Goal: Answer question/provide support: Share knowledge or assist other users

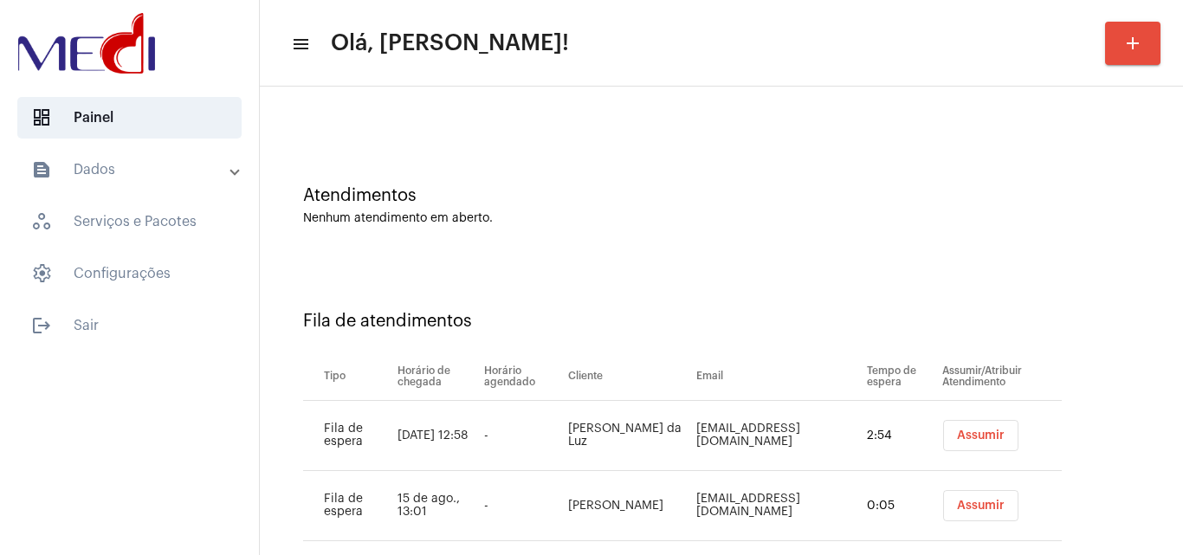
scroll to position [94, 0]
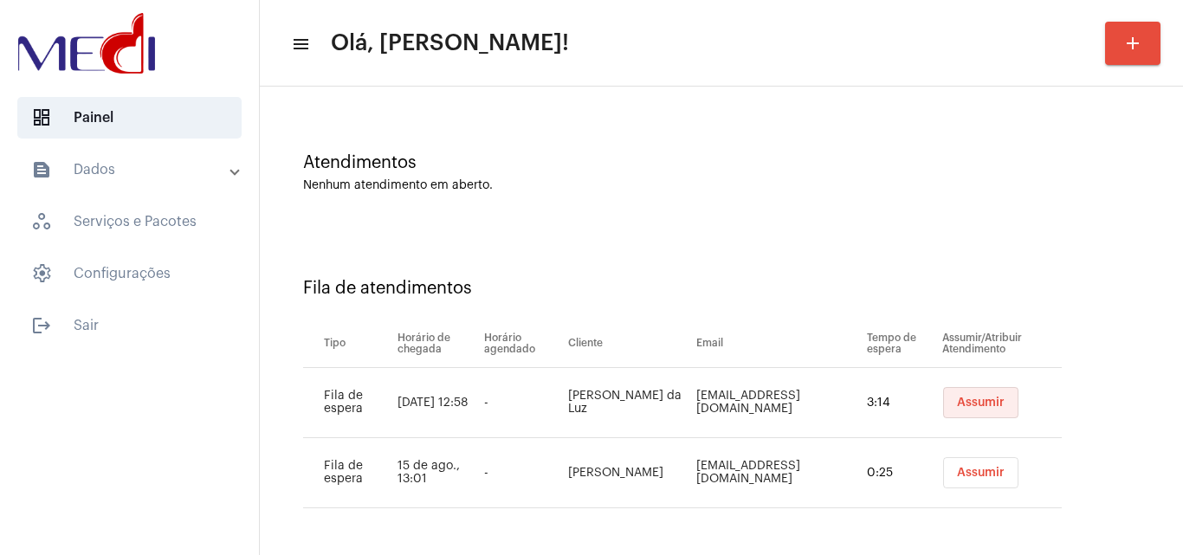
click at [971, 403] on span "Assumir" at bounding box center [981, 403] width 48 height 12
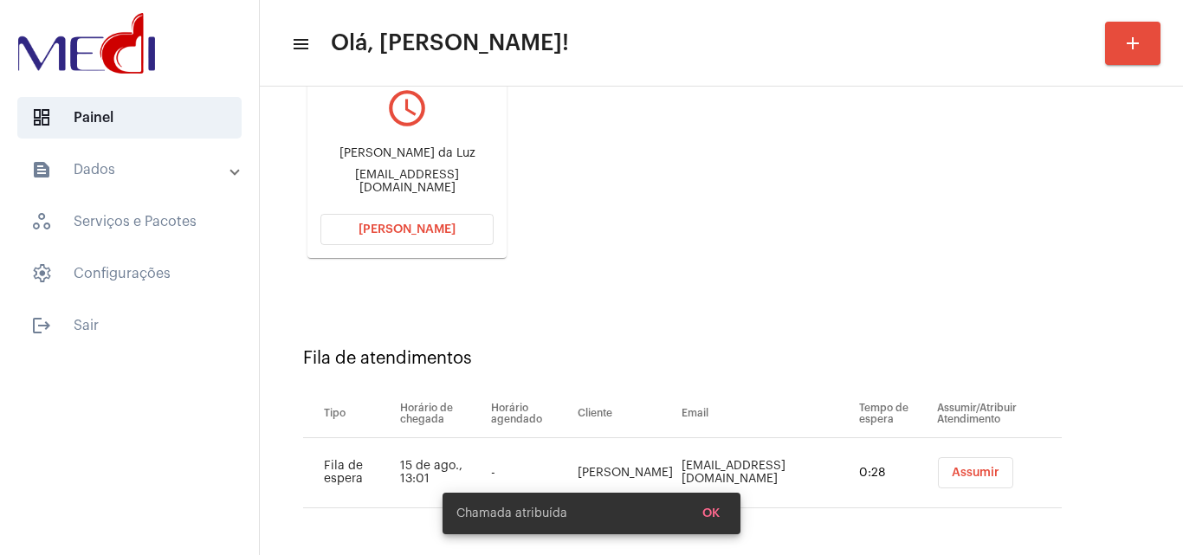
click at [964, 463] on button "Assumir" at bounding box center [975, 472] width 75 height 31
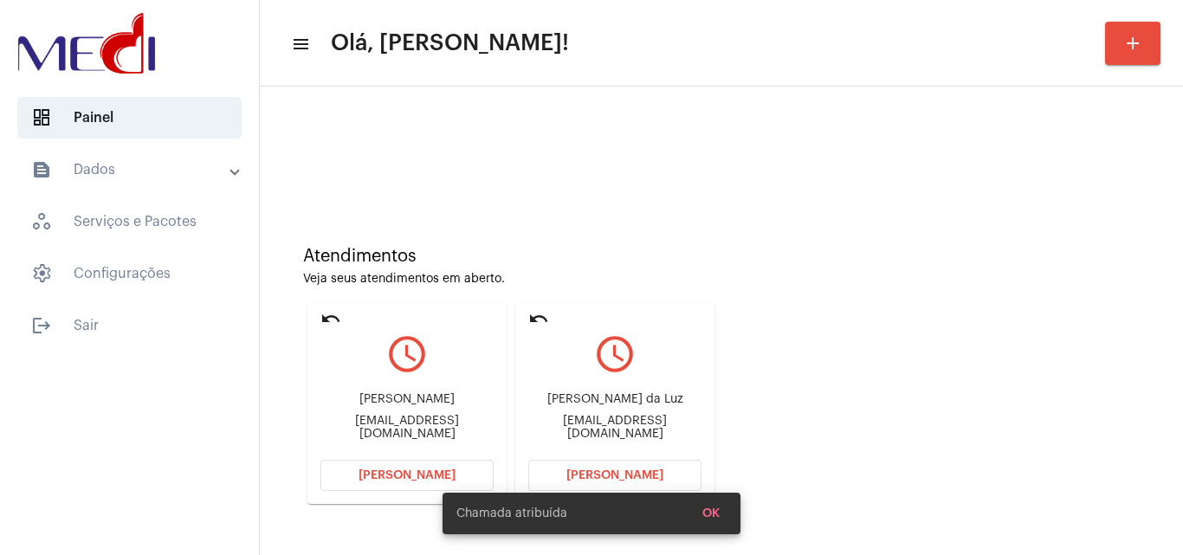
click at [611, 403] on div "[PERSON_NAME] [PERSON_NAME] da [PERSON_NAME]" at bounding box center [614, 399] width 173 height 13
copy div "[PERSON_NAME] [PERSON_NAME] da [PERSON_NAME]"
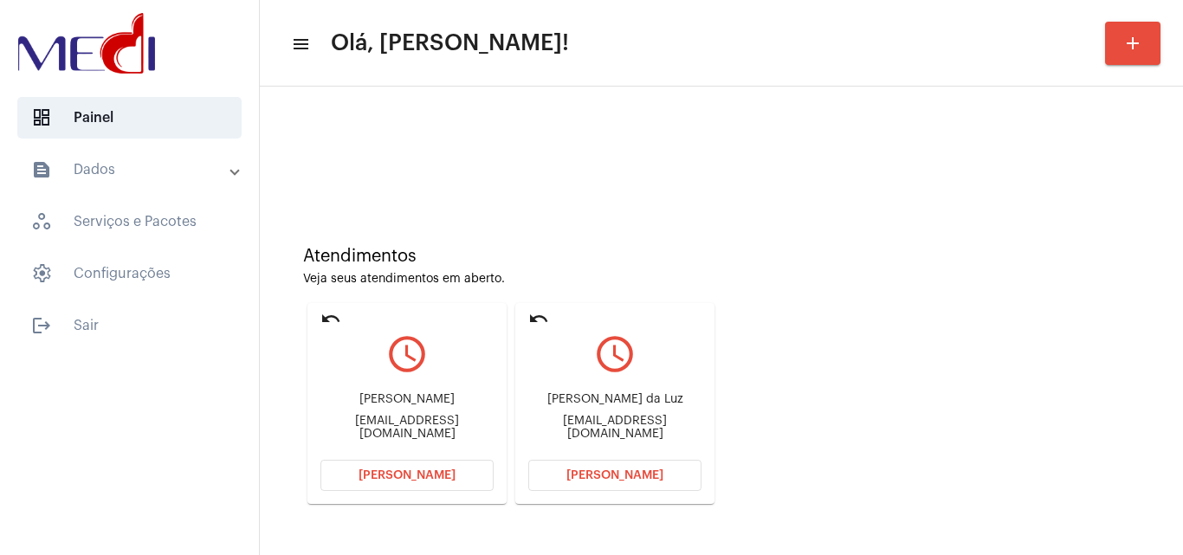
click at [643, 424] on div "[EMAIL_ADDRESS][DOMAIN_NAME]" at bounding box center [614, 428] width 173 height 26
copy mat-card-content "kellyluznurse29@gmail.com Abrir Chamada"
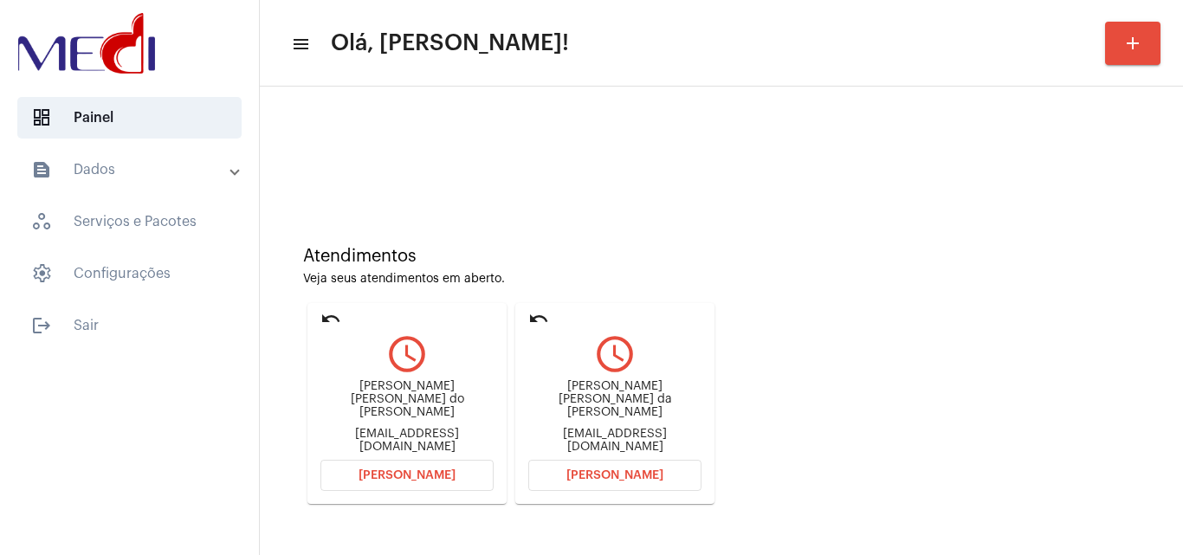
click at [617, 469] on button "[PERSON_NAME]" at bounding box center [614, 475] width 173 height 31
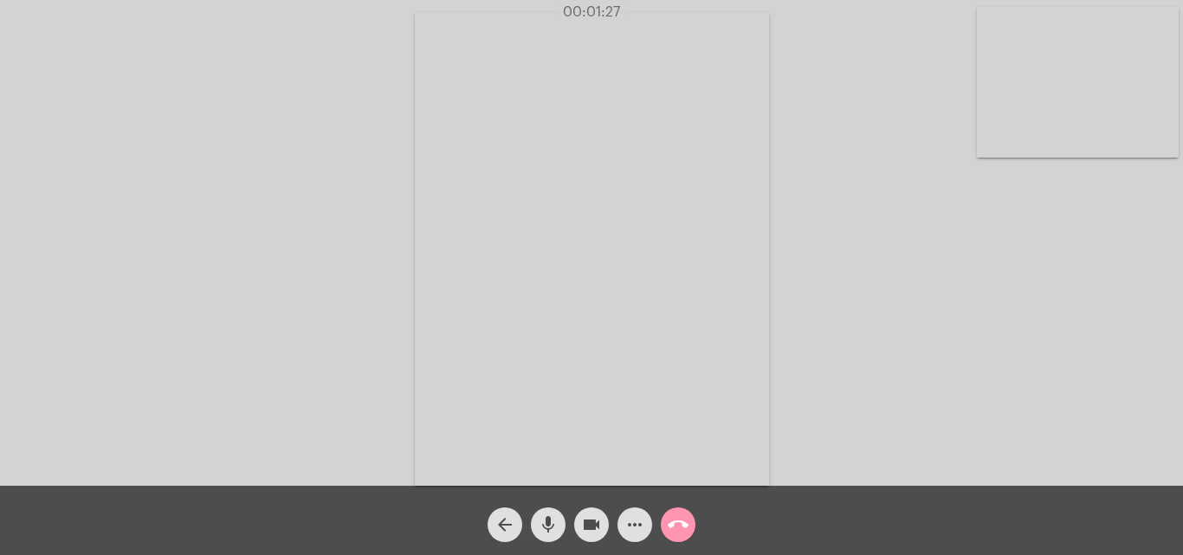
click at [591, 524] on mat-icon "videocam" at bounding box center [591, 524] width 21 height 21
click at [546, 530] on mat-icon "mic" at bounding box center [548, 524] width 21 height 21
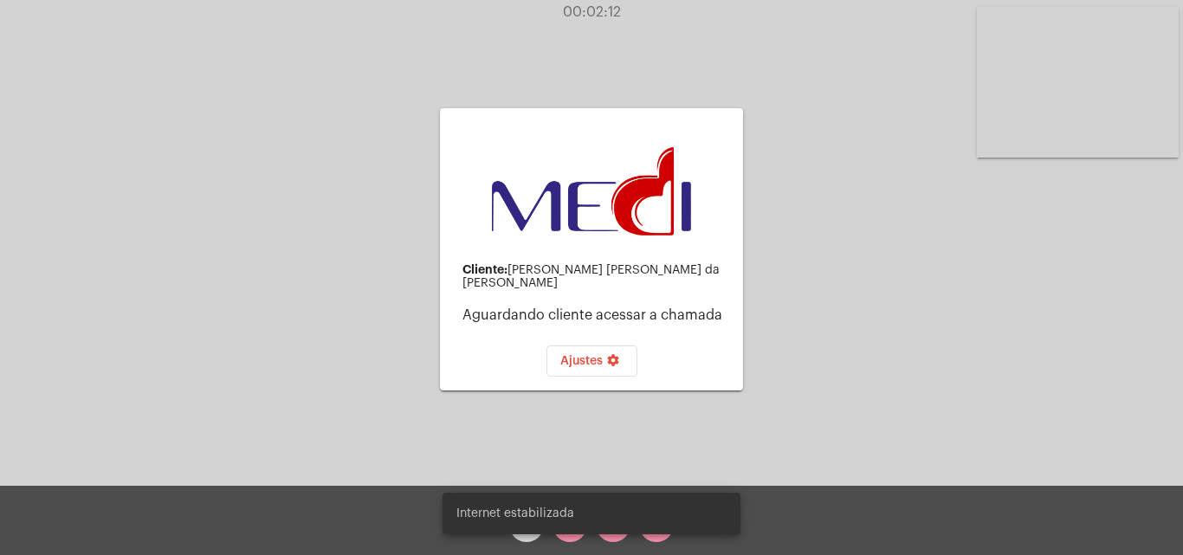
click at [1172, 352] on div "Cliente: Kelly Fernanda Oliveira da Luz Aguardando cliente acessar a chamada Aj…" at bounding box center [592, 247] width 1180 height 486
click at [572, 537] on div "Sua Internet está falhando..." at bounding box center [591, 513] width 339 height 83
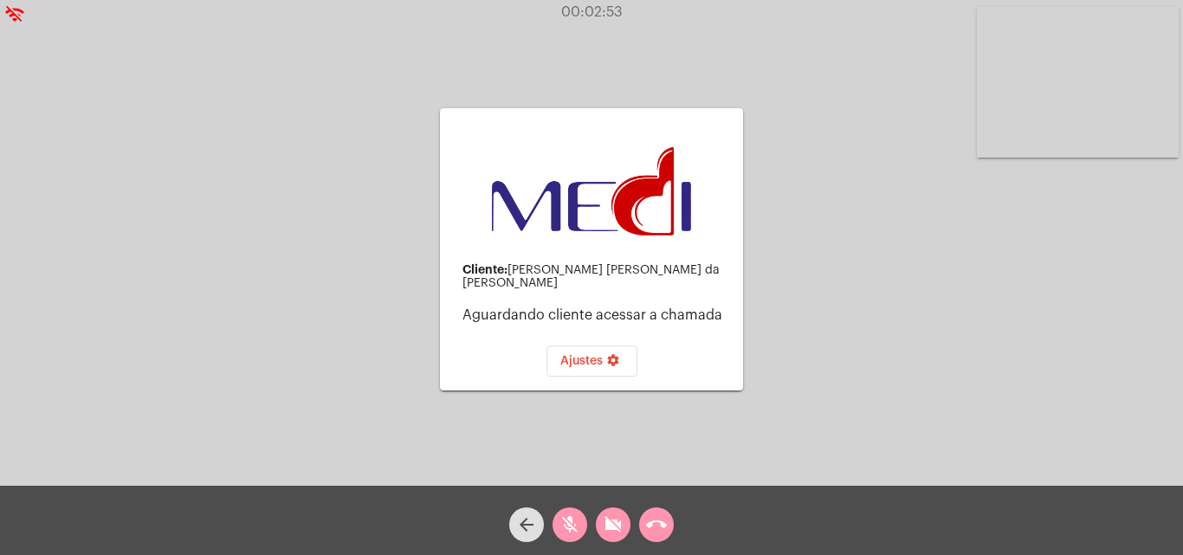
click at [568, 521] on mat-icon "mic_off" at bounding box center [569, 524] width 21 height 21
click at [622, 527] on mat-icon "videocam_off" at bounding box center [613, 524] width 21 height 21
click at [643, 514] on button "call_end" at bounding box center [656, 525] width 35 height 35
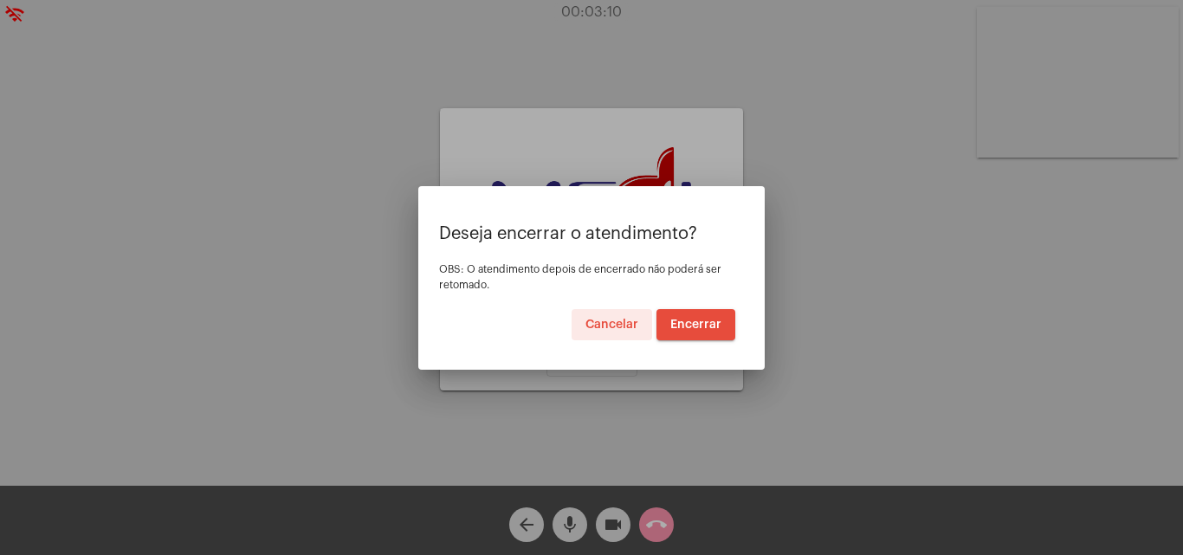
click at [684, 330] on span "Encerrar" at bounding box center [695, 325] width 51 height 12
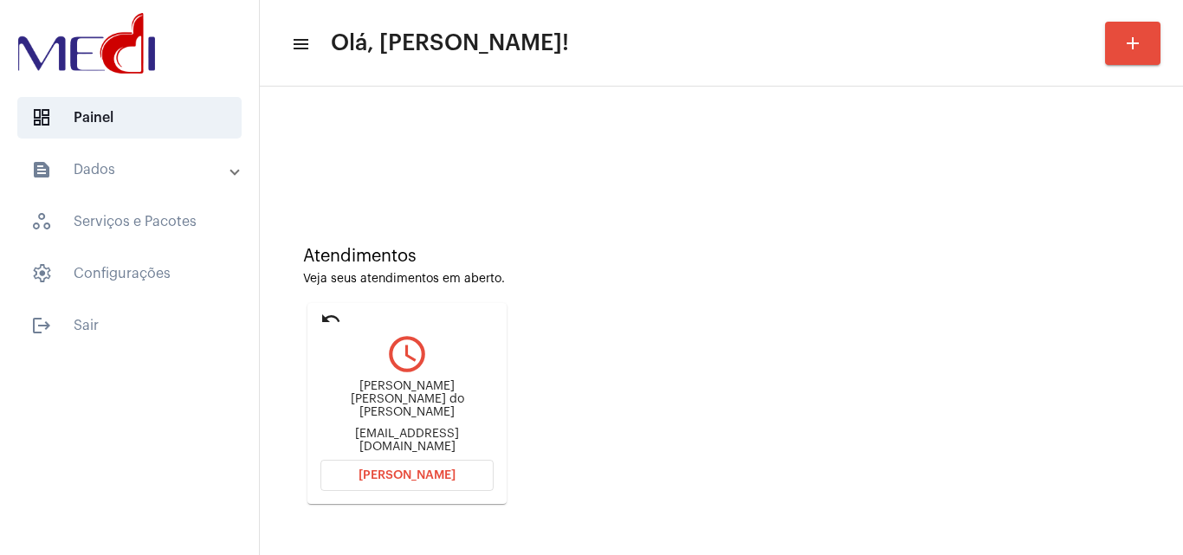
click at [420, 432] on div "laudileiferreira24@gmail.com" at bounding box center [406, 441] width 173 height 26
copy mat-card-content "laudileiferreira24@gmail.com Abrir Chamada"
click at [330, 318] on mat-icon "undo" at bounding box center [330, 318] width 21 height 21
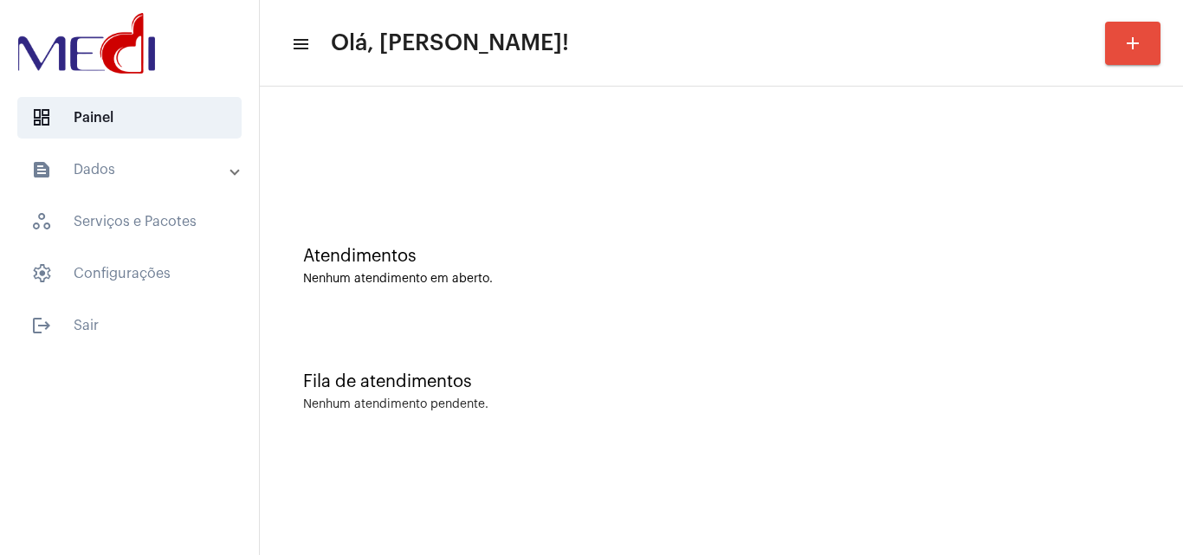
click at [1162, 381] on div "Fila de atendimentos Nenhum atendimento pendente." at bounding box center [721, 383] width 906 height 126
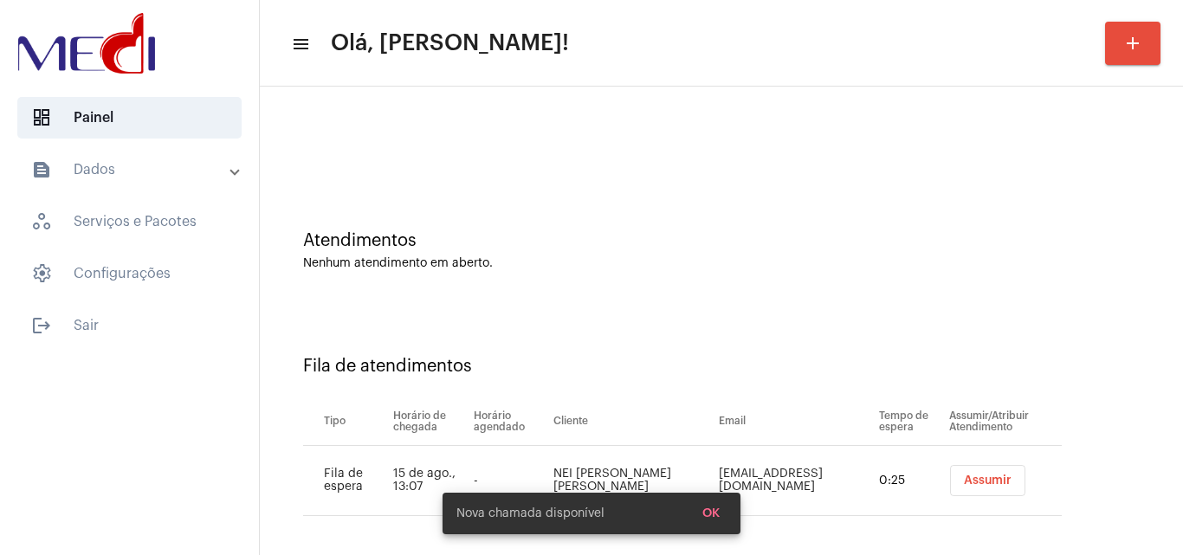
scroll to position [23, 0]
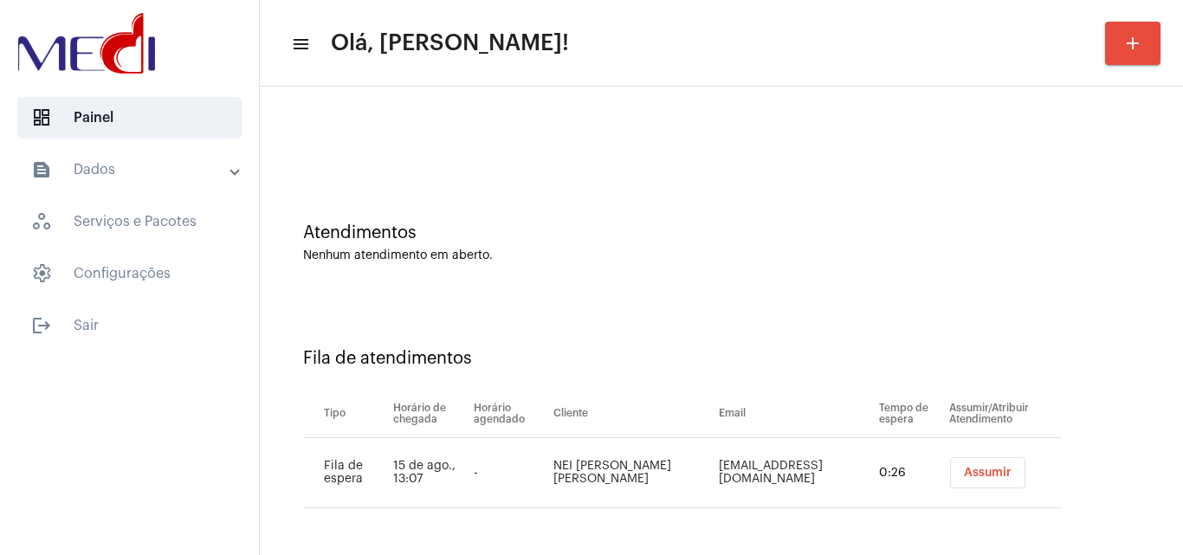
click at [964, 468] on span "Assumir" at bounding box center [988, 473] width 48 height 12
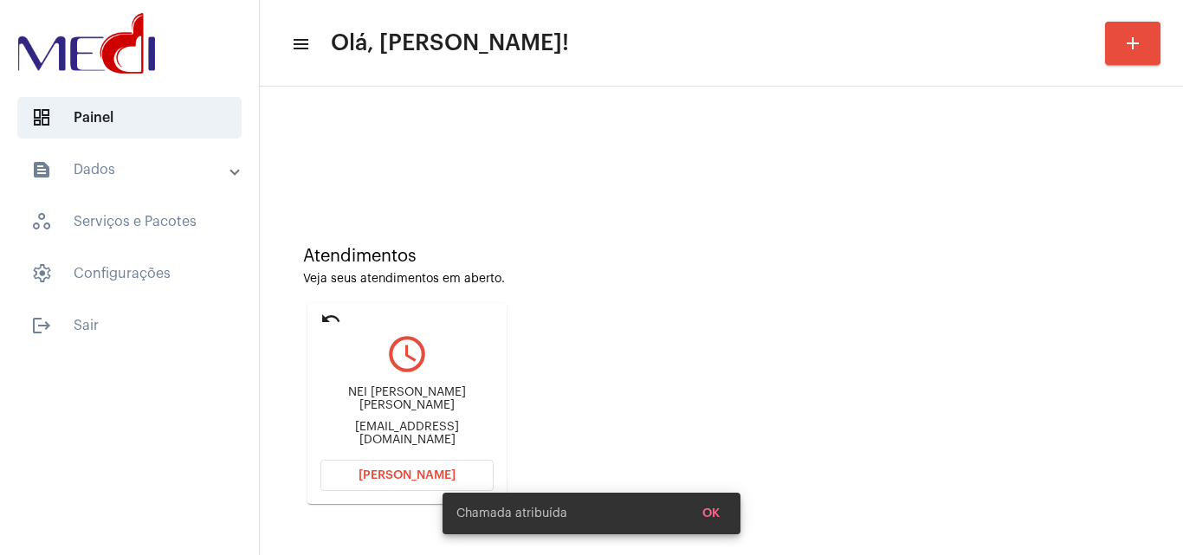
click at [426, 434] on div "NEI Coelho Rocha srocha.cintia@gmail.com" at bounding box center [406, 417] width 173 height 78
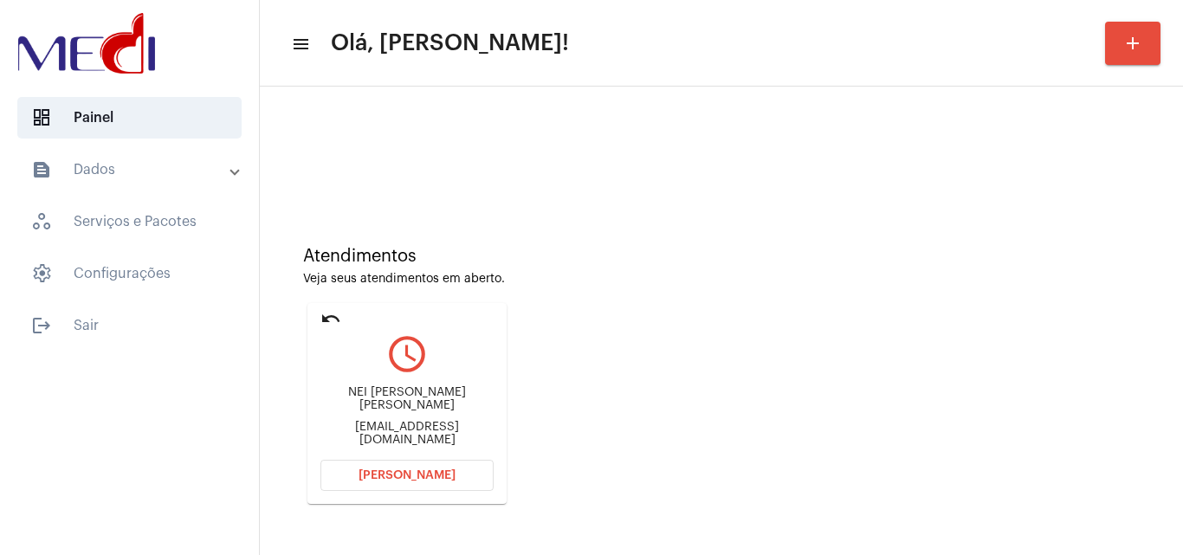
click at [426, 481] on span "[PERSON_NAME]" at bounding box center [407, 475] width 97 height 12
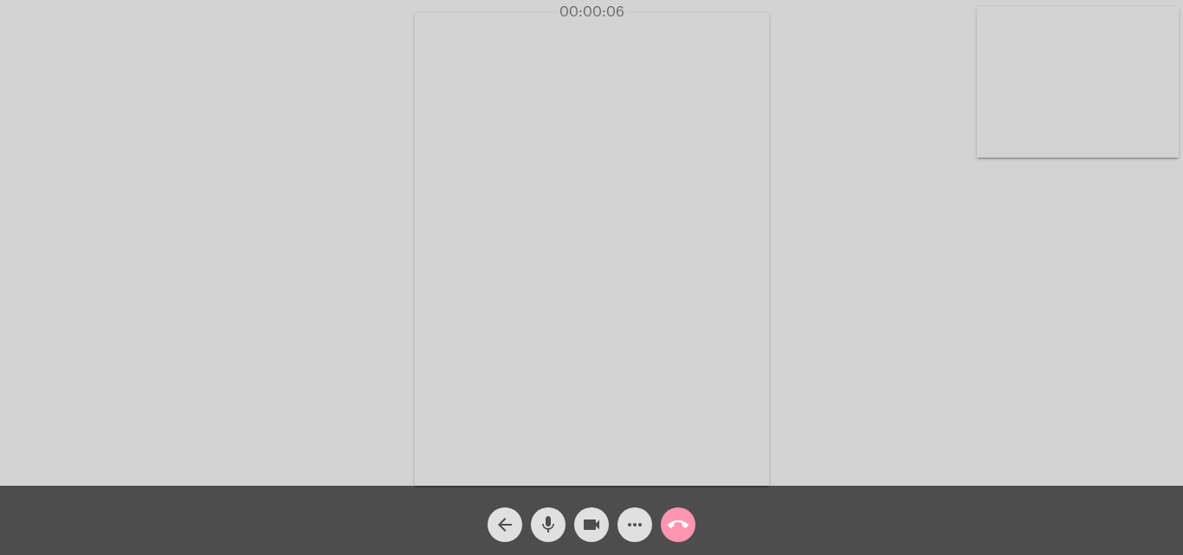
click at [890, 324] on div "Acessando Câmera e Microfone..." at bounding box center [592, 247] width 1180 height 486
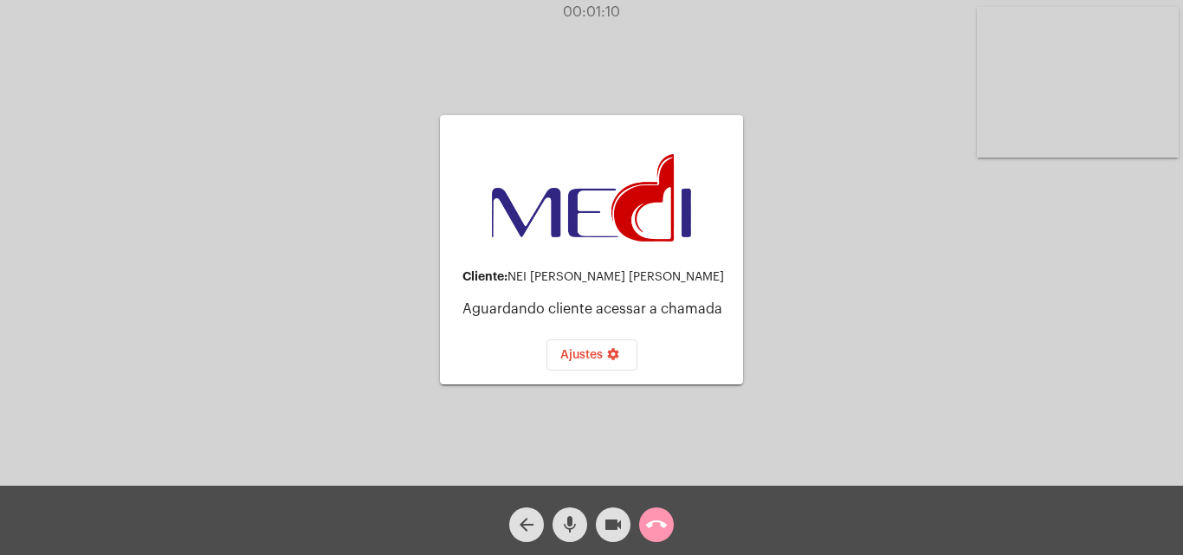
click at [665, 520] on mat-icon "call_end" at bounding box center [656, 524] width 21 height 21
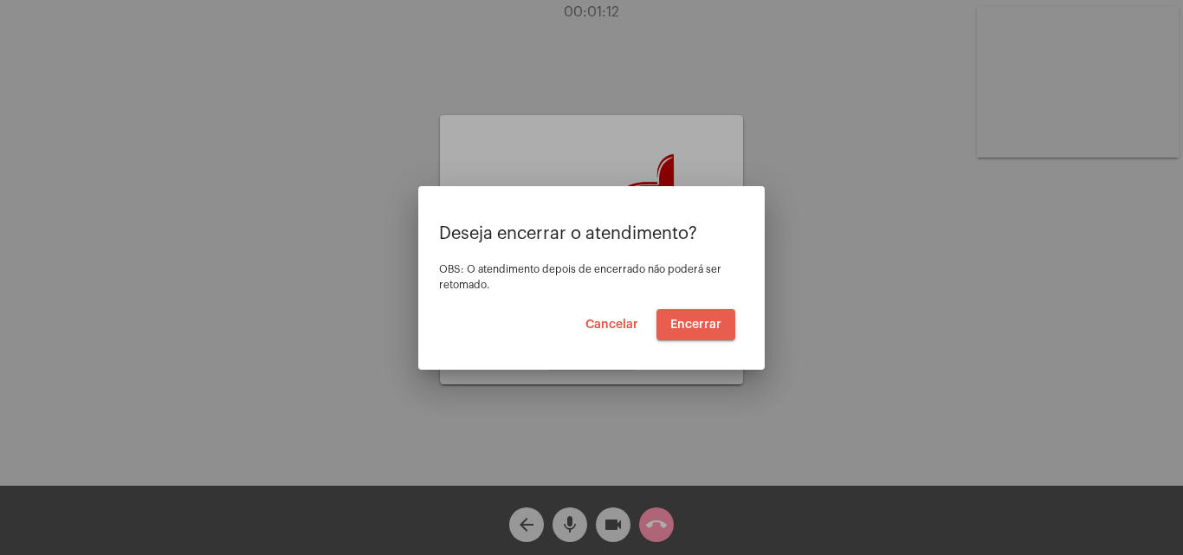
click at [708, 333] on button "Encerrar" at bounding box center [695, 324] width 79 height 31
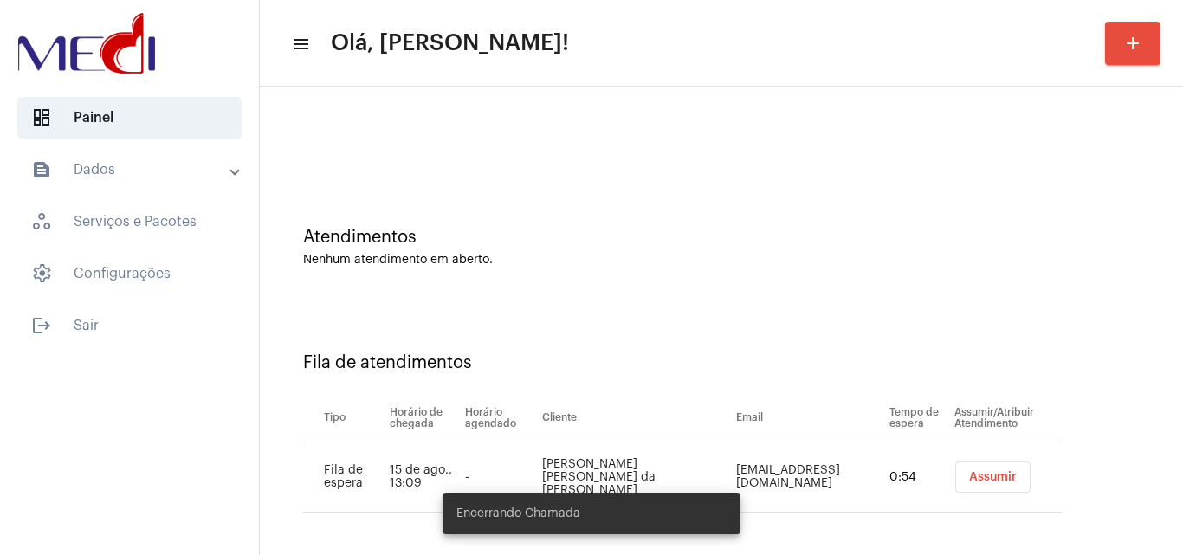
scroll to position [23, 0]
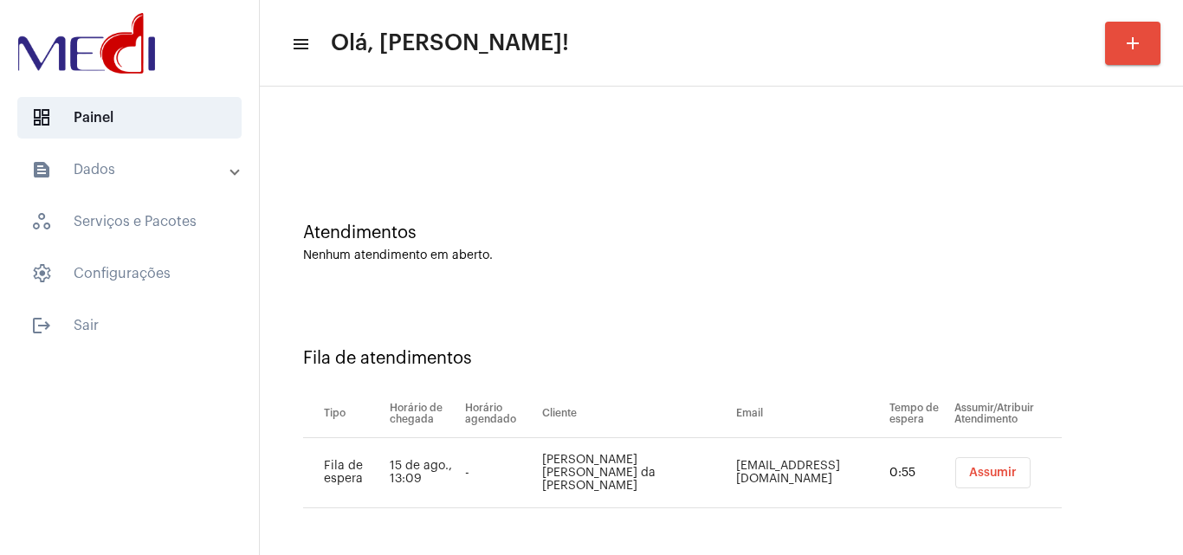
click at [980, 469] on span "Assumir" at bounding box center [993, 473] width 48 height 12
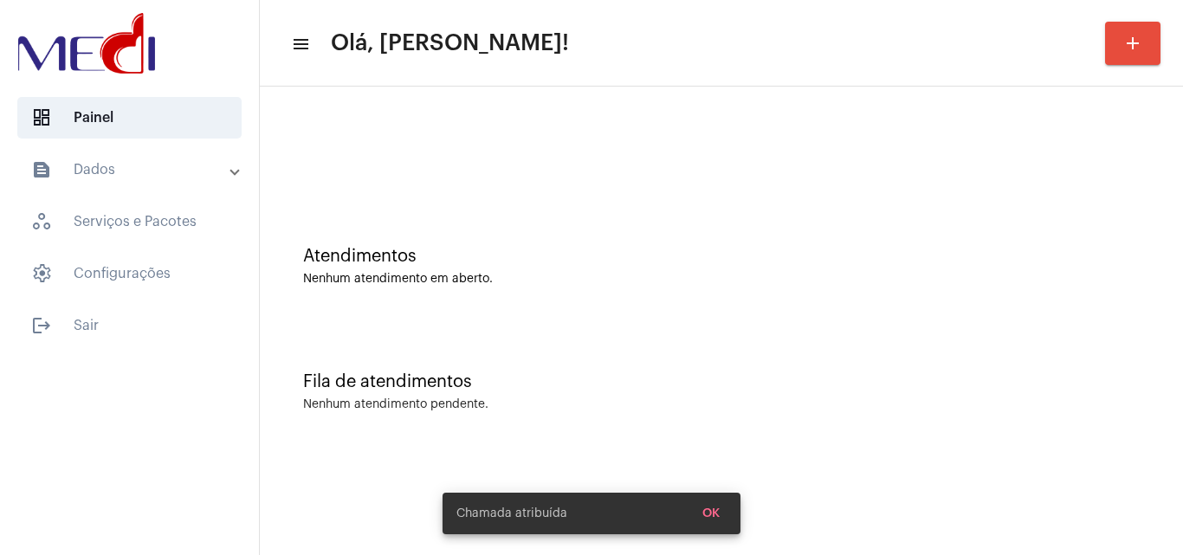
scroll to position [0, 0]
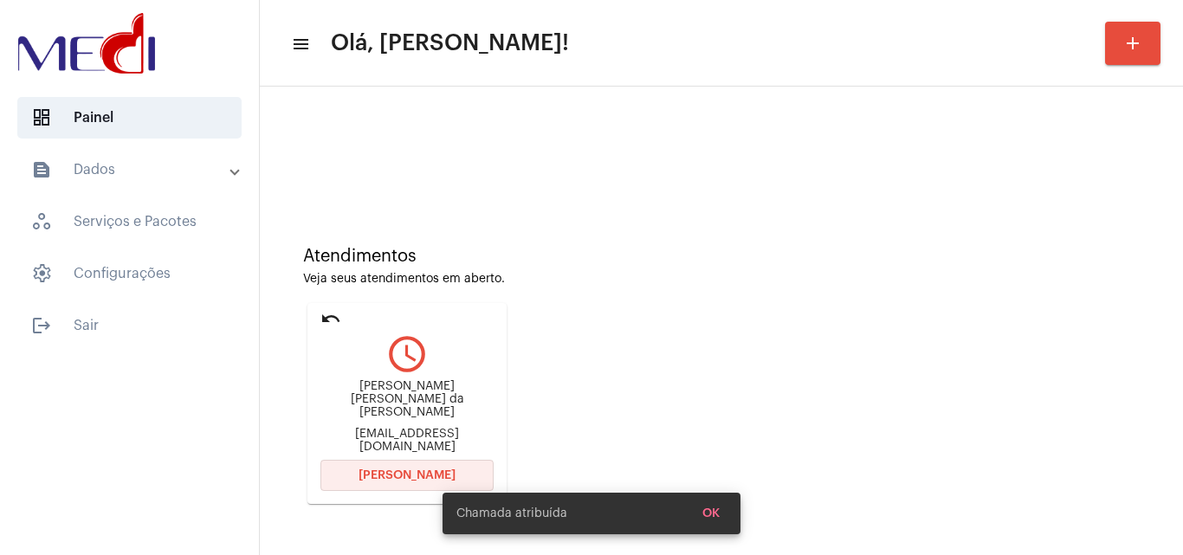
click at [384, 476] on span "[PERSON_NAME]" at bounding box center [407, 475] width 97 height 12
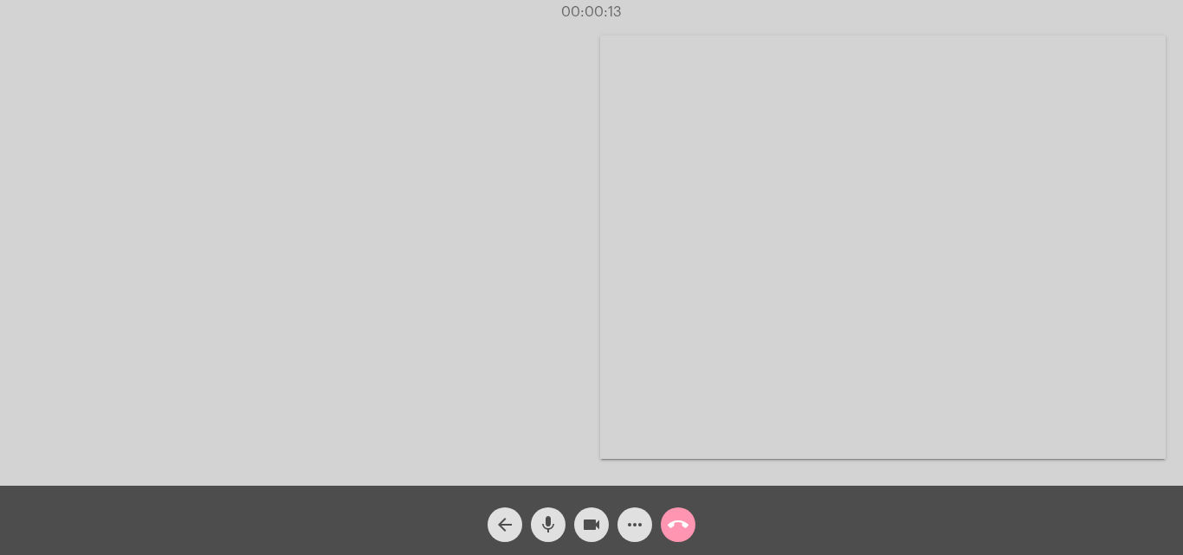
click at [690, 521] on button "call_end" at bounding box center [678, 525] width 35 height 35
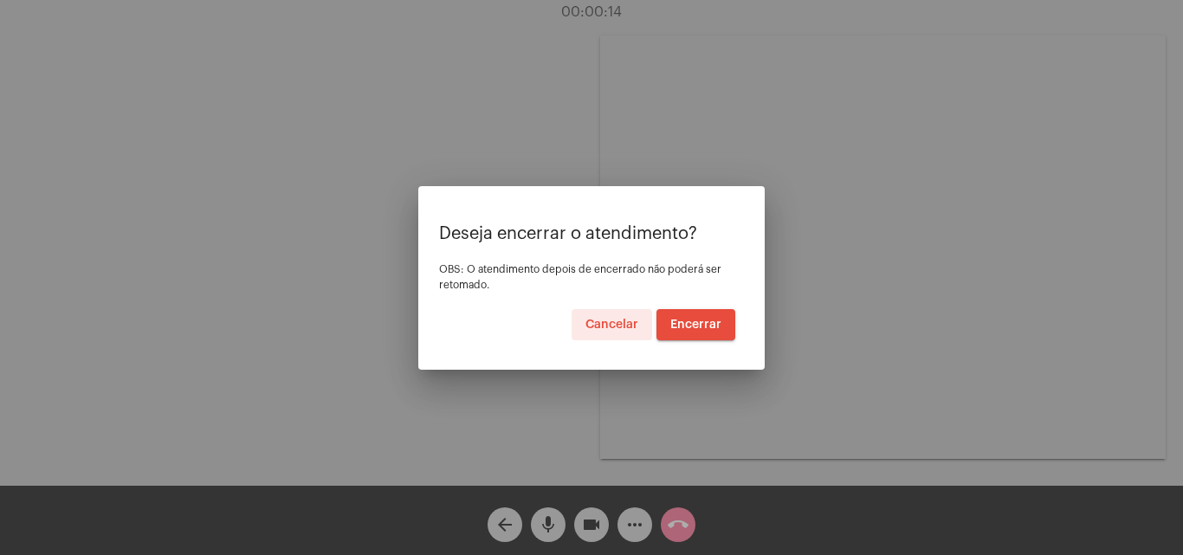
click at [715, 327] on span "Encerrar" at bounding box center [695, 325] width 51 height 12
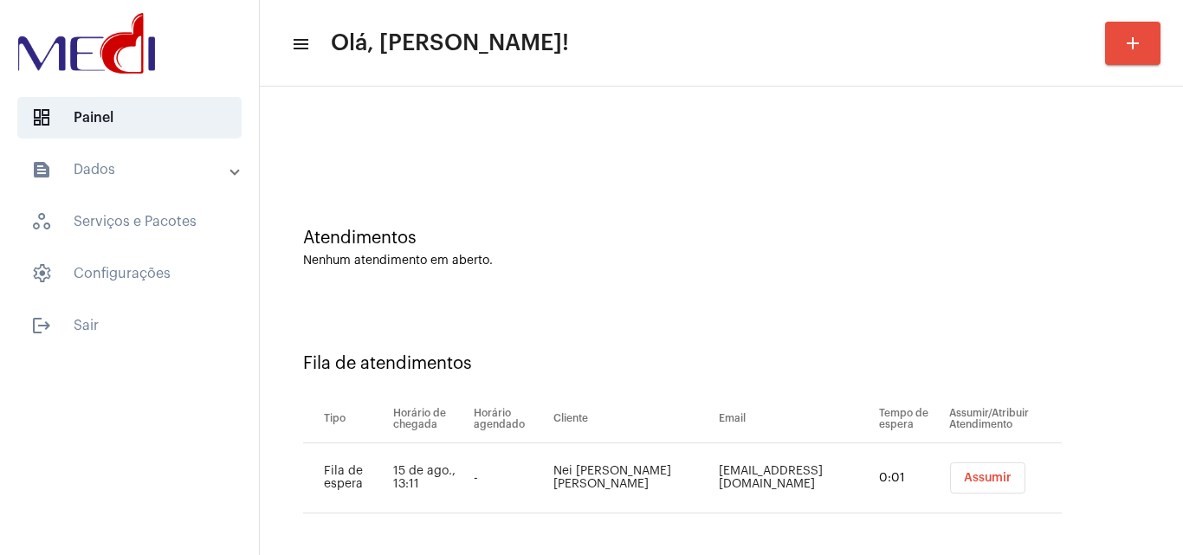
scroll to position [23, 0]
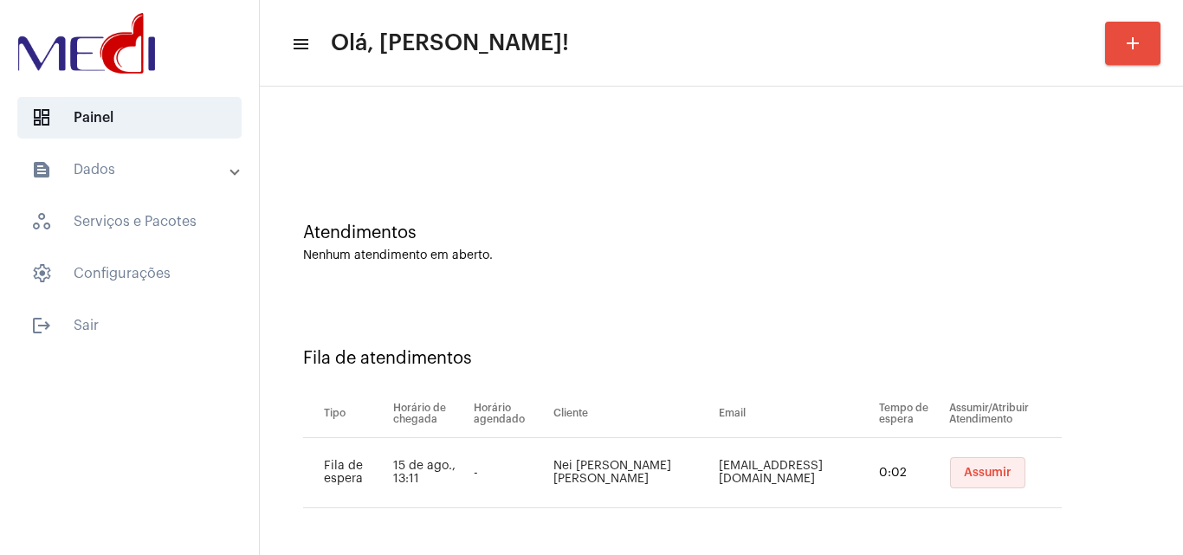
click at [977, 470] on span "Assumir" at bounding box center [988, 473] width 48 height 12
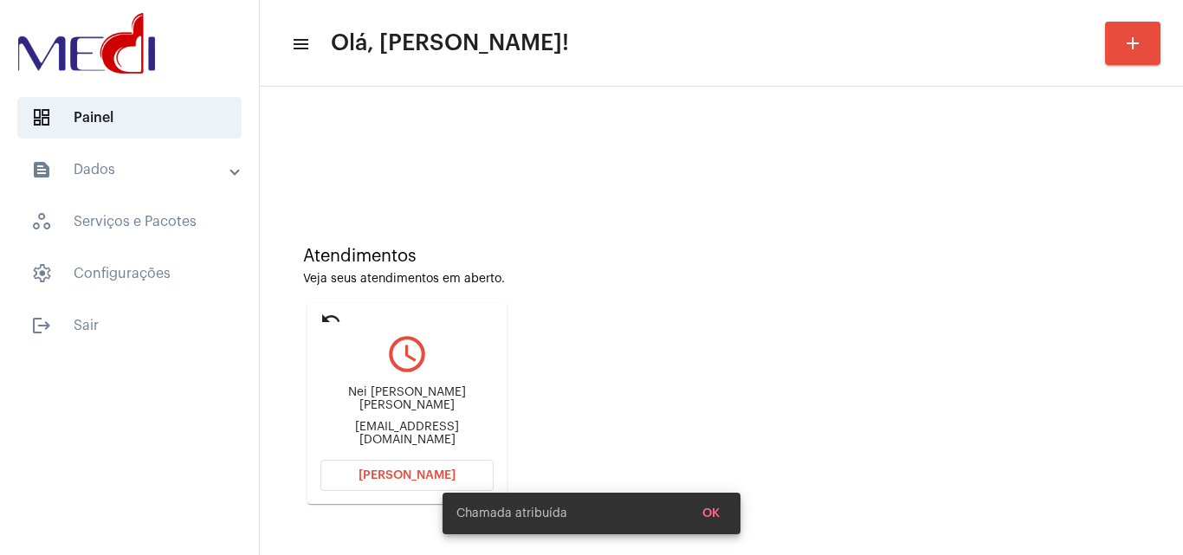
click at [363, 471] on span "[PERSON_NAME]" at bounding box center [407, 475] width 97 height 12
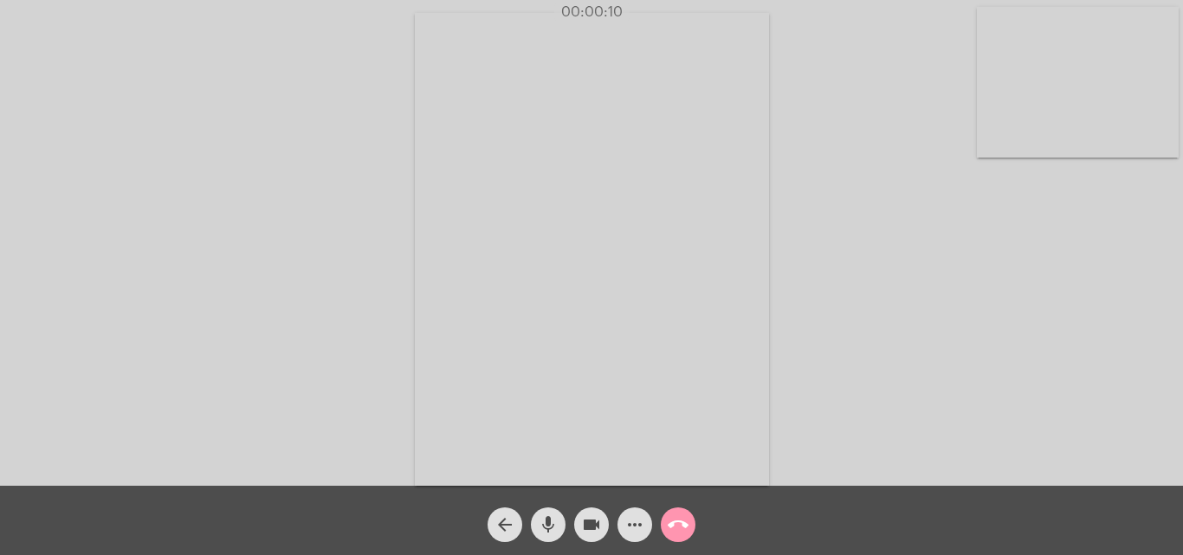
click at [636, 526] on mat-icon "more_horiz" at bounding box center [634, 524] width 21 height 21
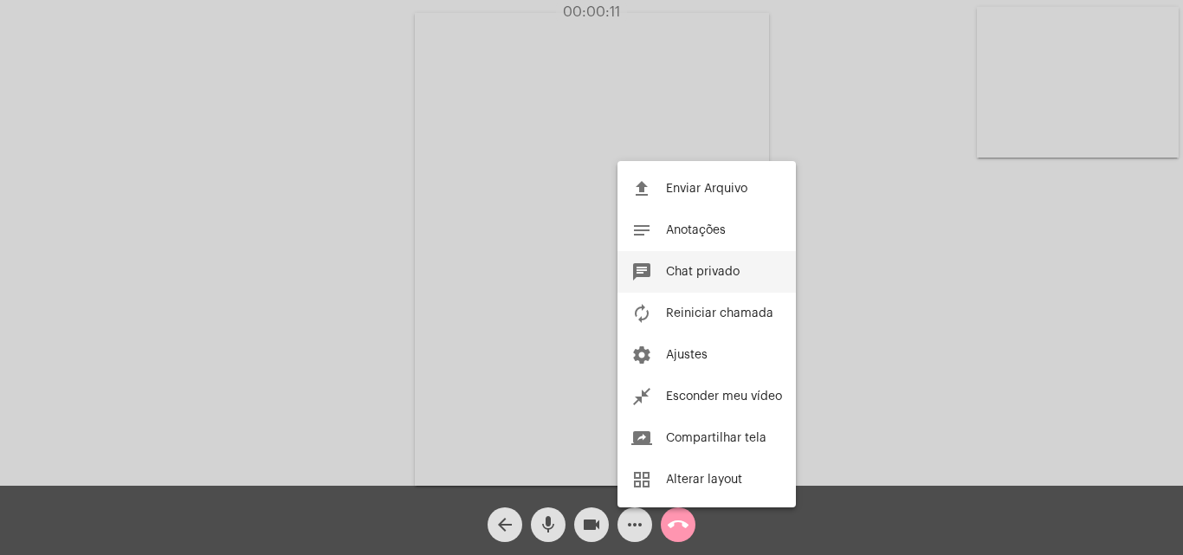
click at [698, 275] on span "Chat privado" at bounding box center [703, 272] width 74 height 12
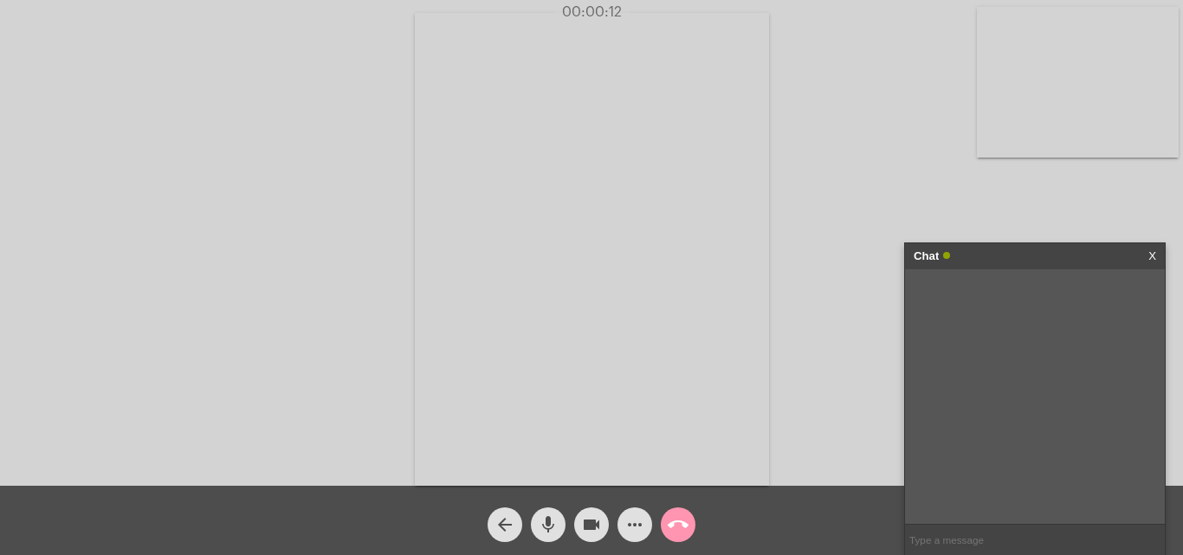
click at [937, 540] on input "text" at bounding box center [1035, 540] width 260 height 30
type input "boa tarde"
type input "estao me ouvindo ?"
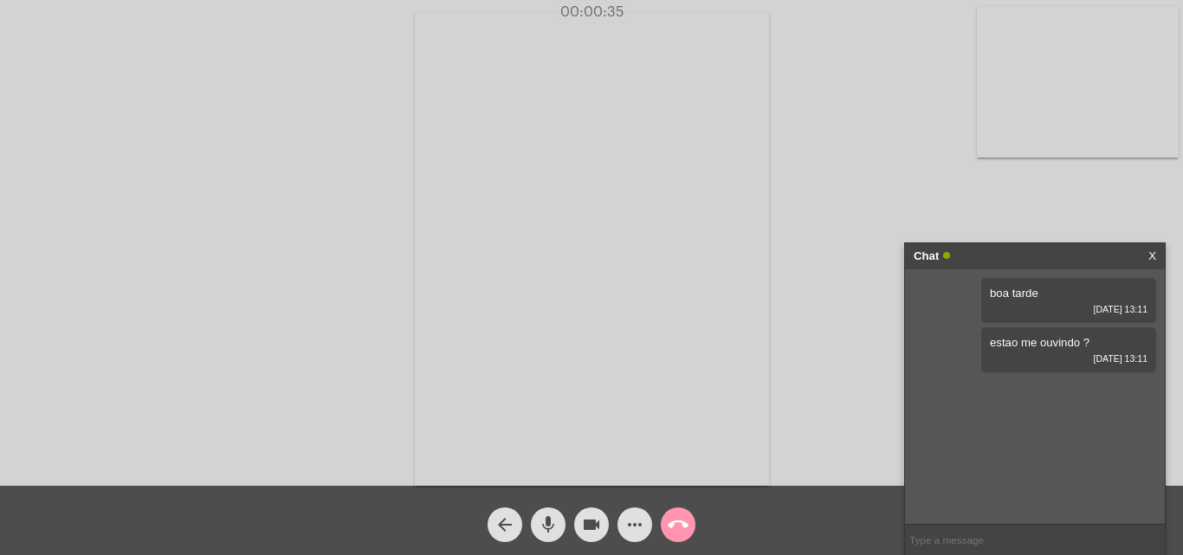
click at [1160, 259] on div "Chat X" at bounding box center [1035, 256] width 260 height 26
click at [1152, 256] on link "X" at bounding box center [1152, 256] width 8 height 26
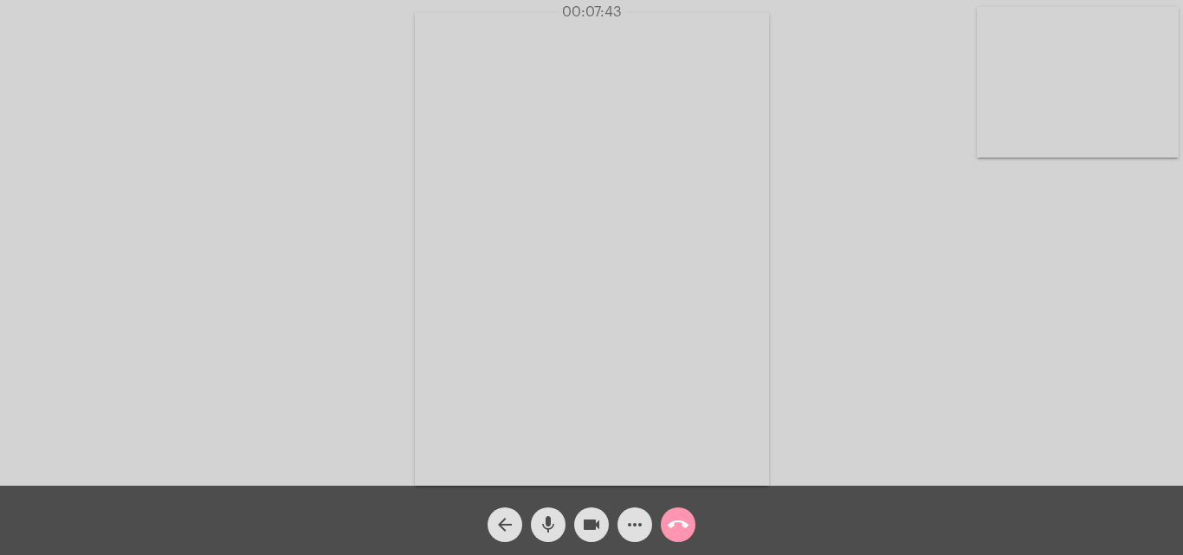
click at [678, 520] on mat-icon "call_end" at bounding box center [678, 524] width 21 height 21
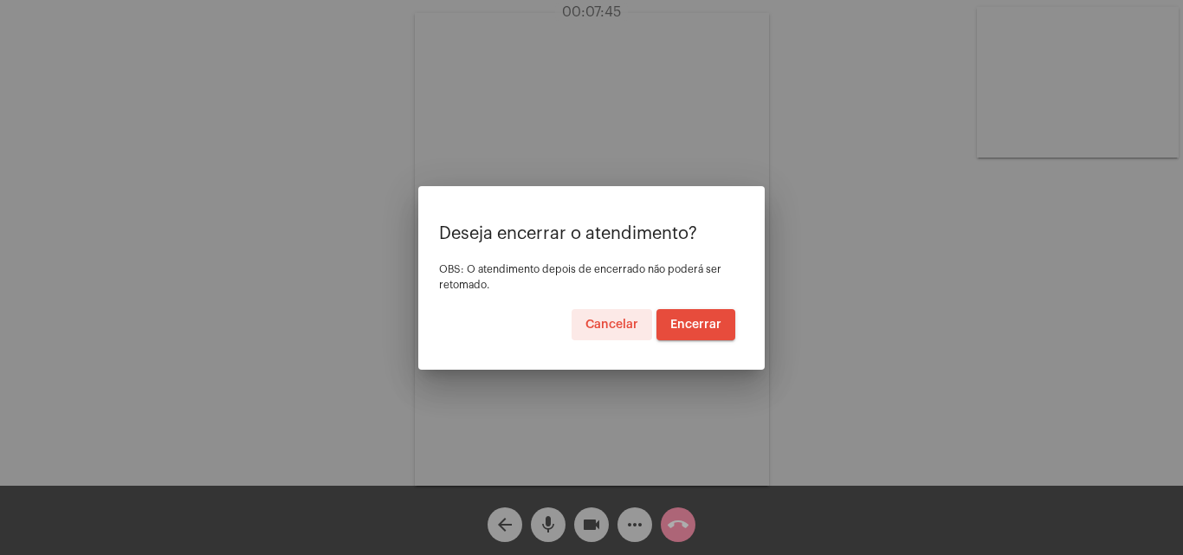
click at [695, 319] on span "Encerrar" at bounding box center [695, 325] width 51 height 12
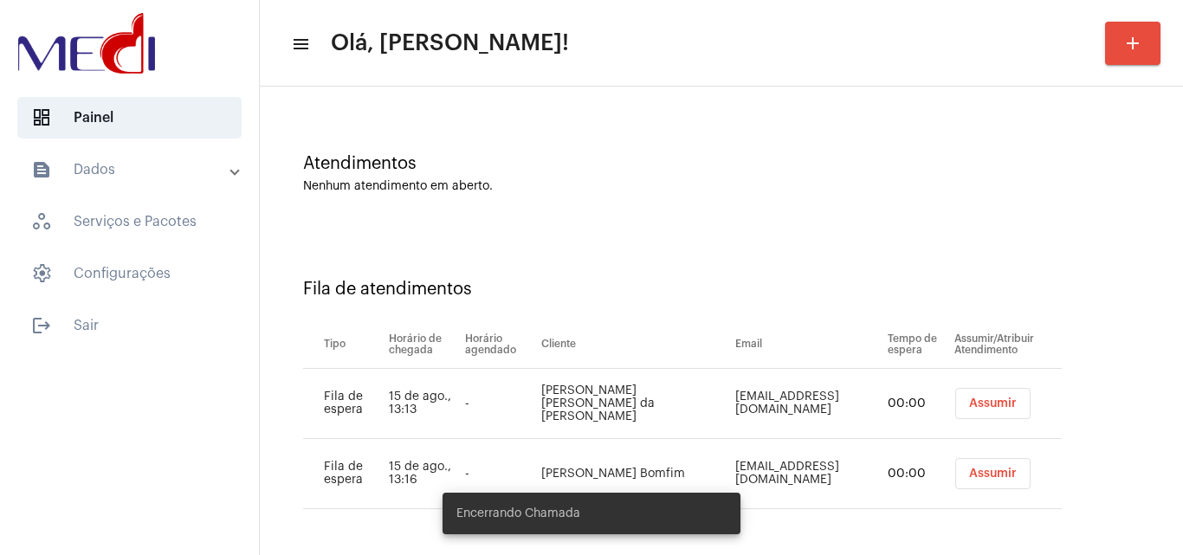
scroll to position [94, 0]
click at [976, 461] on button "Assumir" at bounding box center [992, 472] width 75 height 31
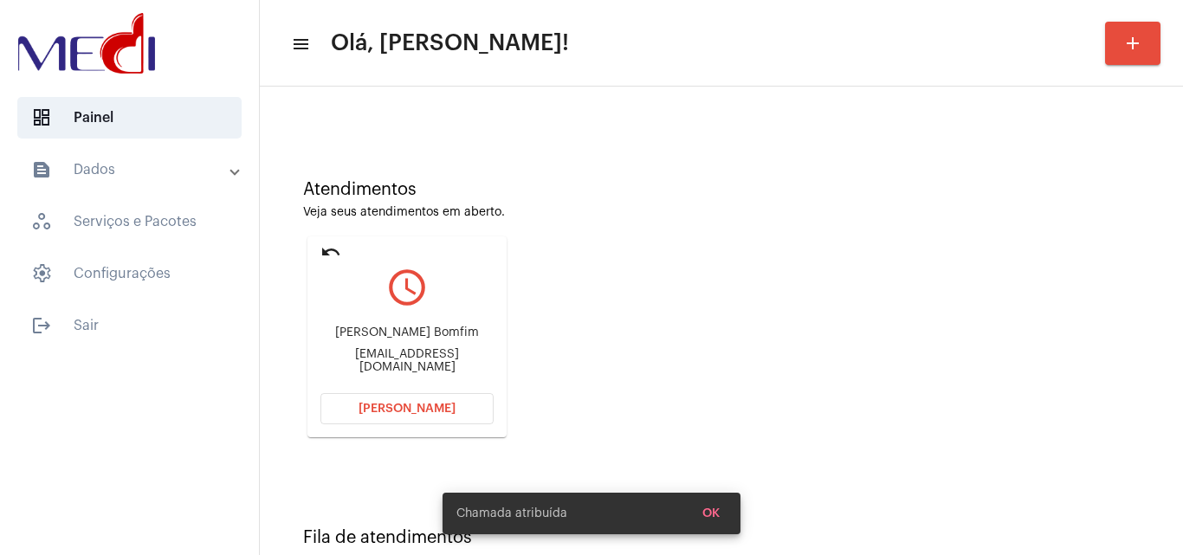
scroll to position [246, 0]
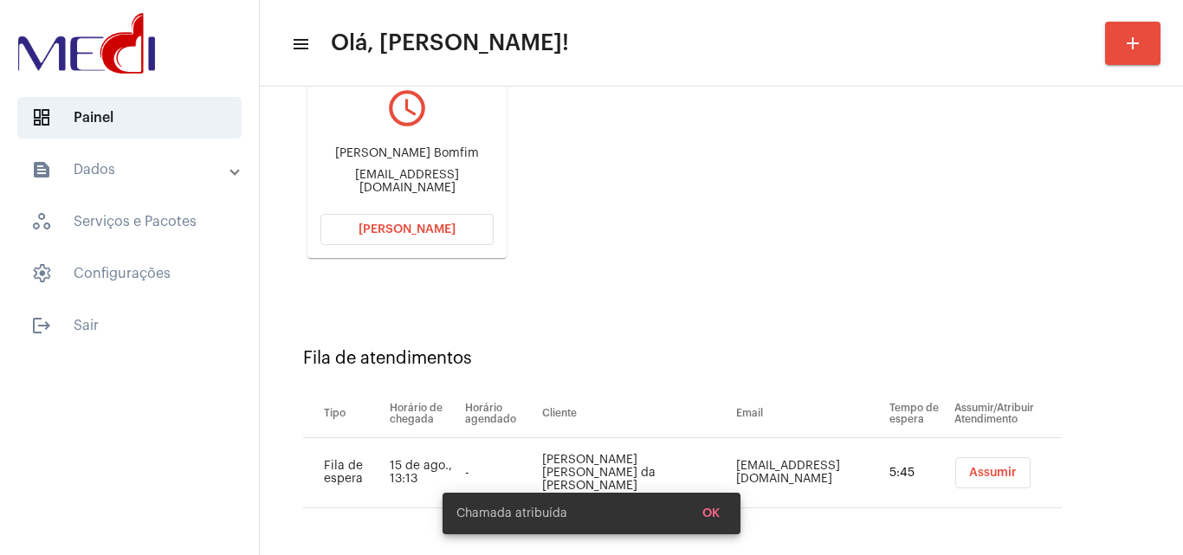
click at [1003, 463] on button "Assumir" at bounding box center [992, 472] width 75 height 31
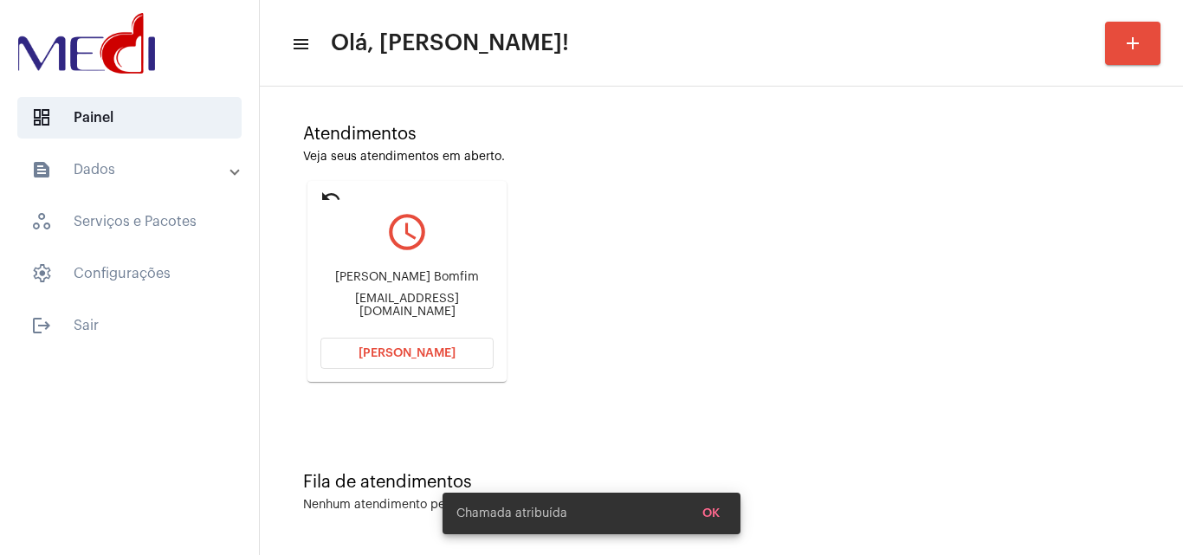
scroll to position [0, 0]
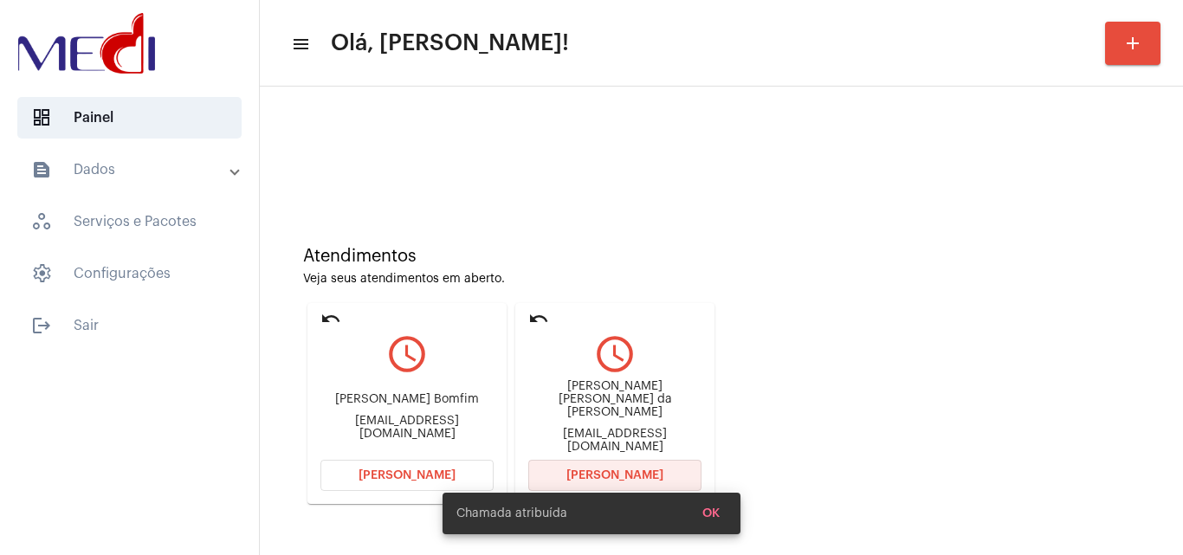
click at [633, 471] on span "Abrir Chamada" at bounding box center [614, 475] width 97 height 12
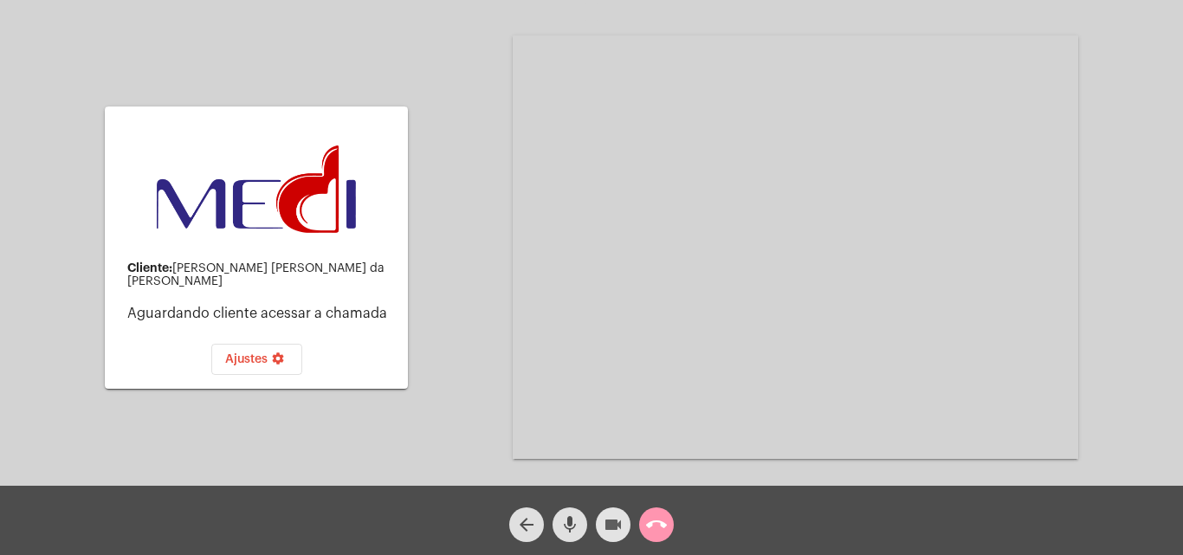
click at [622, 523] on mat-icon "videocam" at bounding box center [613, 524] width 21 height 21
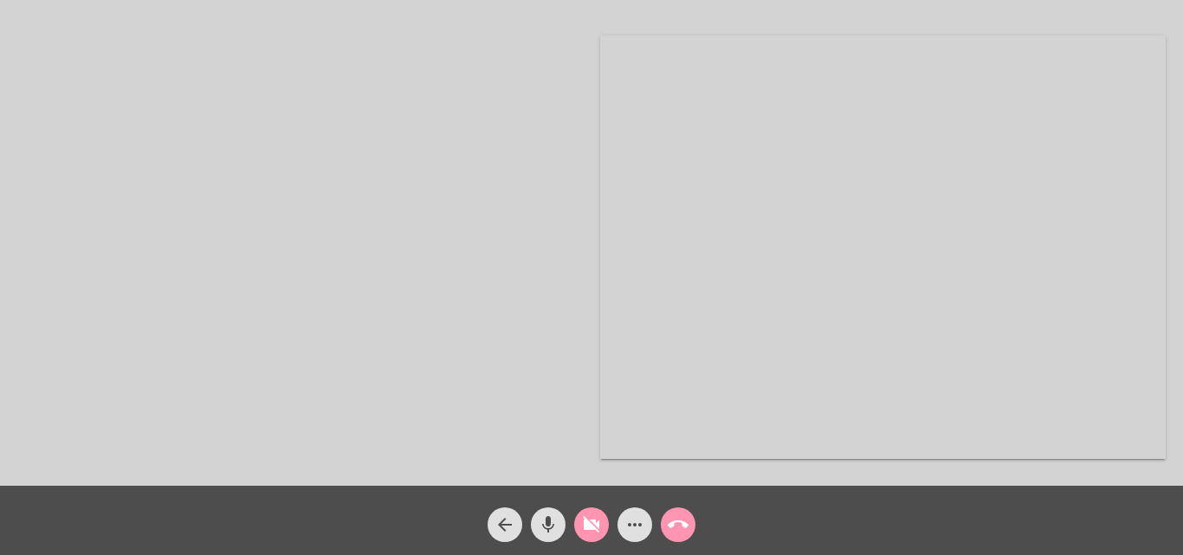
click at [577, 523] on button "videocam_off" at bounding box center [591, 525] width 35 height 35
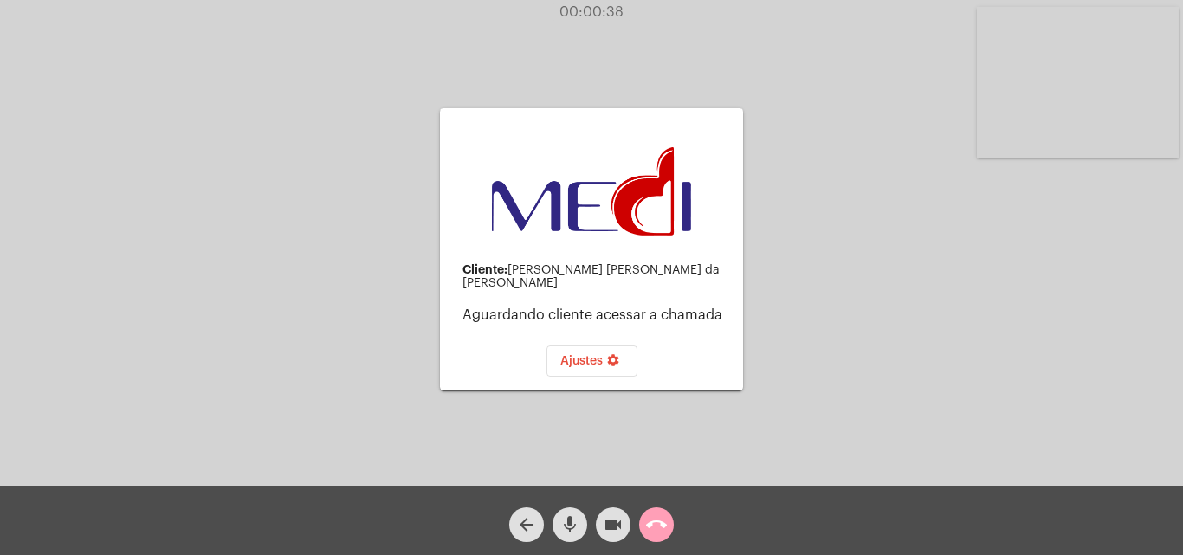
click at [663, 522] on mat-icon "call_end" at bounding box center [656, 524] width 21 height 21
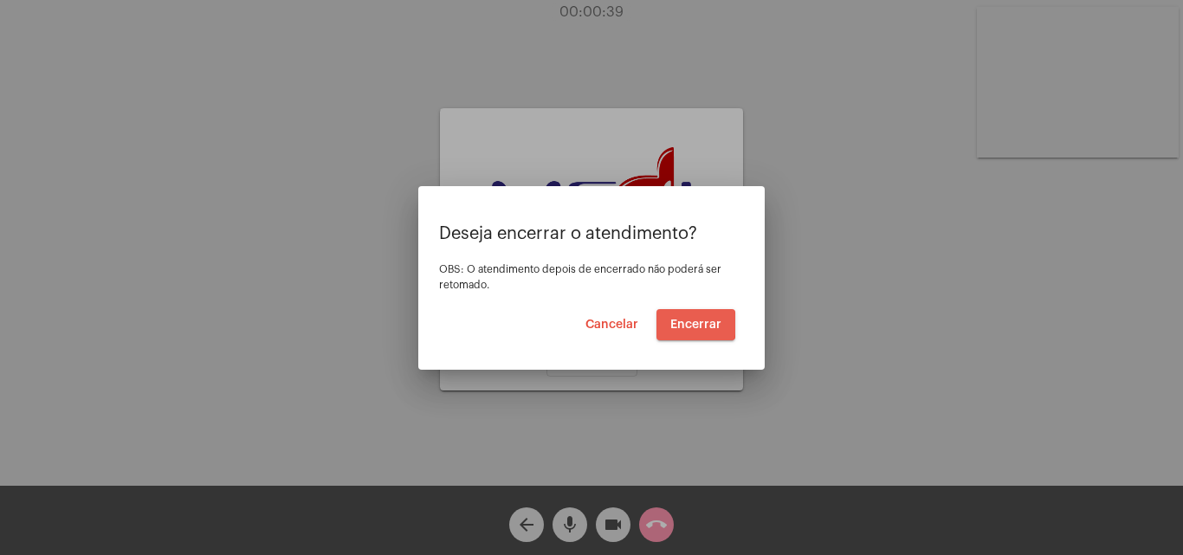
click at [684, 324] on span "Encerrar" at bounding box center [695, 325] width 51 height 12
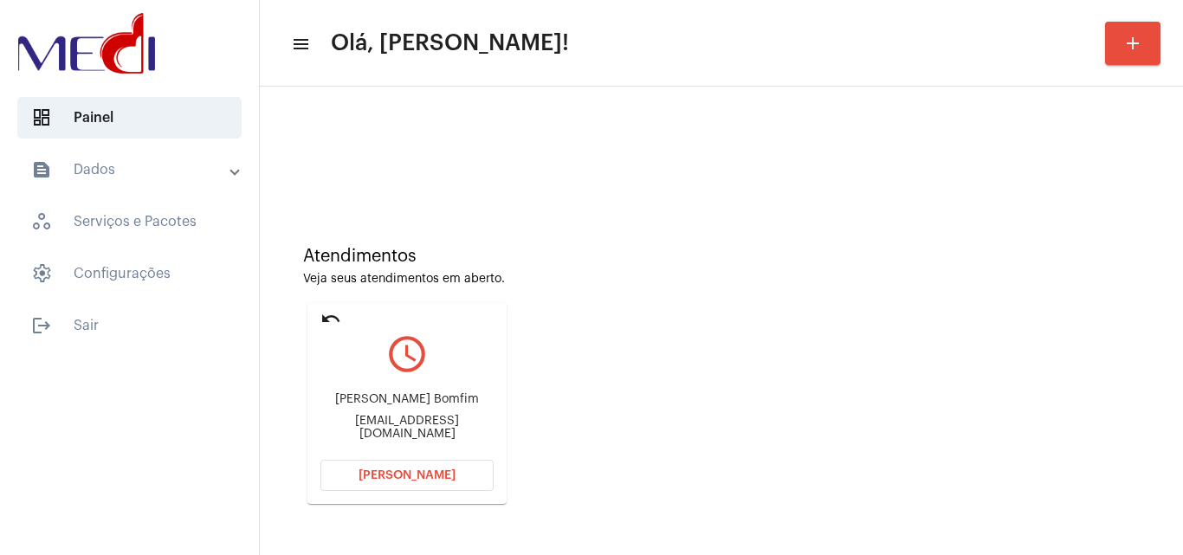
click at [438, 422] on div "larissa.lcb19@gmail.com" at bounding box center [406, 428] width 173 height 26
copy mat-card-content "larissa.lcb19@gmail.com Abrir Chamada"
click at [388, 489] on button "Abrir Chamada" at bounding box center [406, 475] width 173 height 31
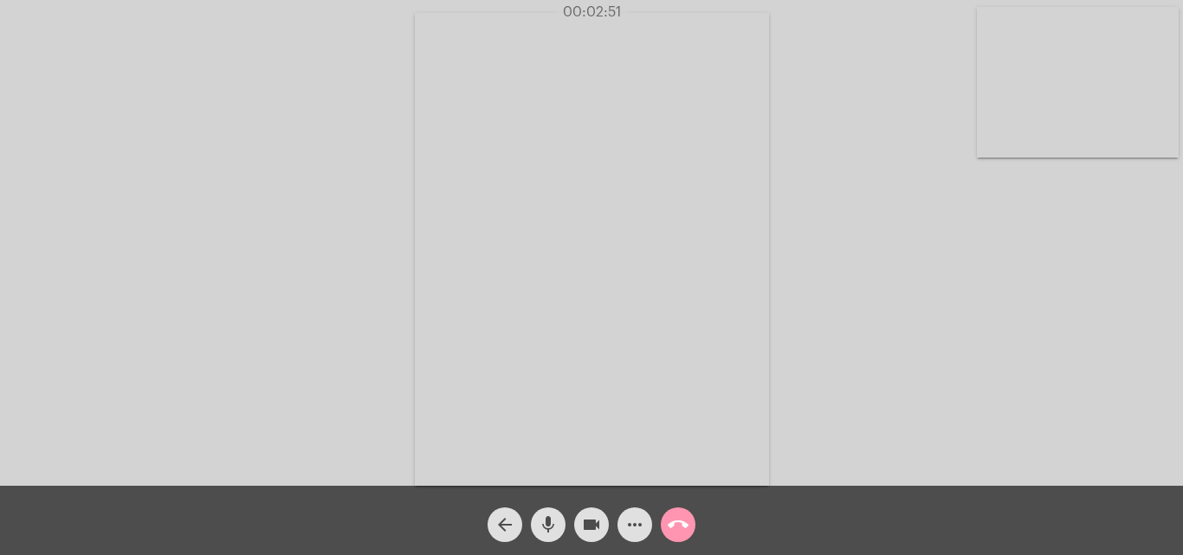
click at [681, 525] on mat-icon "call_end" at bounding box center [678, 524] width 21 height 21
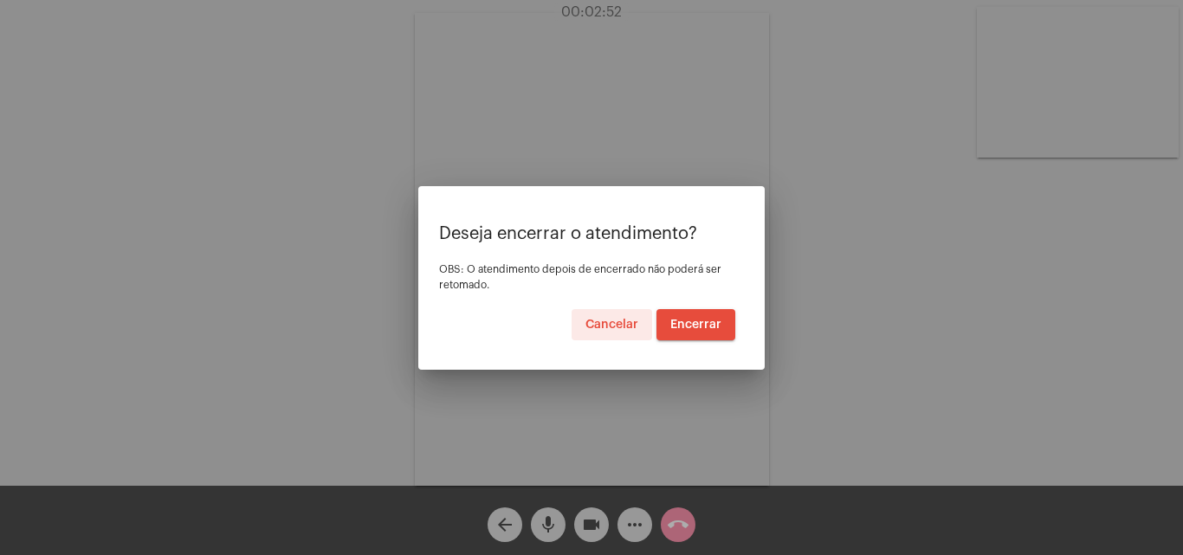
click at [708, 326] on span "Encerrar" at bounding box center [695, 325] width 51 height 12
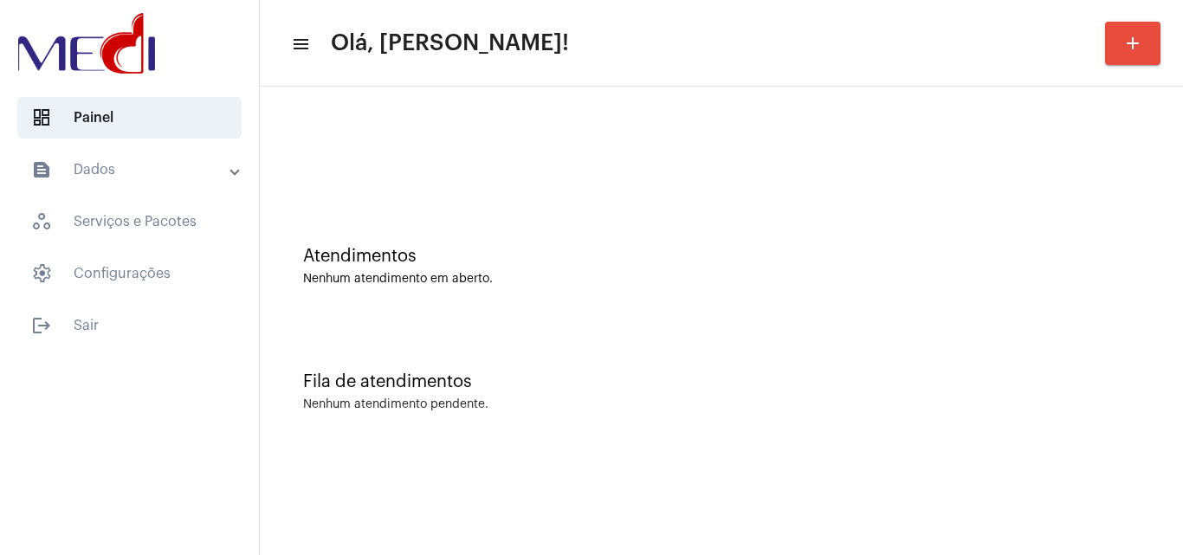
click at [721, 264] on div "Atendimentos" at bounding box center [721, 256] width 837 height 19
click at [1178, 385] on div "Atendimentos Nenhum atendimento em aberto. Fila de atendimentos Nenhum atendime…" at bounding box center [721, 271] width 923 height 368
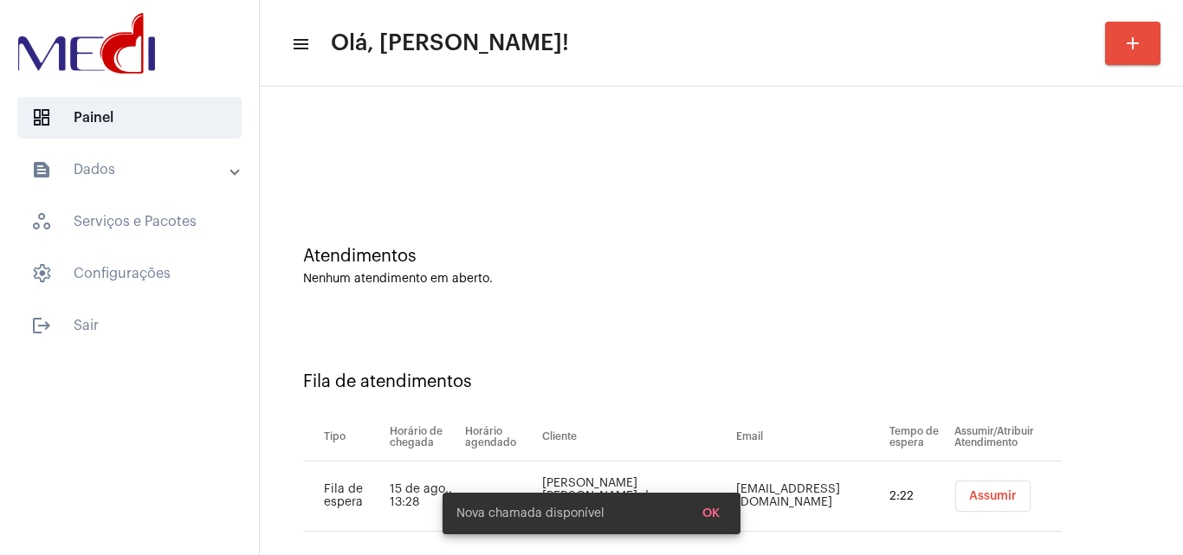
scroll to position [23, 0]
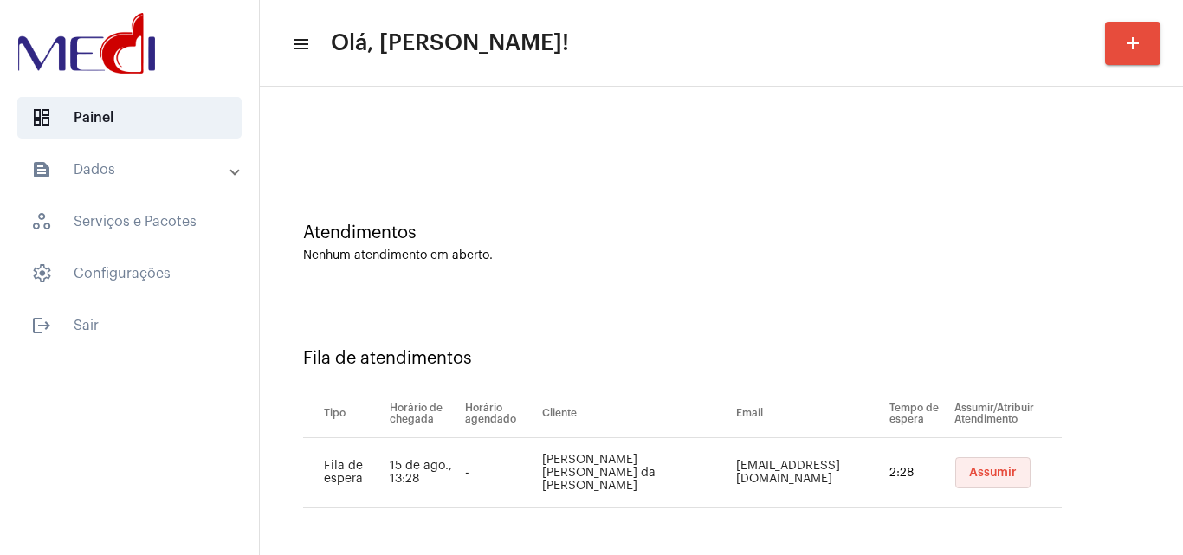
click at [971, 468] on span "Assumir" at bounding box center [993, 473] width 48 height 12
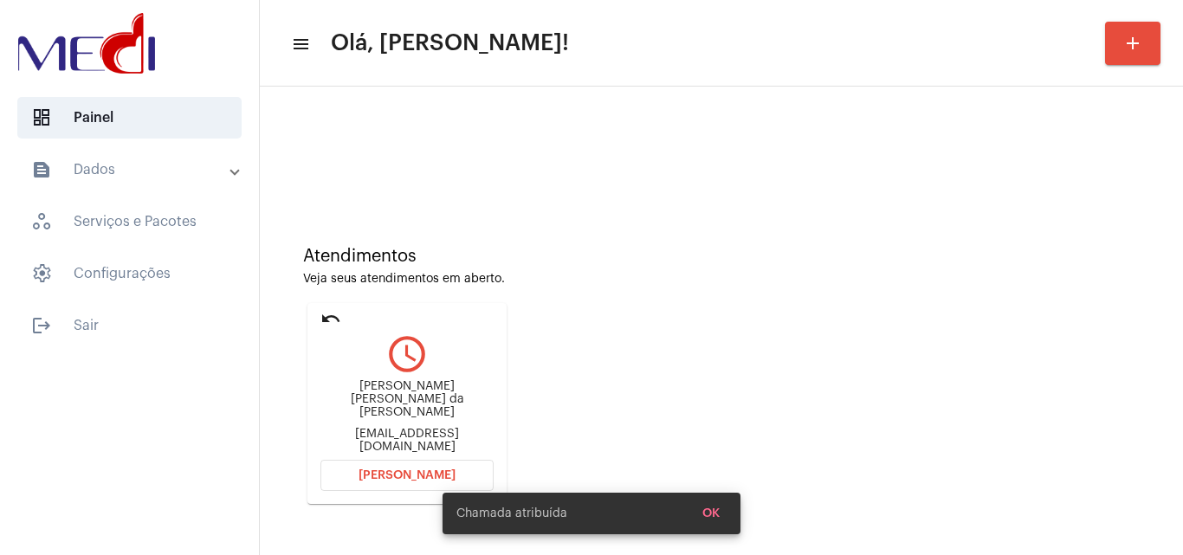
click at [433, 414] on div "Kelly Fernanda Oliveira da Luz kellyluznurse29@gmail.com" at bounding box center [406, 417] width 173 height 78
click at [433, 428] on div "[EMAIL_ADDRESS][DOMAIN_NAME]" at bounding box center [406, 441] width 173 height 26
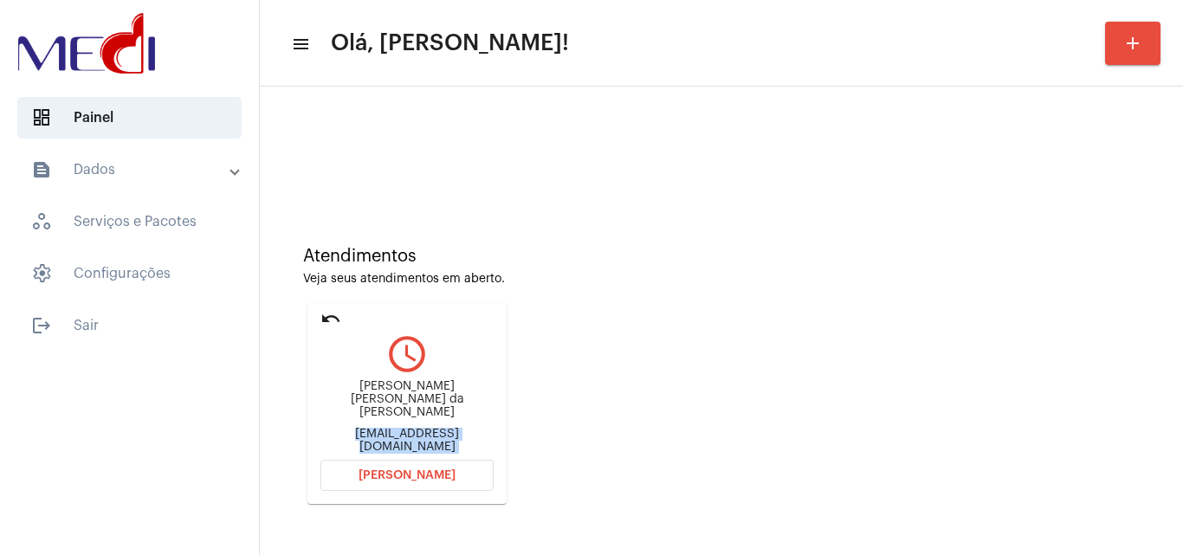
copy mat-card-content "kellyluznurse29@gmail.com Abrir Chamada"
click at [423, 475] on span "[PERSON_NAME]" at bounding box center [407, 475] width 97 height 12
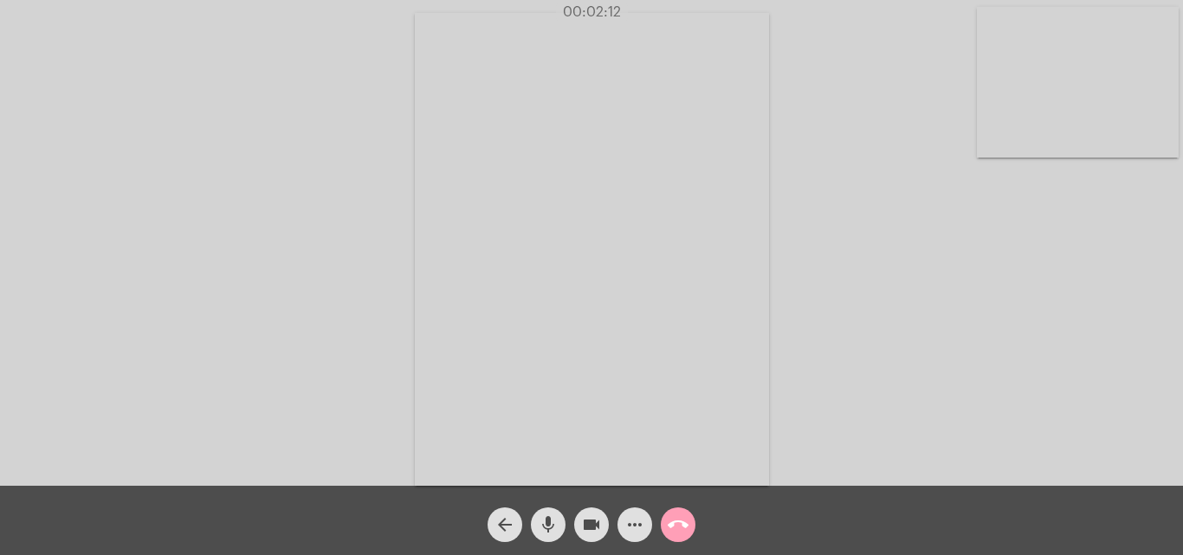
click at [676, 521] on mat-icon "call_end" at bounding box center [678, 524] width 21 height 21
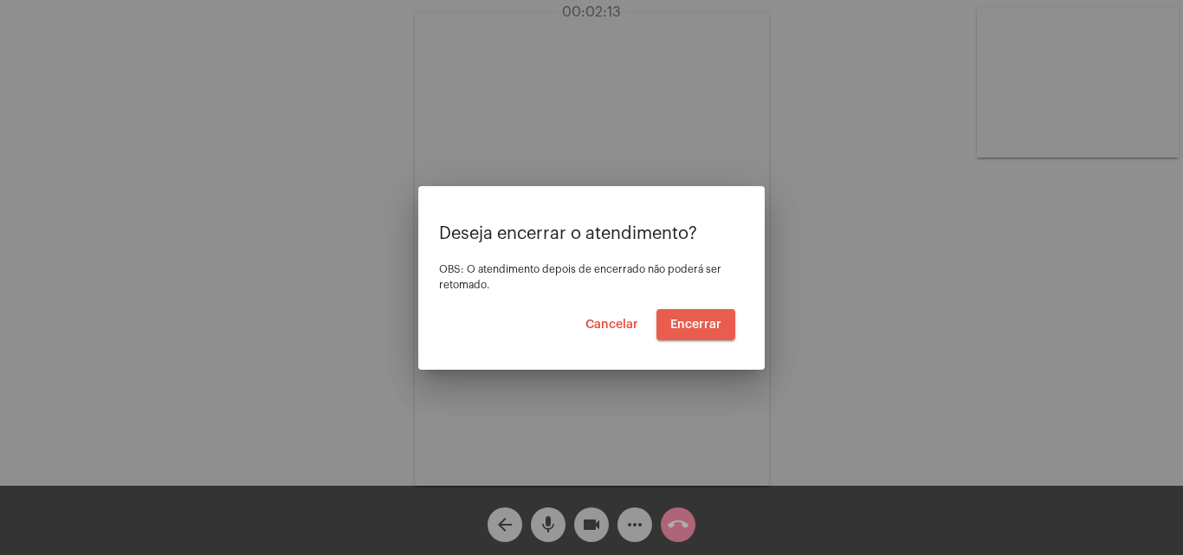
click at [682, 330] on span "Encerrar" at bounding box center [695, 325] width 51 height 12
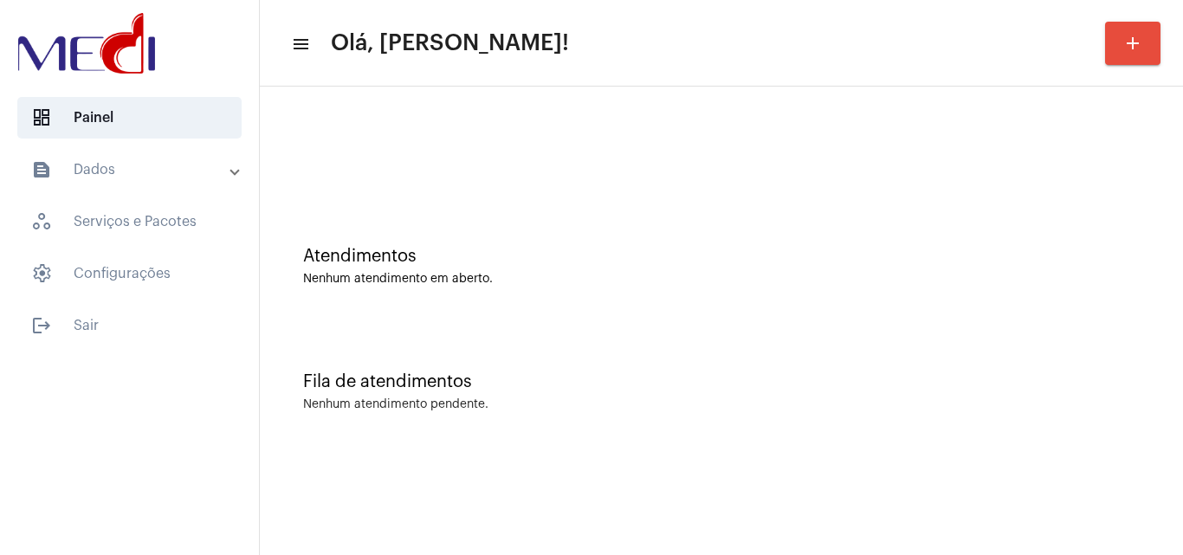
click at [963, 280] on div "Nenhum atendimento em aberto." at bounding box center [721, 279] width 837 height 13
click at [1141, 339] on div "Fila de atendimentos Nenhum atendimento pendente." at bounding box center [721, 383] width 906 height 126
click at [836, 384] on div "Fila de atendimentos" at bounding box center [721, 381] width 837 height 19
click at [1079, 340] on div "Fila de atendimentos Nenhum atendimento pendente." at bounding box center [721, 383] width 906 height 126
click at [805, 378] on div "Fila de atendimentos" at bounding box center [721, 381] width 837 height 19
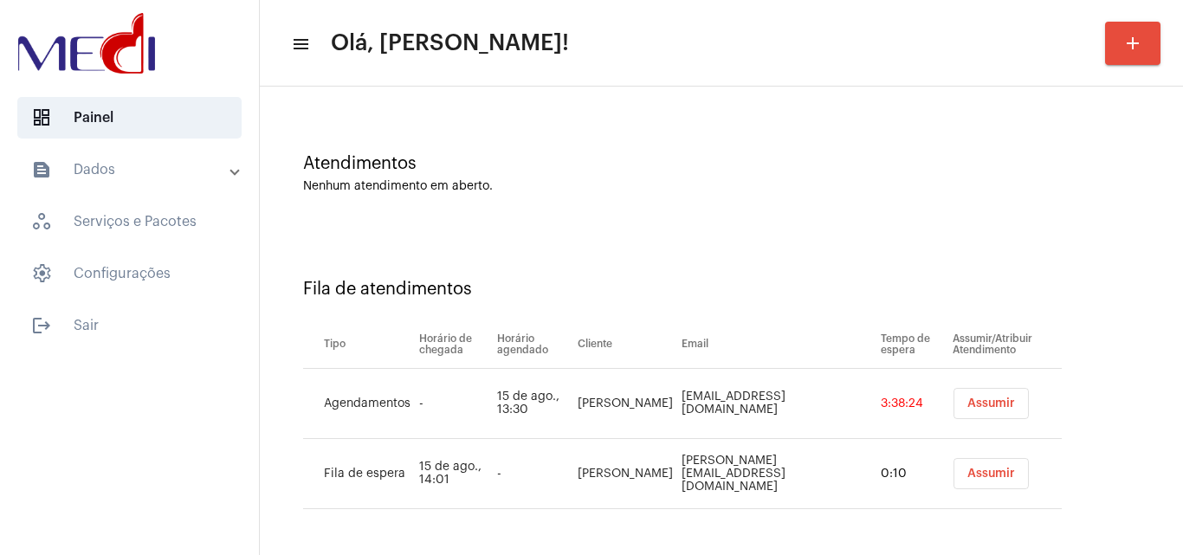
scroll to position [94, 0]
click at [969, 404] on span "Assumir" at bounding box center [991, 403] width 48 height 12
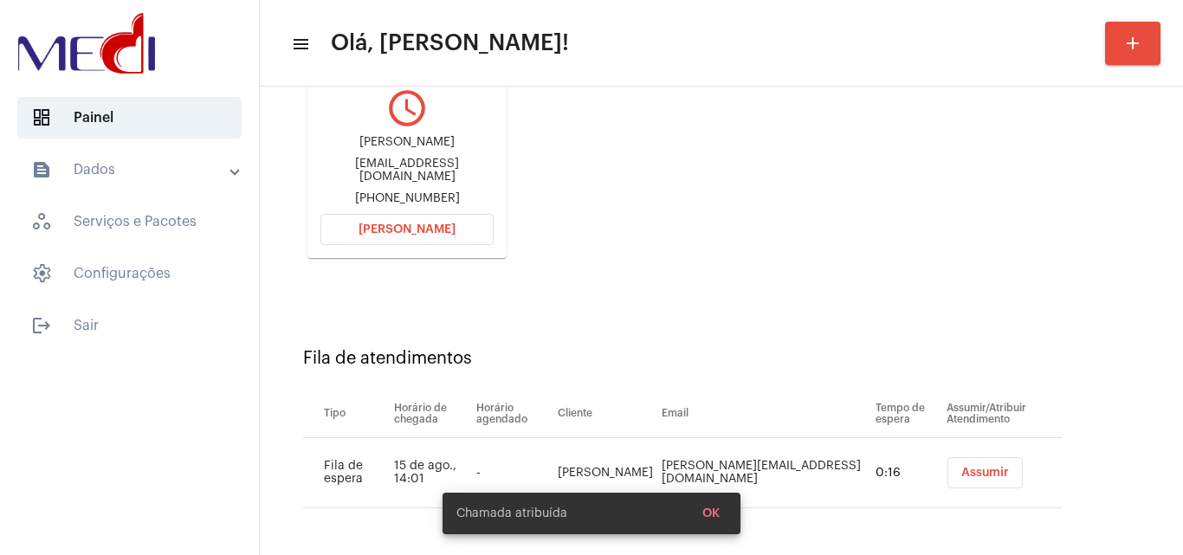
click at [976, 468] on span "Assumir" at bounding box center [985, 473] width 48 height 12
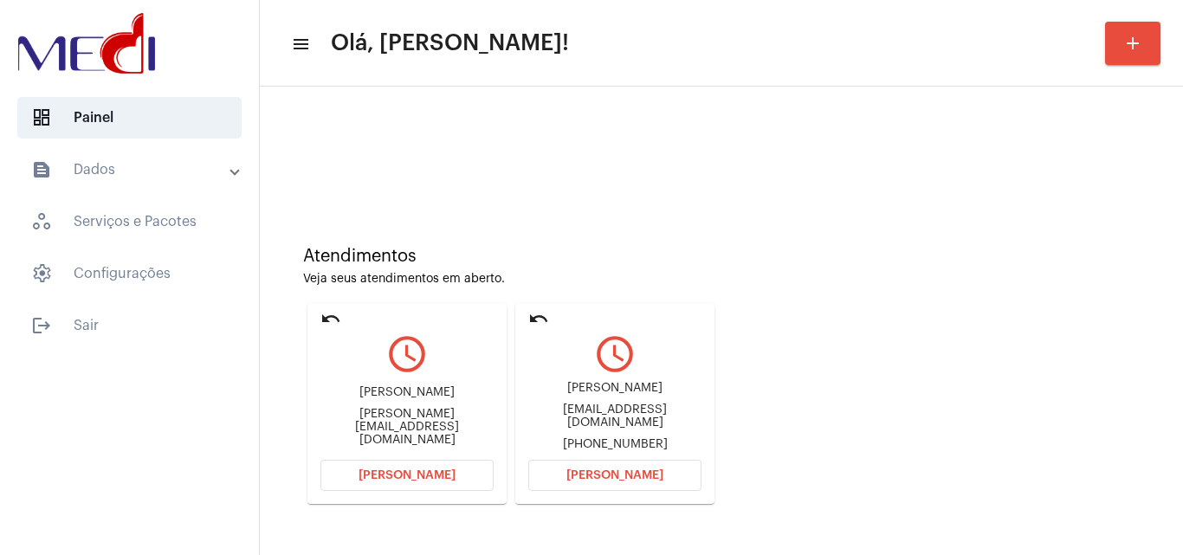
click at [594, 425] on div "Lorraney Oliveira lorraneyoliveira0@gmail.com +5519992484129" at bounding box center [614, 417] width 173 height 78
copy div "lorraneyoliveira0@gmail.com"
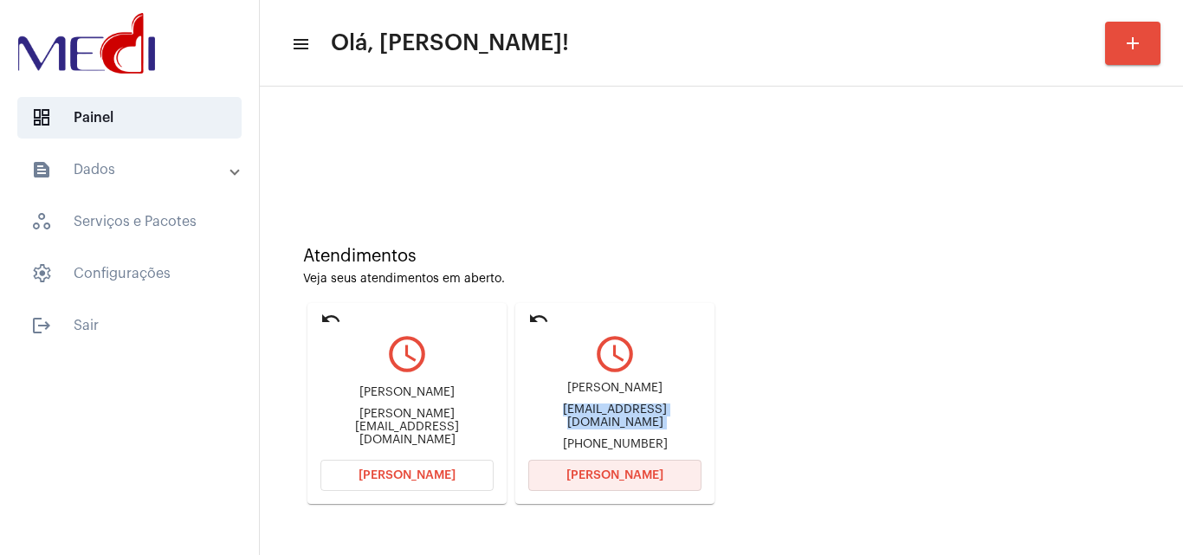
click at [643, 472] on span "[PERSON_NAME]" at bounding box center [614, 475] width 97 height 12
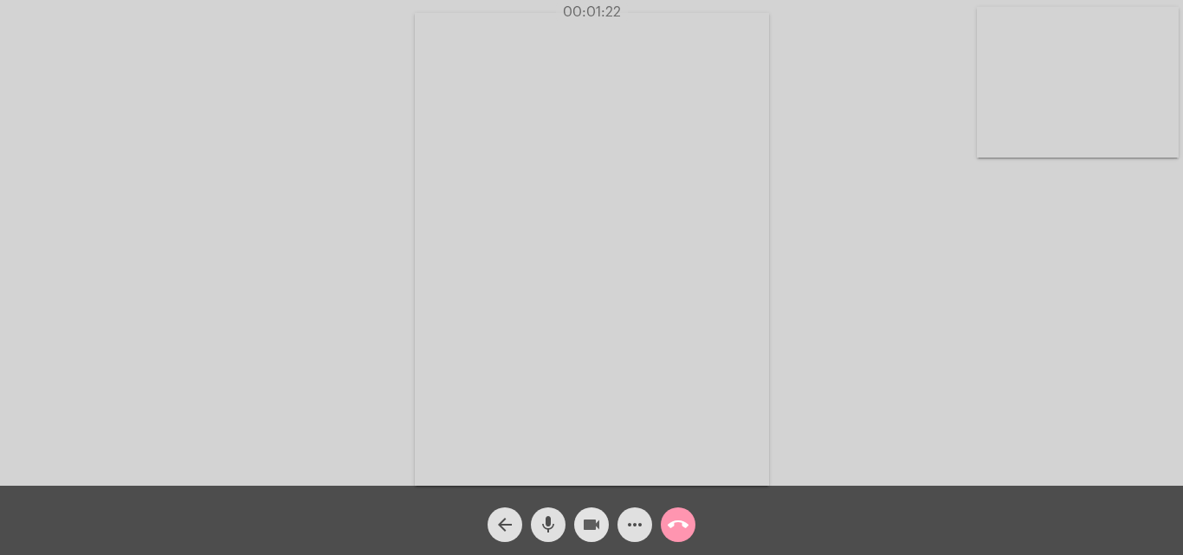
click at [583, 530] on mat-icon "videocam" at bounding box center [591, 524] width 21 height 21
click at [550, 526] on mat-icon "mic" at bounding box center [548, 524] width 21 height 21
click at [542, 526] on mat-icon "mic_off" at bounding box center [548, 524] width 21 height 21
click at [542, 526] on mat-icon "mic" at bounding box center [548, 524] width 21 height 21
click at [557, 517] on mat-icon "mic_off" at bounding box center [548, 524] width 21 height 21
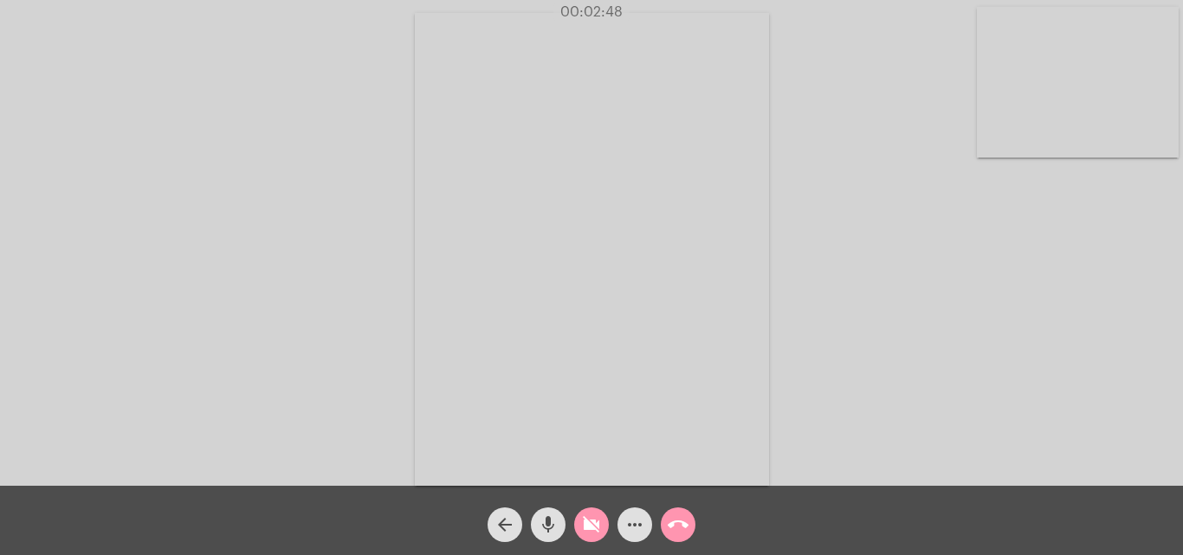
click at [595, 528] on mat-icon "videocam_off" at bounding box center [591, 524] width 21 height 21
click at [673, 512] on span "call_end" at bounding box center [678, 525] width 21 height 35
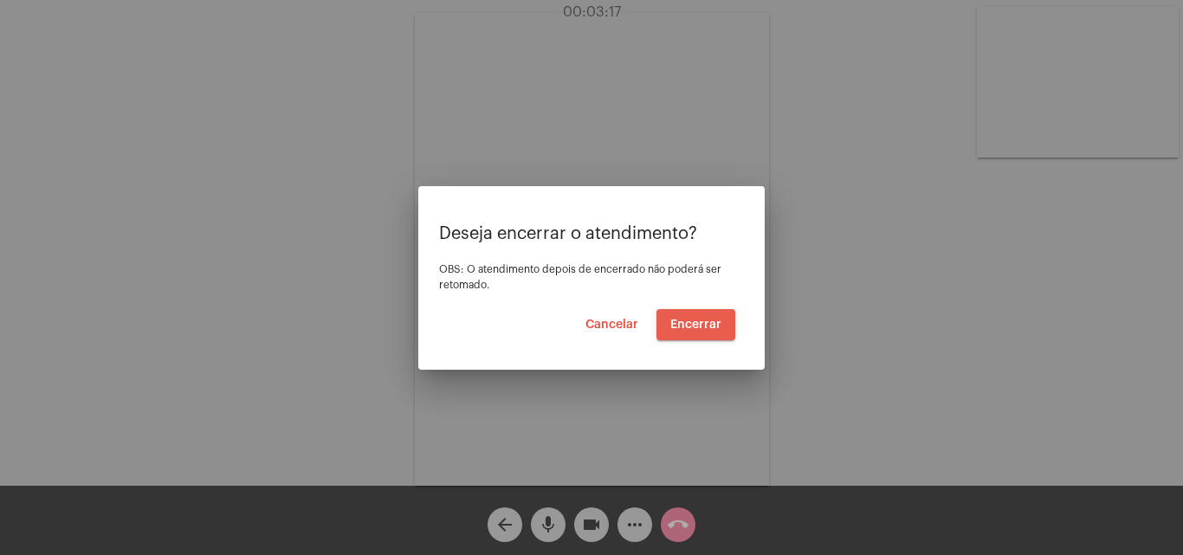
click at [702, 320] on span "Encerrar" at bounding box center [695, 325] width 51 height 12
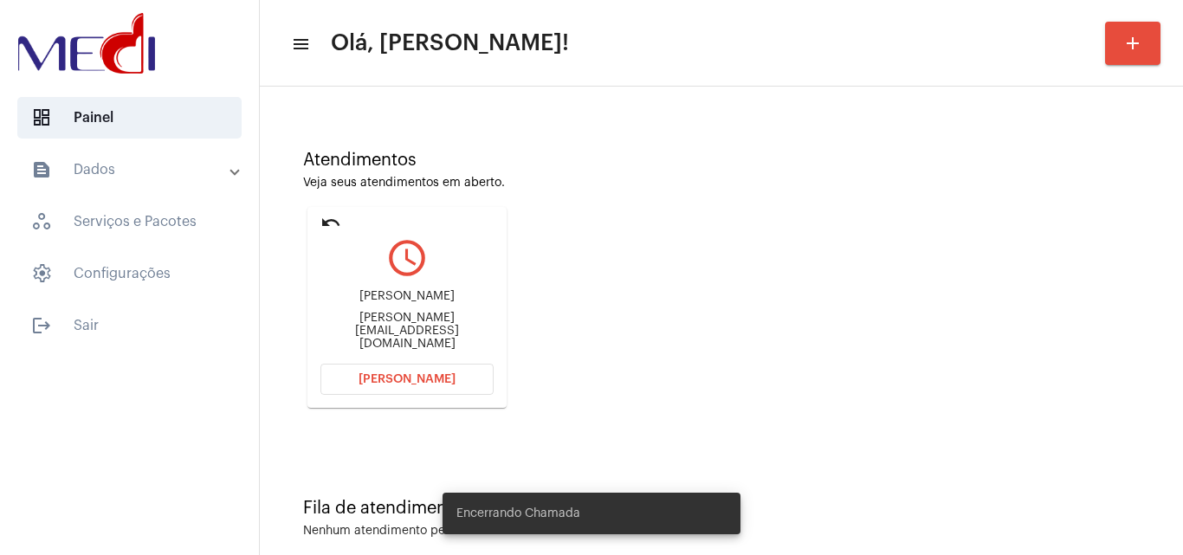
scroll to position [122, 0]
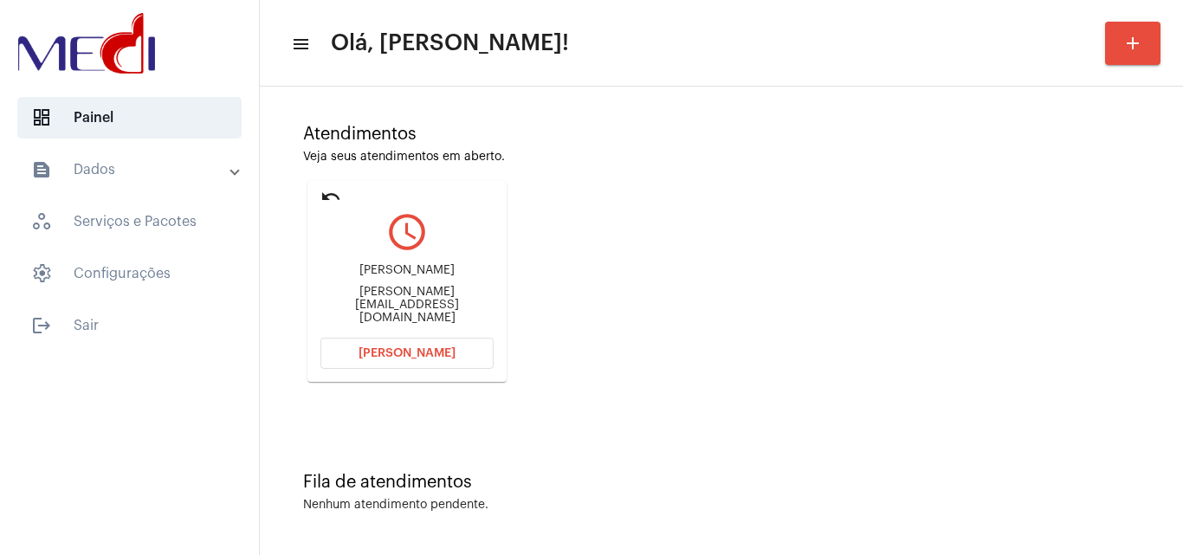
click at [443, 294] on div "Álvaro Costa Ussi helena_costaios@hotmail.com" at bounding box center [406, 294] width 173 height 78
copy mat-card-content "helena_costaios@hotmail.com Abrir Chamada"
click at [430, 356] on span "Abrir Chamada" at bounding box center [407, 353] width 97 height 12
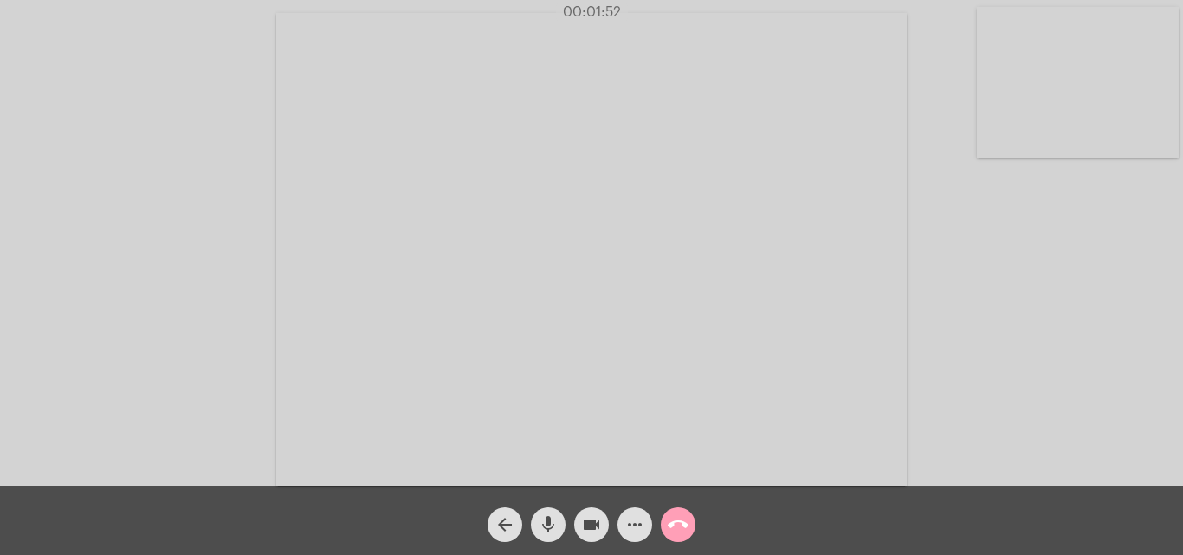
click at [680, 516] on mat-icon "call_end" at bounding box center [678, 524] width 21 height 21
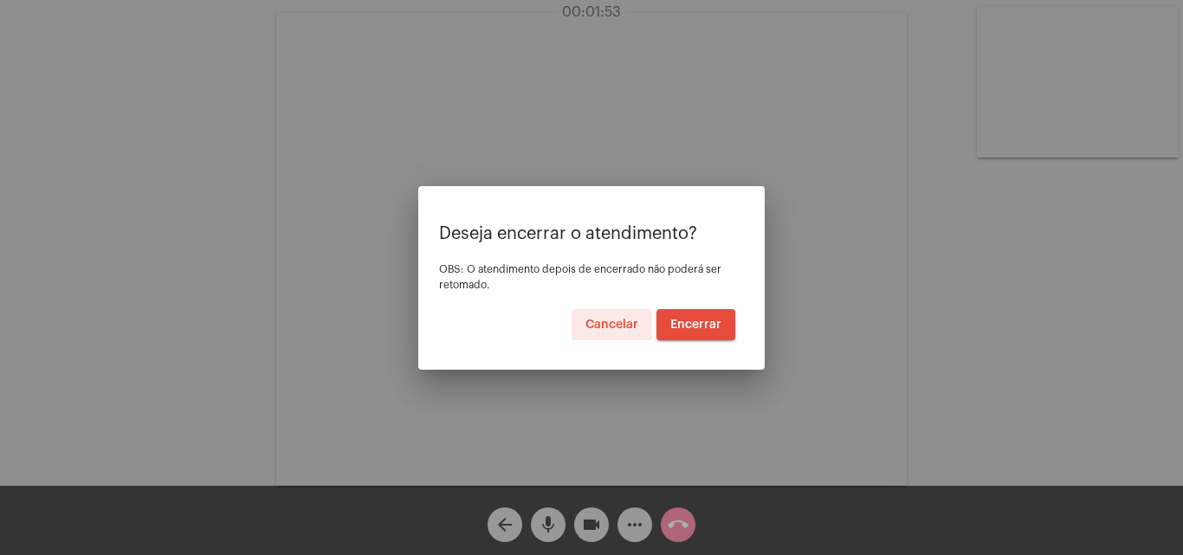
click at [702, 322] on span "Encerrar" at bounding box center [695, 325] width 51 height 12
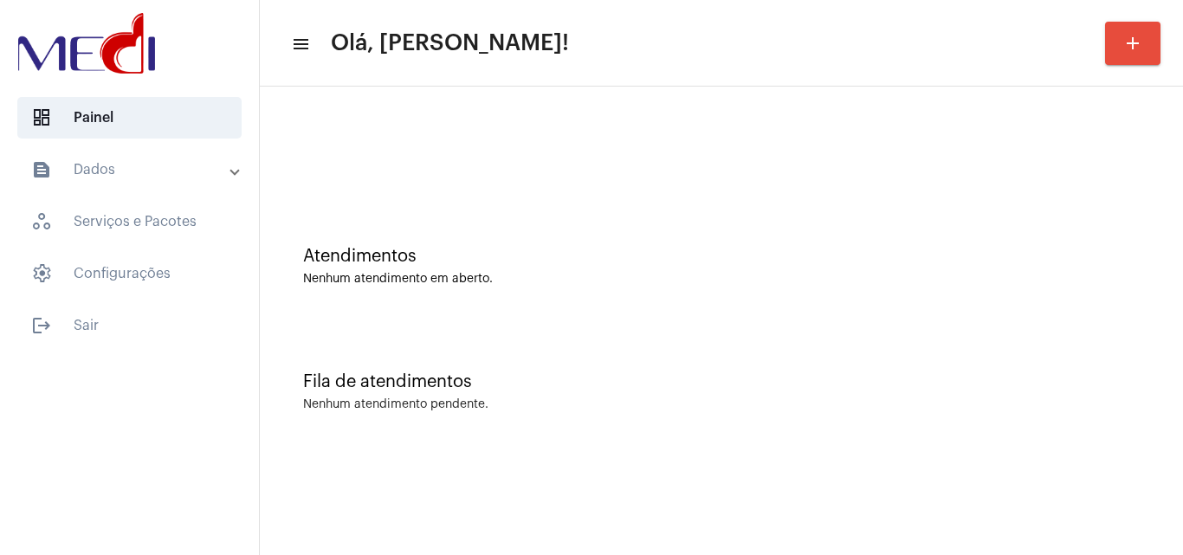
click at [1117, 273] on div "Nenhum atendimento em aberto." at bounding box center [721, 279] width 837 height 13
click at [919, 235] on div "Atendimentos Nenhum atendimento em aberto." at bounding box center [721, 258] width 906 height 126
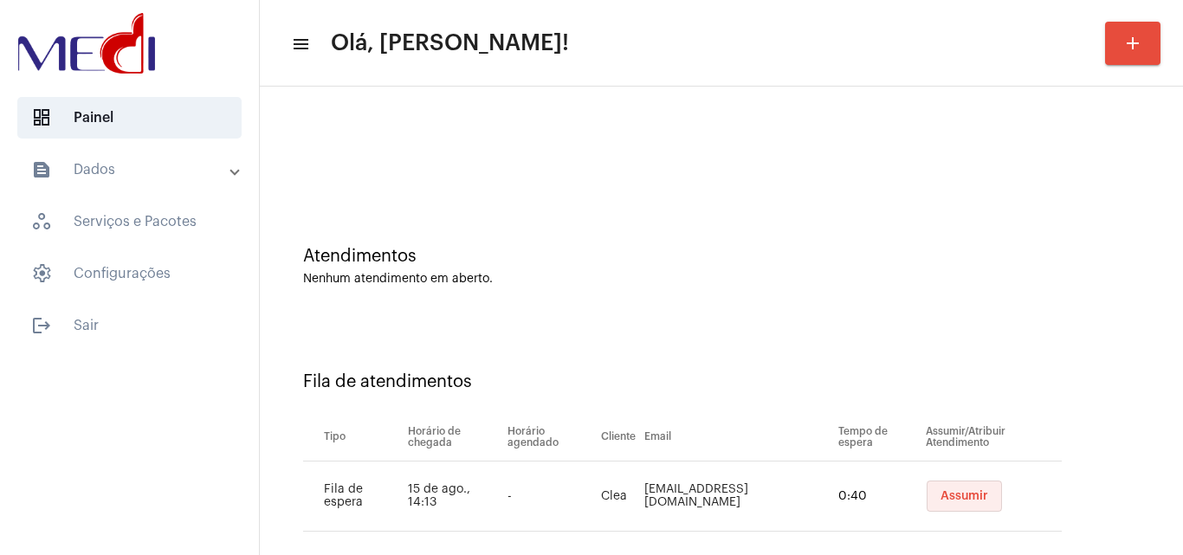
click at [954, 499] on span "Assumir" at bounding box center [965, 496] width 48 height 12
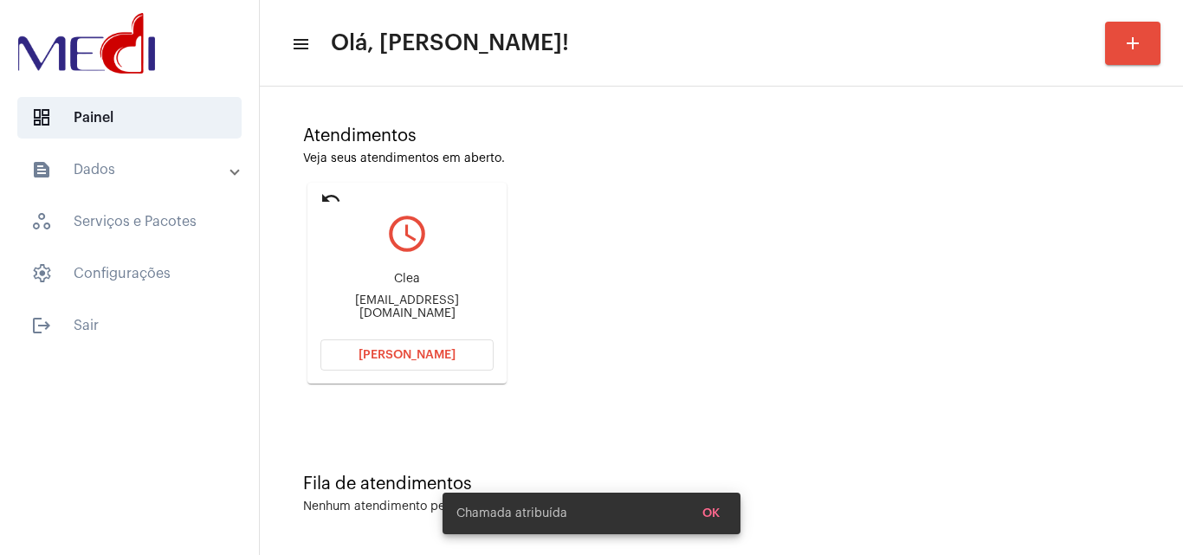
scroll to position [122, 0]
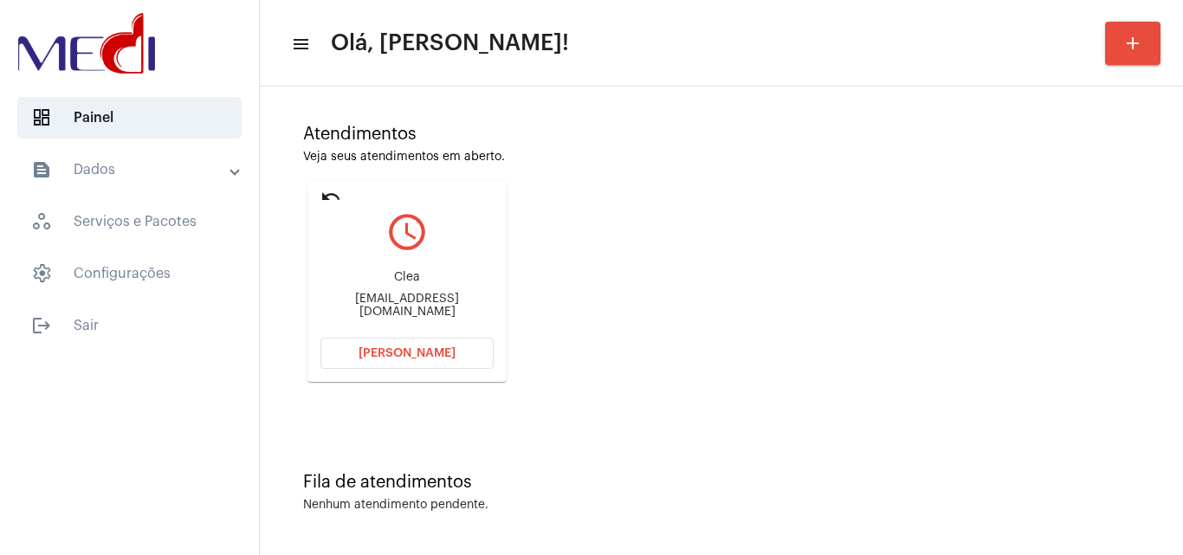
click at [456, 314] on div "Clea cleassilva13@gmail.com" at bounding box center [406, 294] width 173 height 78
click at [454, 312] on div "Clea cleassilva13@gmail.com" at bounding box center [406, 294] width 173 height 78
copy mat-card-content "cleassilva13@gmail.com Abrir Chamada"
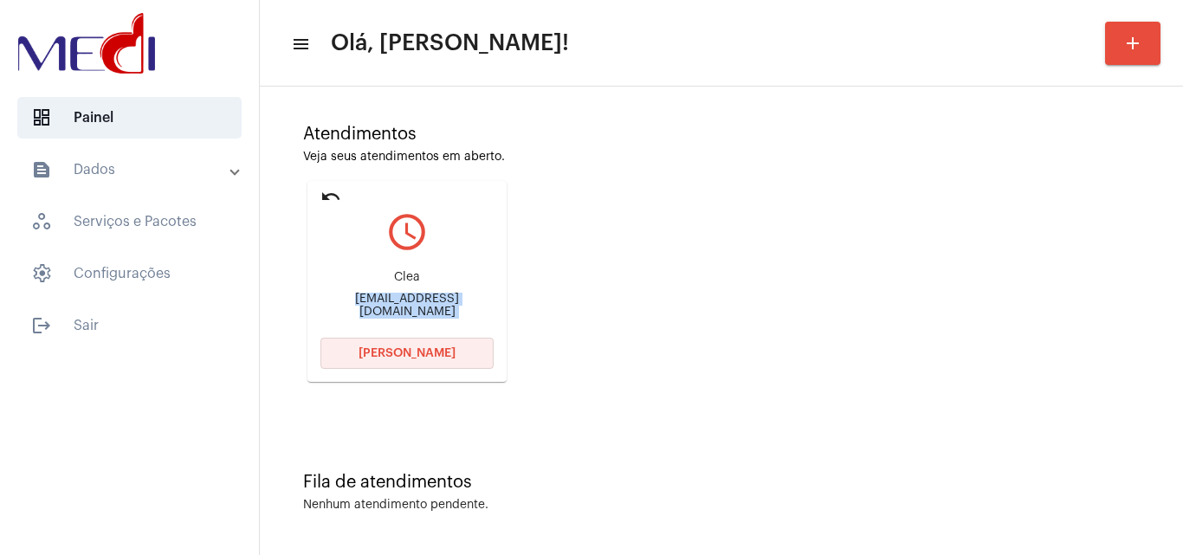
click at [430, 355] on span "Abrir Chamada" at bounding box center [407, 353] width 97 height 12
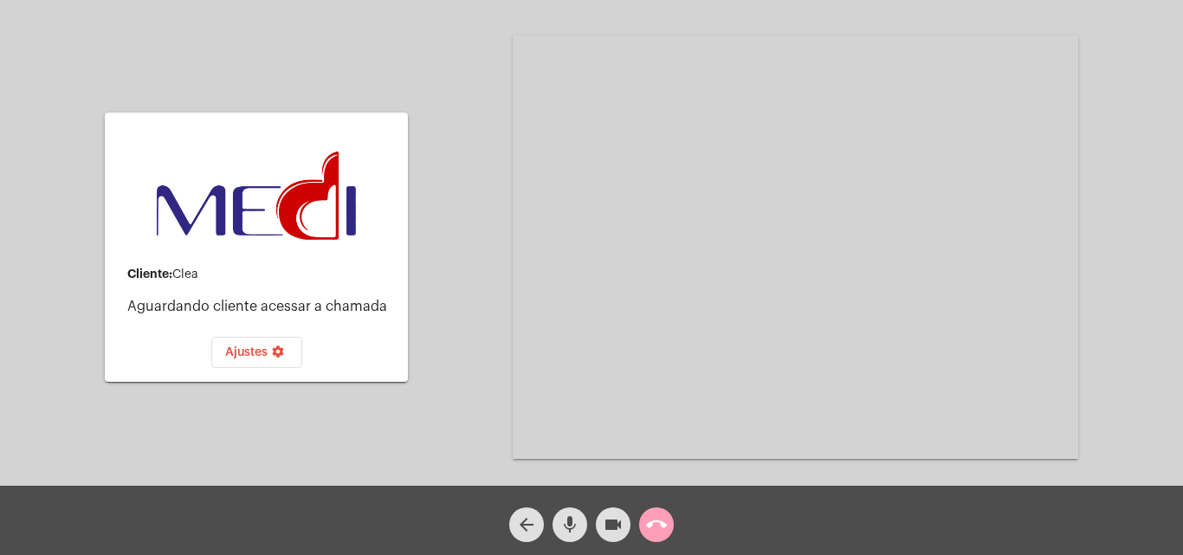
click at [662, 528] on mat-icon "call_end" at bounding box center [656, 524] width 21 height 21
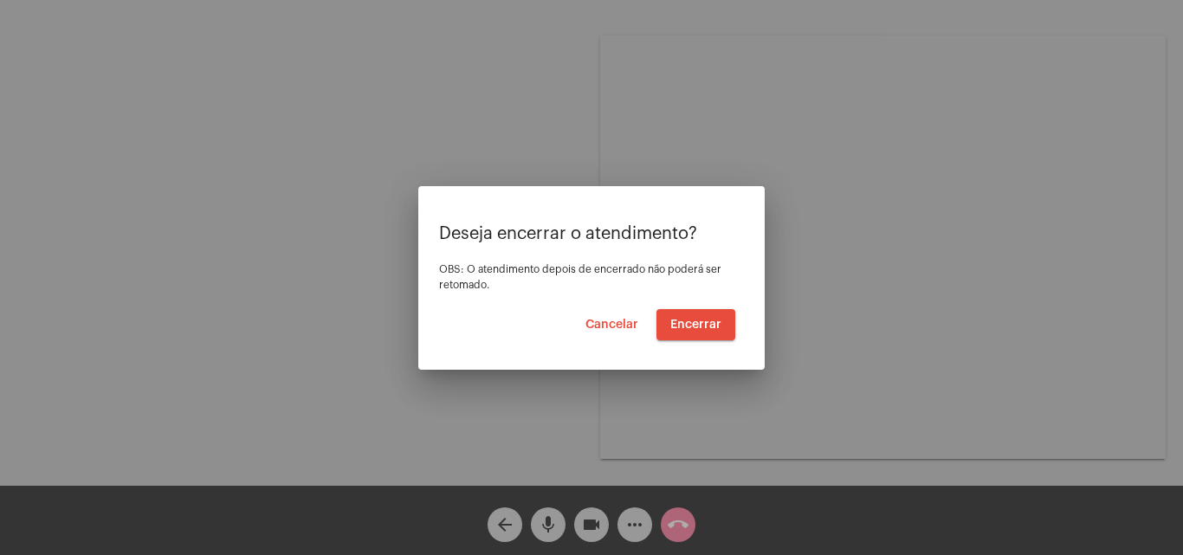
click at [618, 331] on button "Cancelar" at bounding box center [612, 324] width 81 height 31
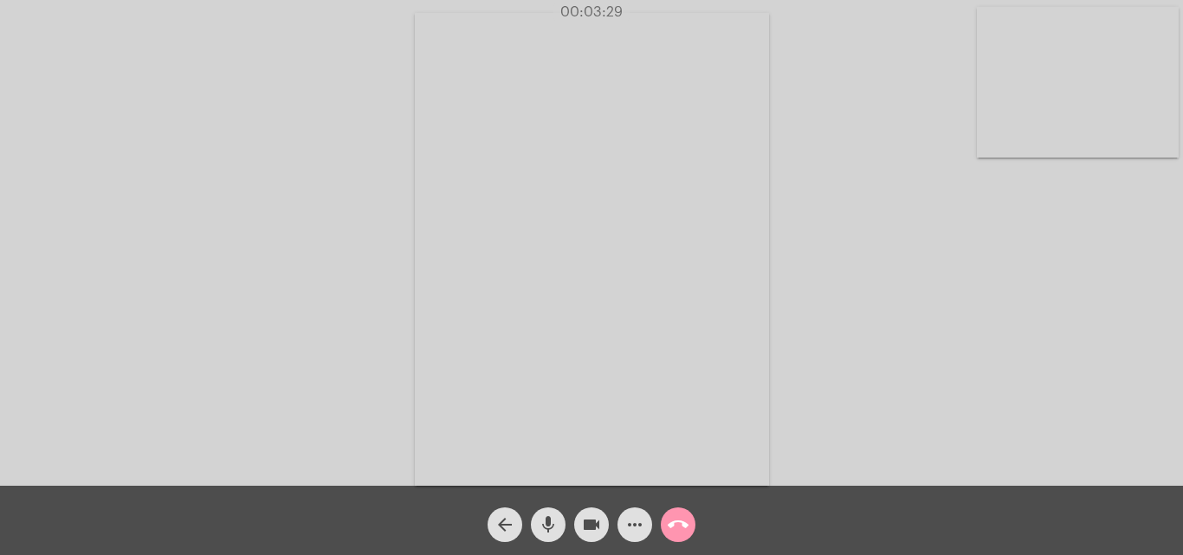
click at [1156, 357] on div "Acessando Câmera e Microfone..." at bounding box center [592, 247] width 1180 height 486
click at [683, 519] on mat-icon "call_end" at bounding box center [678, 524] width 21 height 21
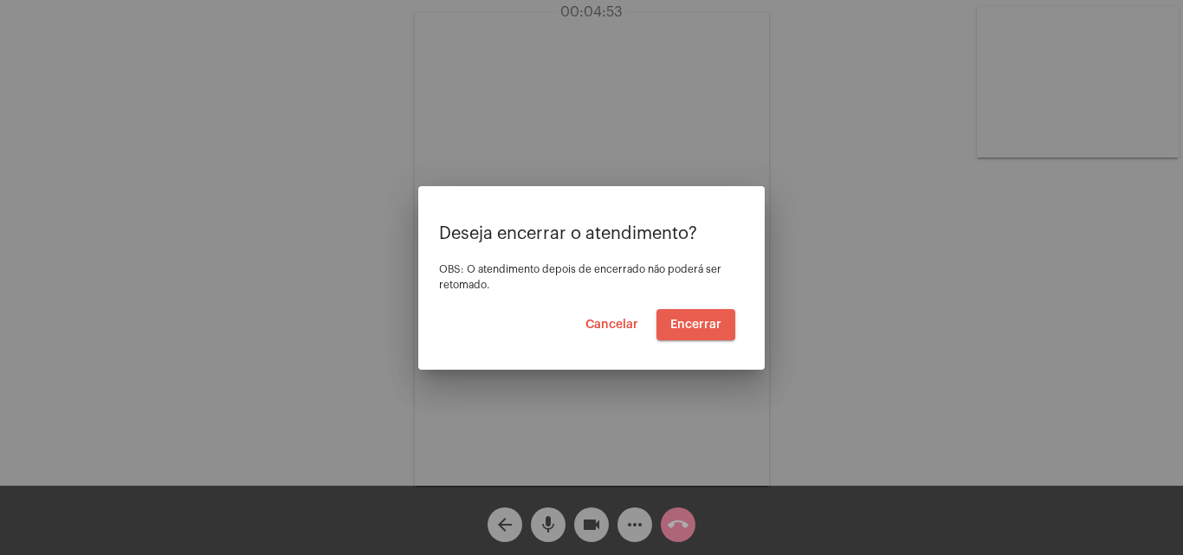
click at [685, 323] on span "Encerrar" at bounding box center [695, 325] width 51 height 12
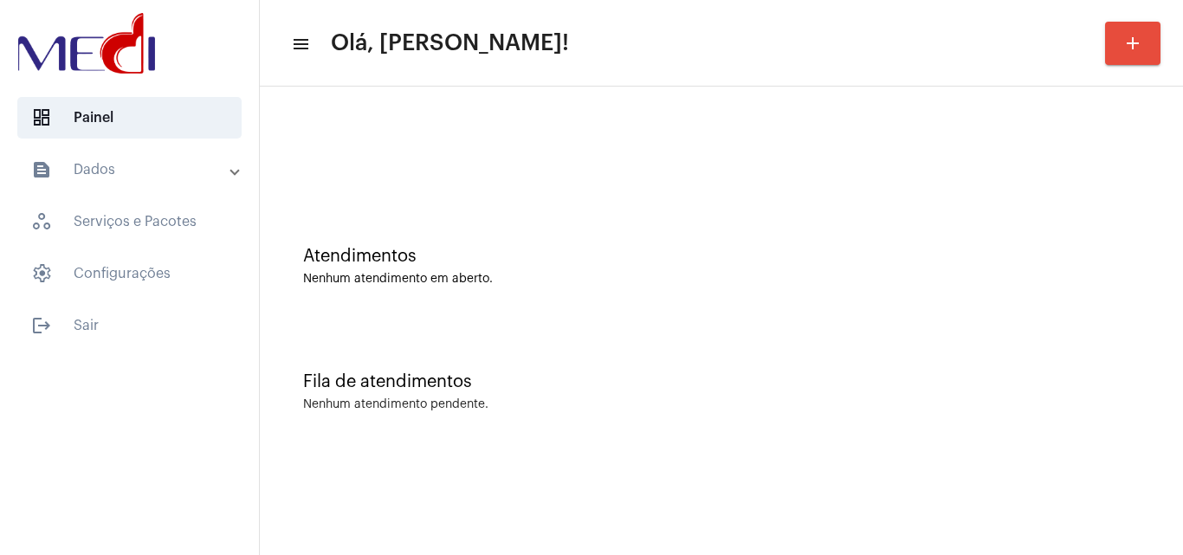
click at [1171, 375] on div "Fila de atendimentos Nenhum atendimento pendente." at bounding box center [721, 383] width 906 height 126
click at [901, 380] on div "Fila de atendimentos" at bounding box center [721, 381] width 837 height 19
click at [838, 270] on div "Atendimentos Nenhum atendimento em aberto." at bounding box center [721, 266] width 837 height 39
click at [1107, 393] on div "Fila de atendimentos Nenhum atendimento pendente." at bounding box center [721, 383] width 906 height 126
click at [797, 376] on div "Fila de atendimentos" at bounding box center [721, 381] width 837 height 19
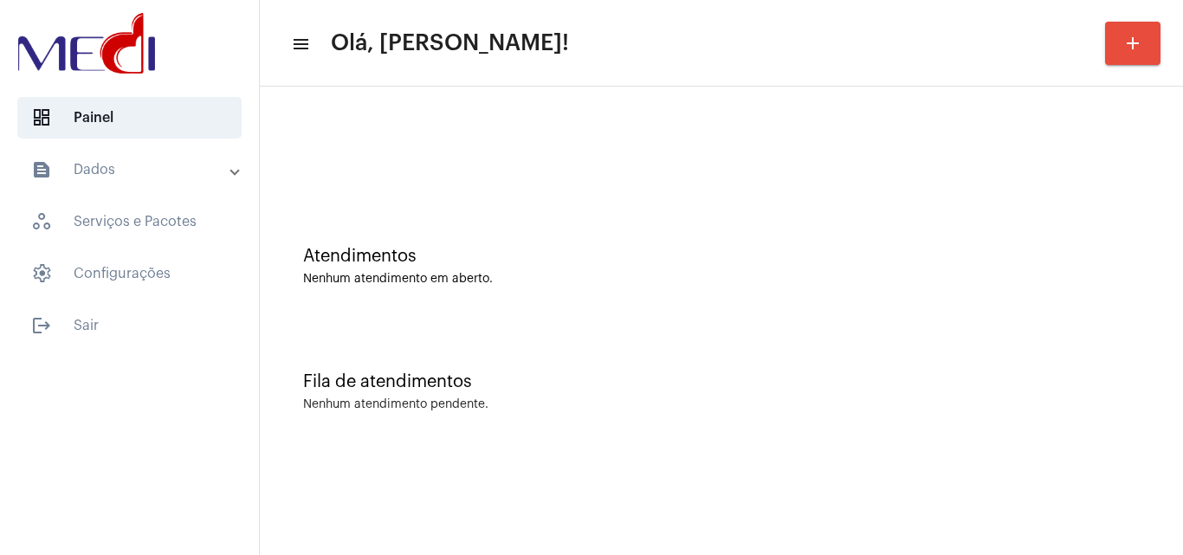
drag, startPoint x: 445, startPoint y: 457, endPoint x: 391, endPoint y: 468, distance: 54.7
click at [443, 457] on mat-sidenav-content "menu Olá, [PERSON_NAME]! add Atendimentos Nenhum atendimento em aberto. Fila de…" at bounding box center [721, 277] width 923 height 555
click at [1083, 309] on div "Atendimentos Nenhum atendimento em aberto." at bounding box center [721, 258] width 906 height 126
drag, startPoint x: 281, startPoint y: 150, endPoint x: 333, endPoint y: 116, distance: 62.7
click at [276, 150] on div at bounding box center [721, 145] width 906 height 100
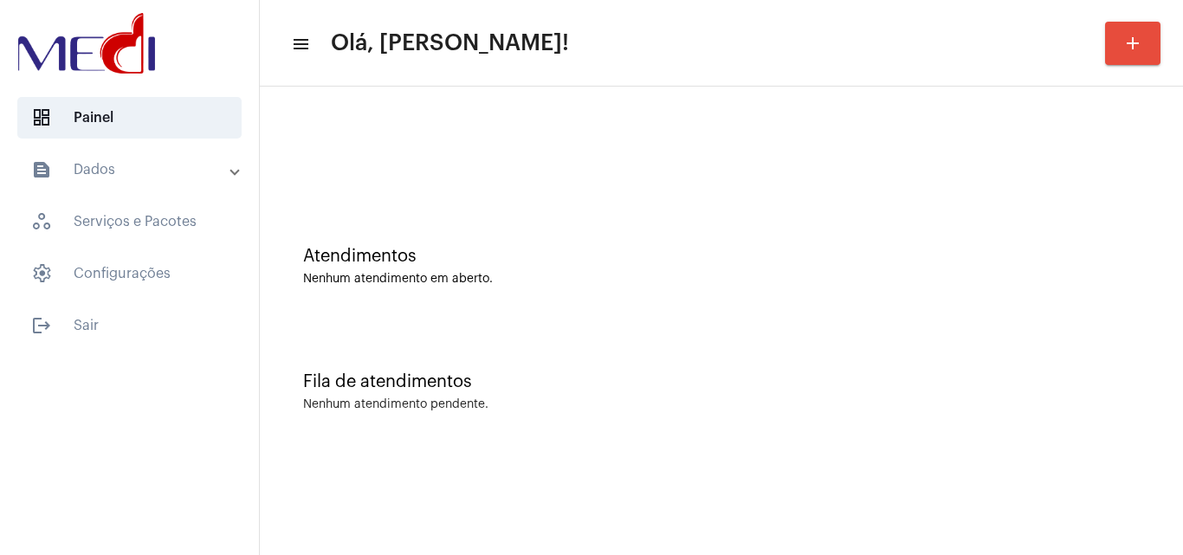
click at [314, 168] on div at bounding box center [721, 145] width 906 height 100
click at [1150, 426] on div "Fila de atendimentos Nenhum atendimento pendente." at bounding box center [721, 383] width 906 height 126
click at [1174, 411] on div "Fila de atendimentos Nenhum atendimento pendente." at bounding box center [721, 383] width 906 height 126
click at [1154, 392] on div "Fila de atendimentos Nenhum atendimento pendente." at bounding box center [721, 383] width 906 height 126
click at [1031, 223] on div "Atendimentos Nenhum atendimento em aberto." at bounding box center [721, 258] width 906 height 126
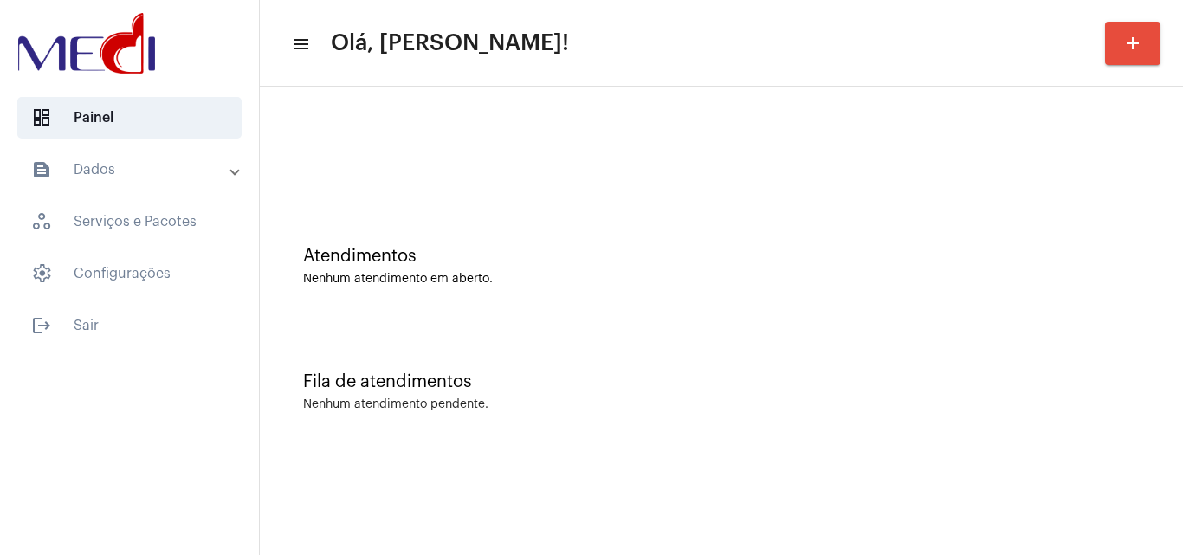
click at [1149, 314] on div "Atendimentos Nenhum atendimento em aberto." at bounding box center [721, 258] width 906 height 126
click at [1084, 232] on div "Atendimentos Nenhum atendimento em aberto." at bounding box center [721, 258] width 906 height 126
click at [1133, 242] on div "Atendimentos Nenhum atendimento em aberto." at bounding box center [721, 258] width 906 height 126
click at [1161, 341] on div "Fila de atendimentos Nenhum atendimento pendente." at bounding box center [721, 383] width 906 height 126
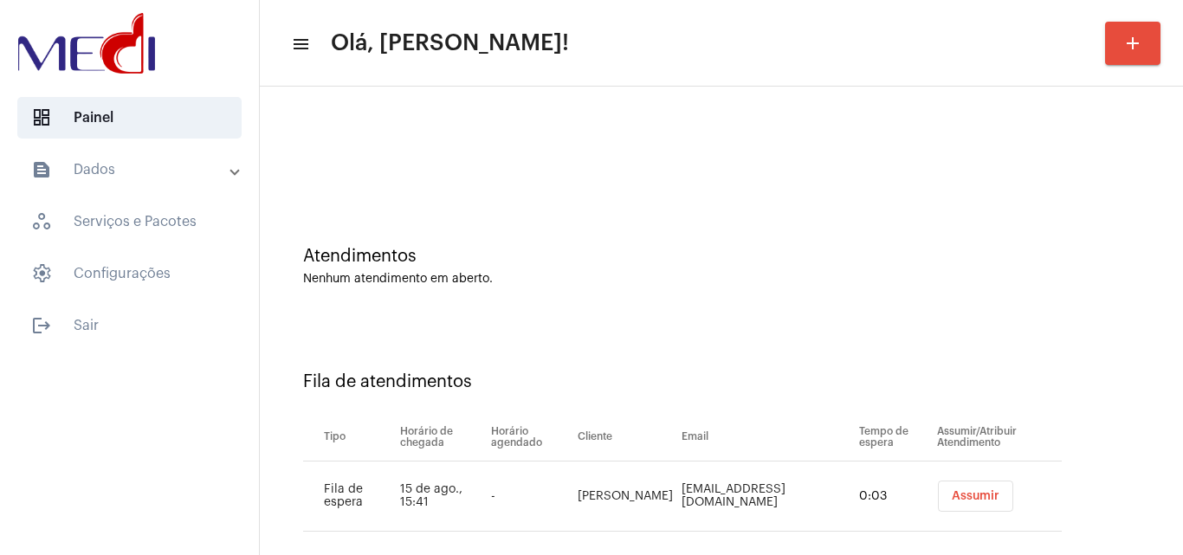
click at [986, 501] on button "Assumir" at bounding box center [975, 496] width 75 height 31
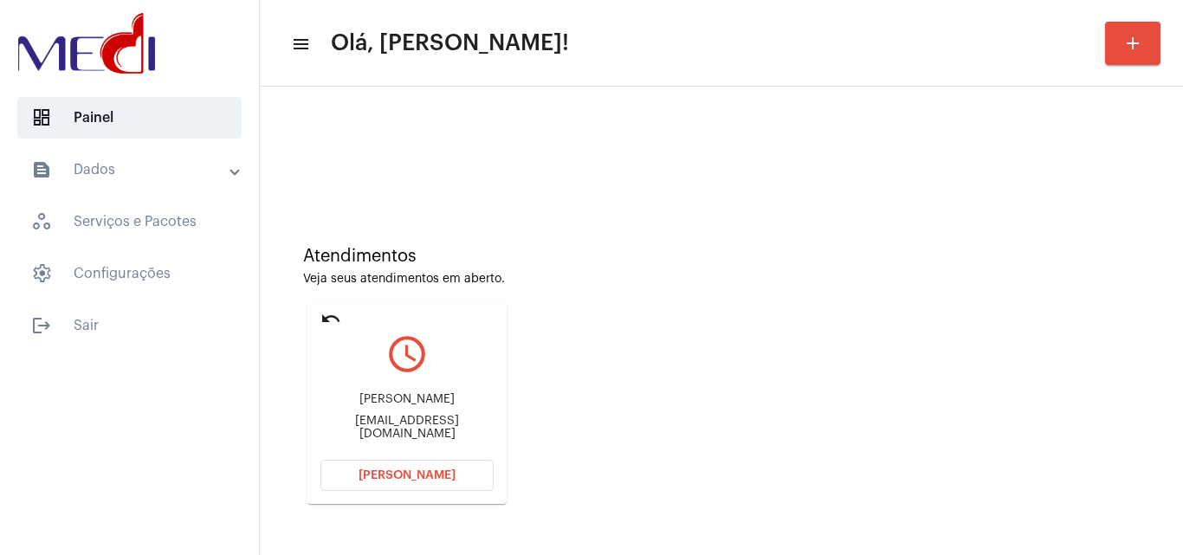
click at [417, 425] on div "[EMAIL_ADDRESS][DOMAIN_NAME]" at bounding box center [406, 428] width 173 height 26
copy mat-card-content "[EMAIL_ADDRESS][DOMAIN_NAME] [PERSON_NAME]"
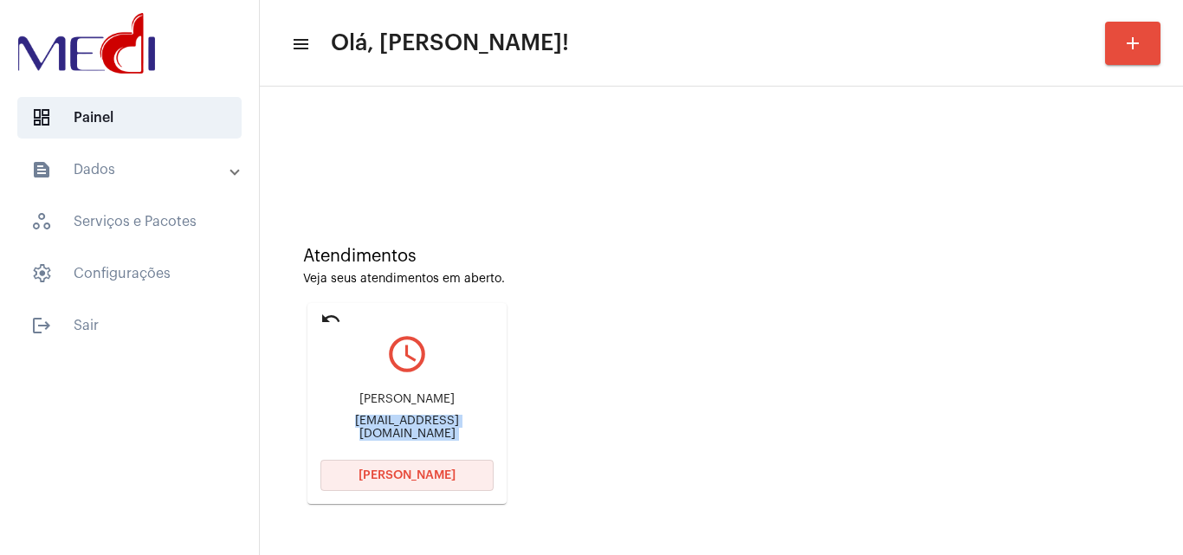
click at [392, 475] on span "[PERSON_NAME]" at bounding box center [407, 475] width 97 height 12
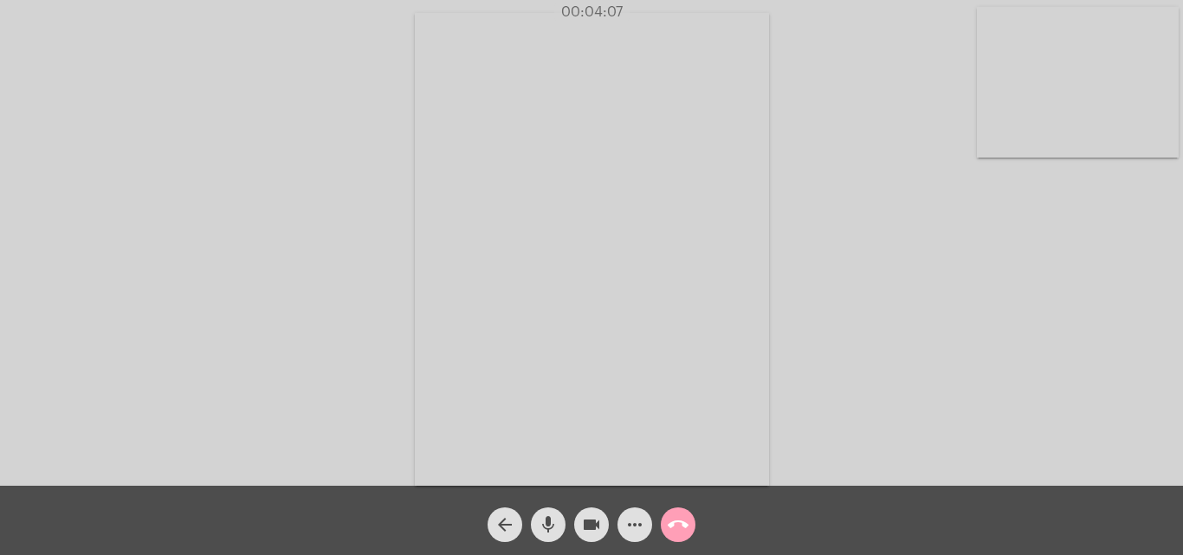
click at [685, 526] on mat-icon "call_end" at bounding box center [678, 524] width 21 height 21
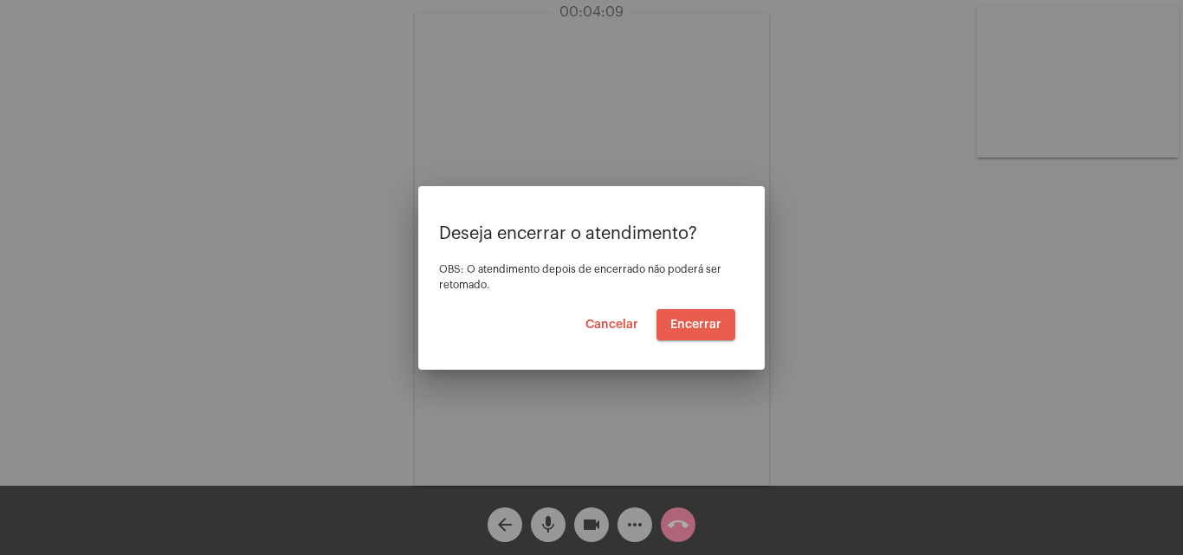
click at [698, 323] on span "Encerrar" at bounding box center [695, 325] width 51 height 12
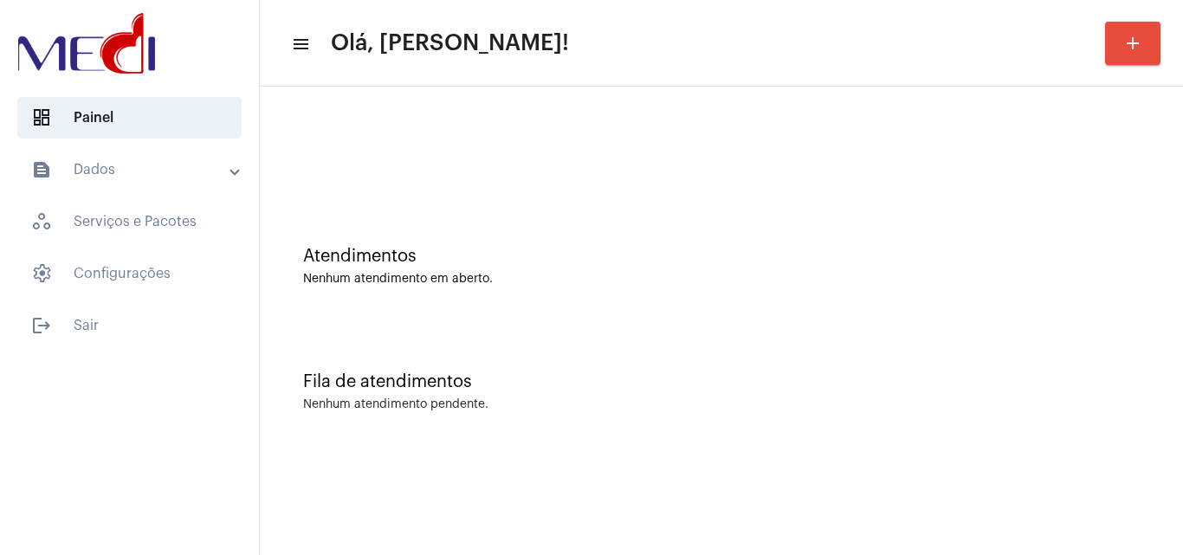
click at [1182, 328] on div "Atendimentos Nenhum atendimento em aberto. Fila de atendimentos Nenhum atendime…" at bounding box center [721, 271] width 923 height 368
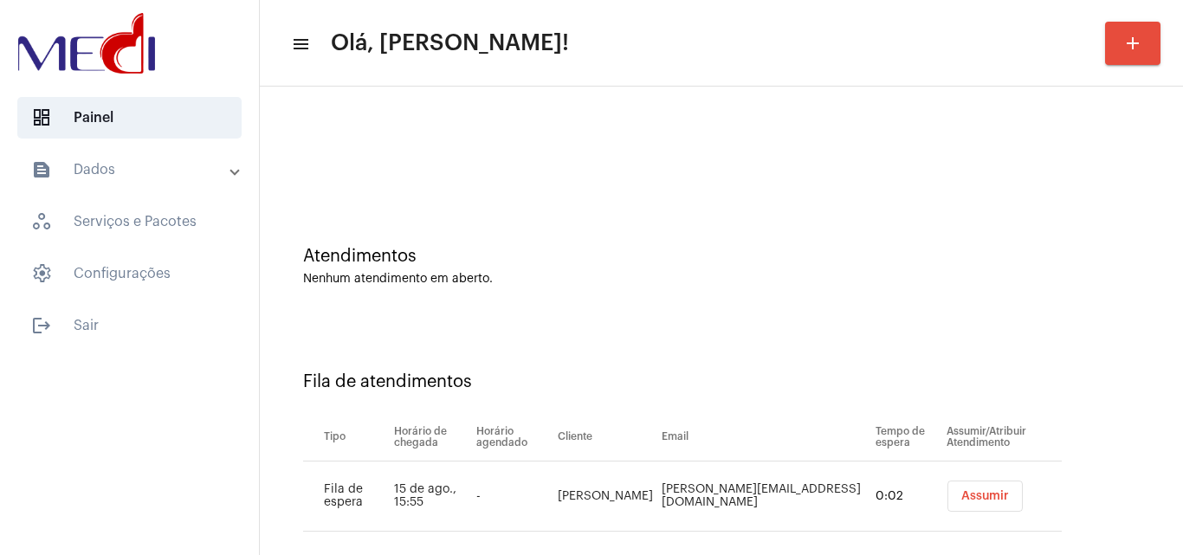
click at [953, 501] on mat-sidenav-content "menu Olá, [PERSON_NAME]! add Atendimentos Nenhum atendimento em aberto. Fila de…" at bounding box center [721, 277] width 923 height 555
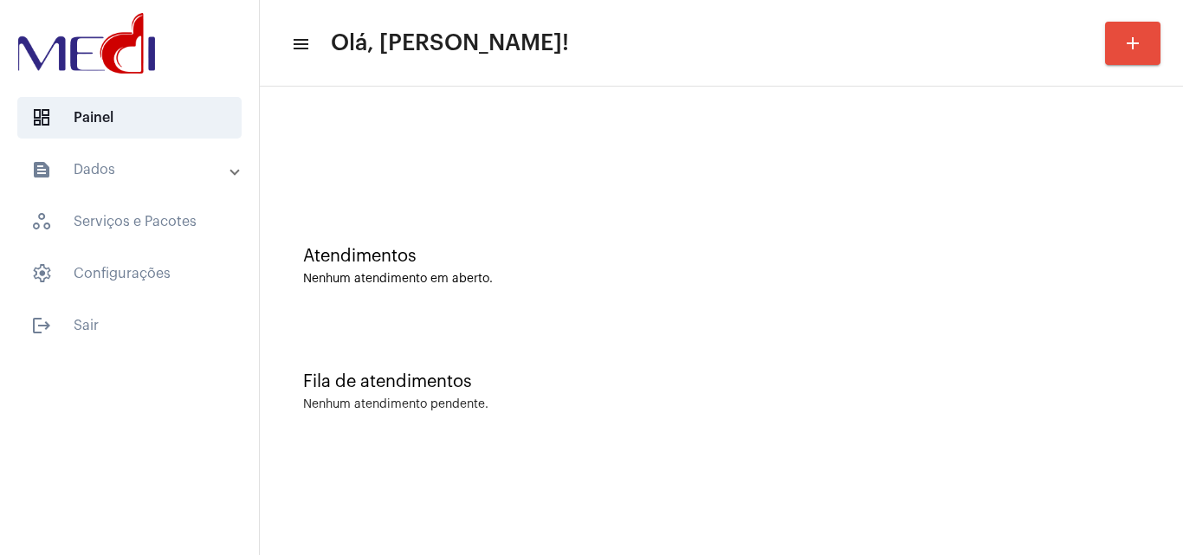
click at [953, 501] on mat-sidenav-content "menu Olá, [PERSON_NAME]! add Atendimentos Nenhum atendimento em aberto. Fila de…" at bounding box center [721, 277] width 923 height 555
click at [953, 500] on mat-sidenav-content "menu Olá, Karen! add Atendimentos Nenhum atendimento em aberto. Fila de atendim…" at bounding box center [721, 277] width 923 height 555
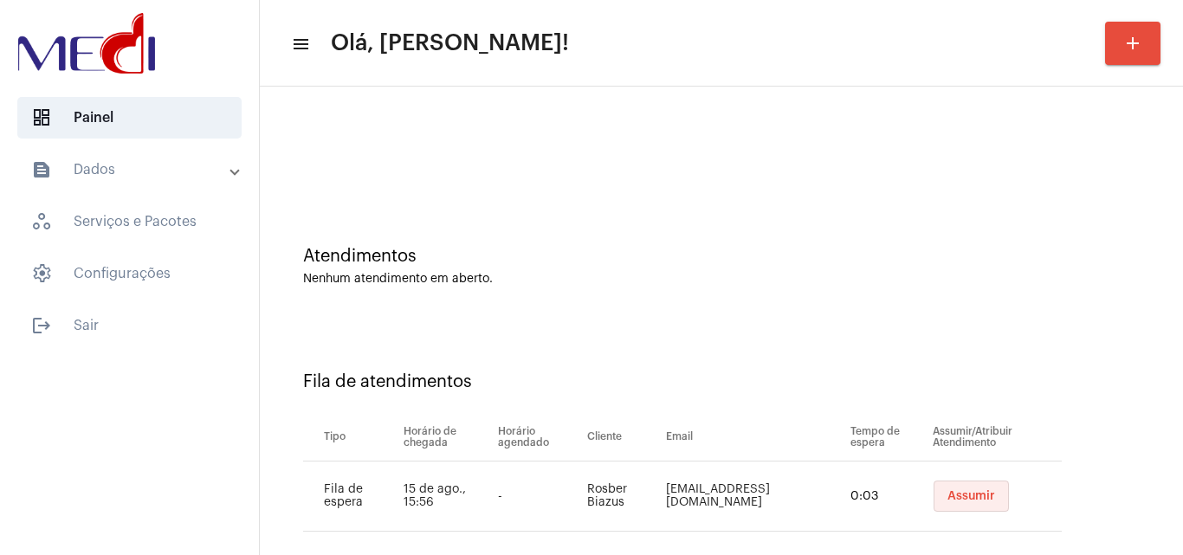
click at [953, 500] on span "Assumir" at bounding box center [971, 496] width 48 height 12
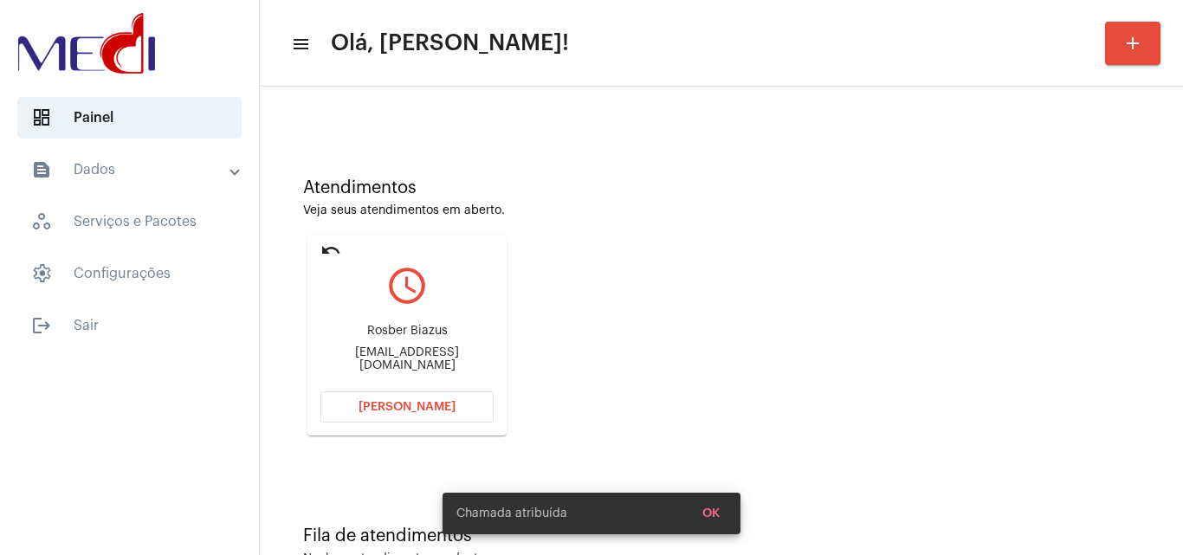
scroll to position [122, 0]
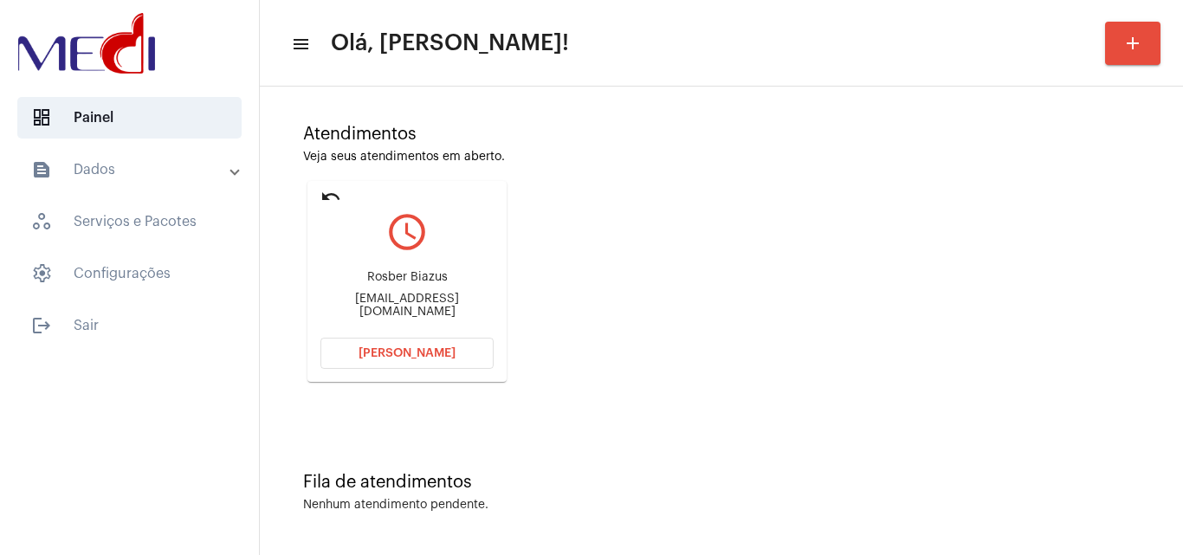
click at [417, 304] on div "rosberbazus@gmail.com" at bounding box center [406, 306] width 173 height 26
copy mat-card-content "rosberbazus@gmail.com Abrir Chamada"
click at [422, 346] on button "[PERSON_NAME]" at bounding box center [406, 353] width 173 height 31
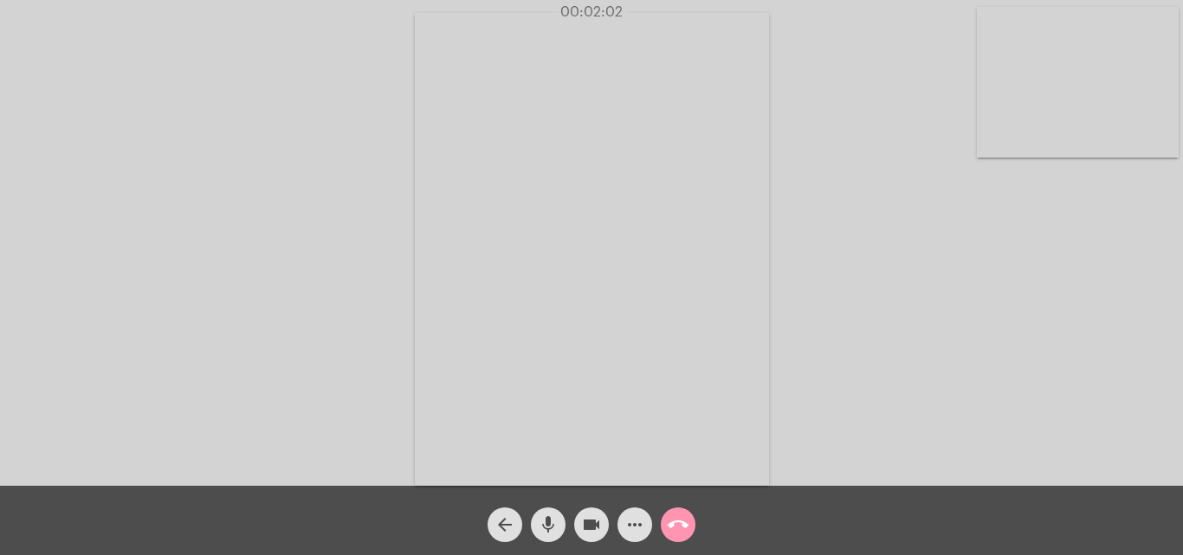
click at [683, 526] on mat-icon "call_end" at bounding box center [678, 524] width 21 height 21
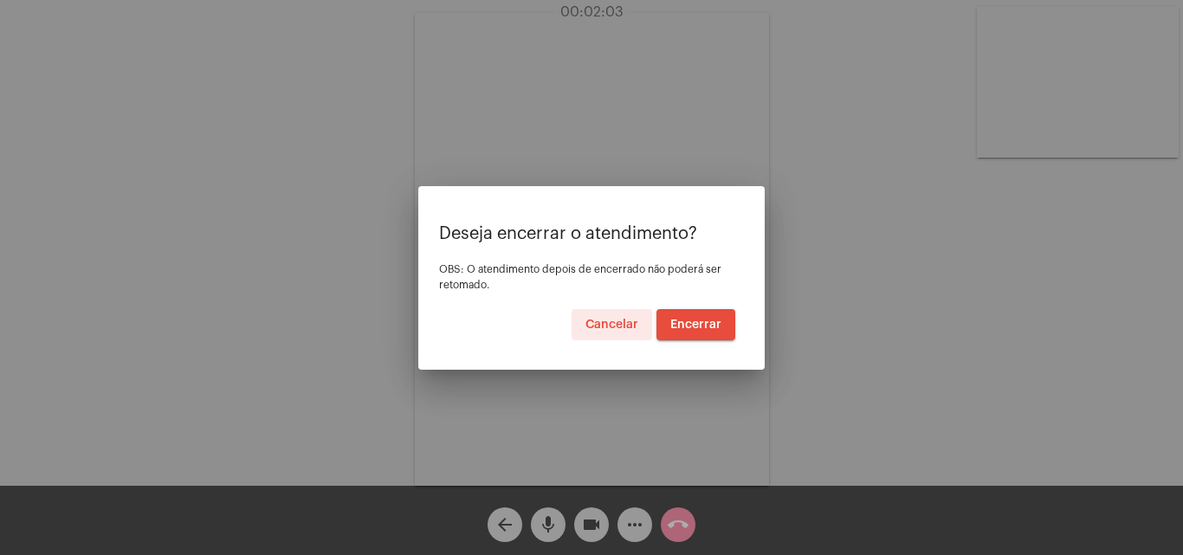
click at [691, 316] on button "Encerrar" at bounding box center [695, 324] width 79 height 31
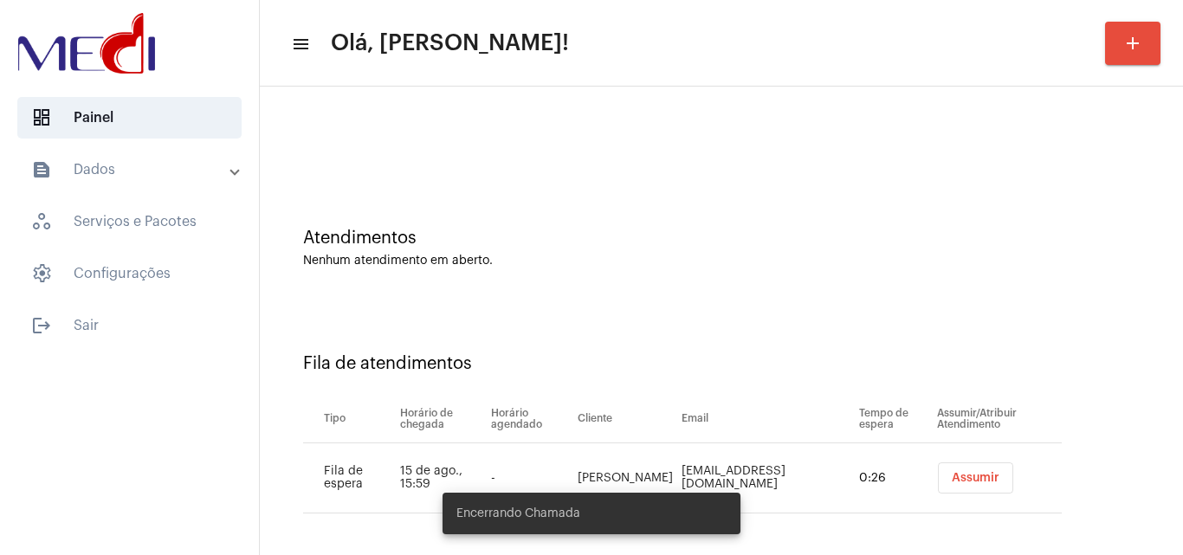
scroll to position [23, 0]
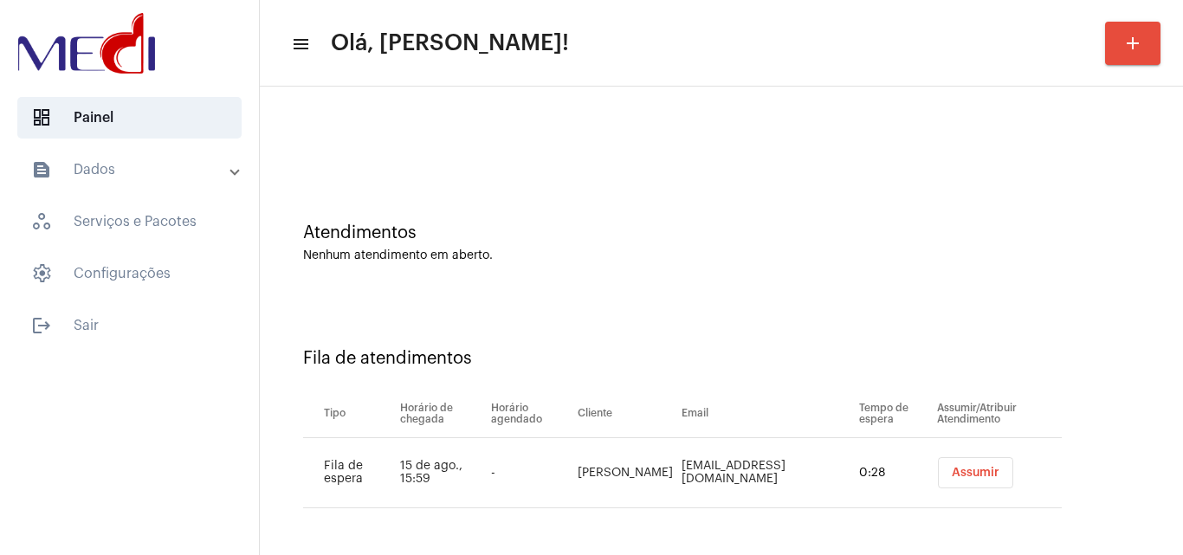
click at [955, 478] on span "Assumir" at bounding box center [976, 473] width 48 height 12
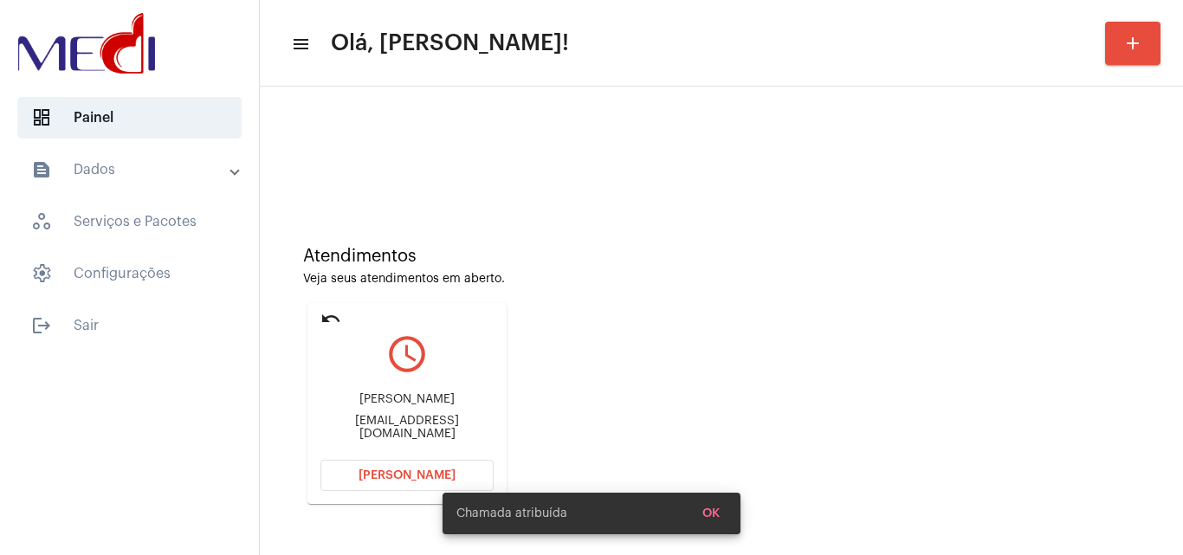
click at [421, 430] on div "Kellycavalcanti1979@gmail.com" at bounding box center [406, 428] width 173 height 26
copy mat-card-content "Kellycavalcanti1979@gmail.com Abrir Chamada"
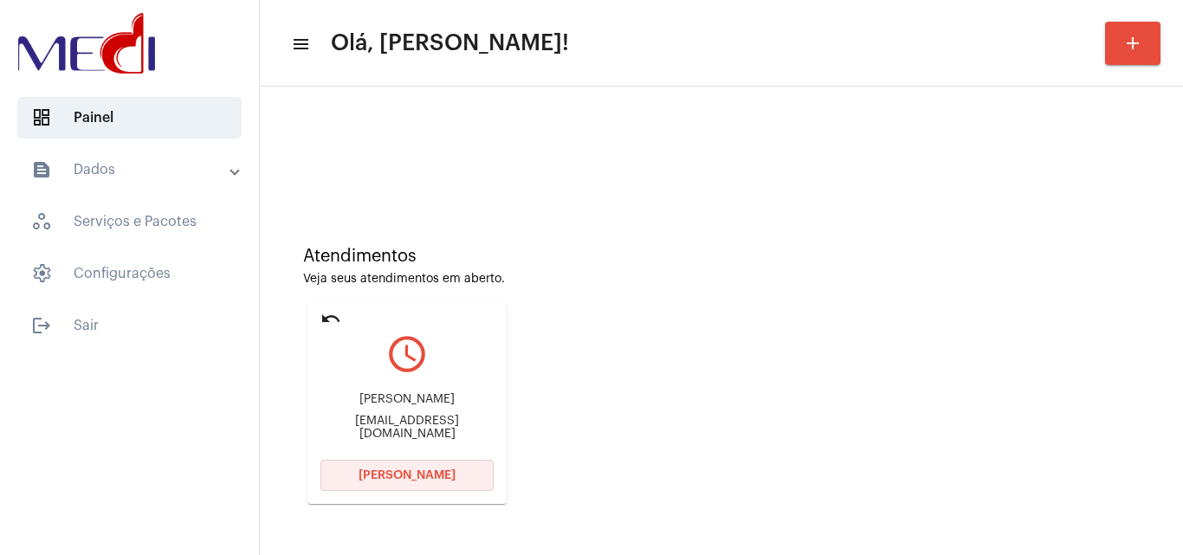
click at [404, 480] on span "[PERSON_NAME]" at bounding box center [407, 475] width 97 height 12
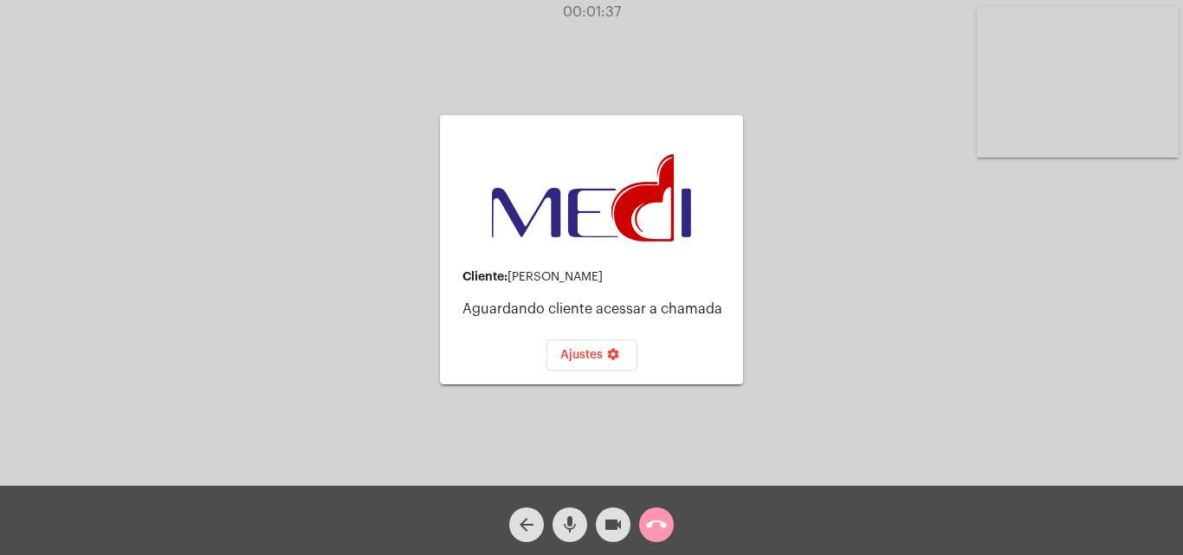
click at [620, 530] on mat-icon "videocam" at bounding box center [613, 524] width 21 height 21
click at [575, 526] on mat-icon "mic" at bounding box center [569, 524] width 21 height 21
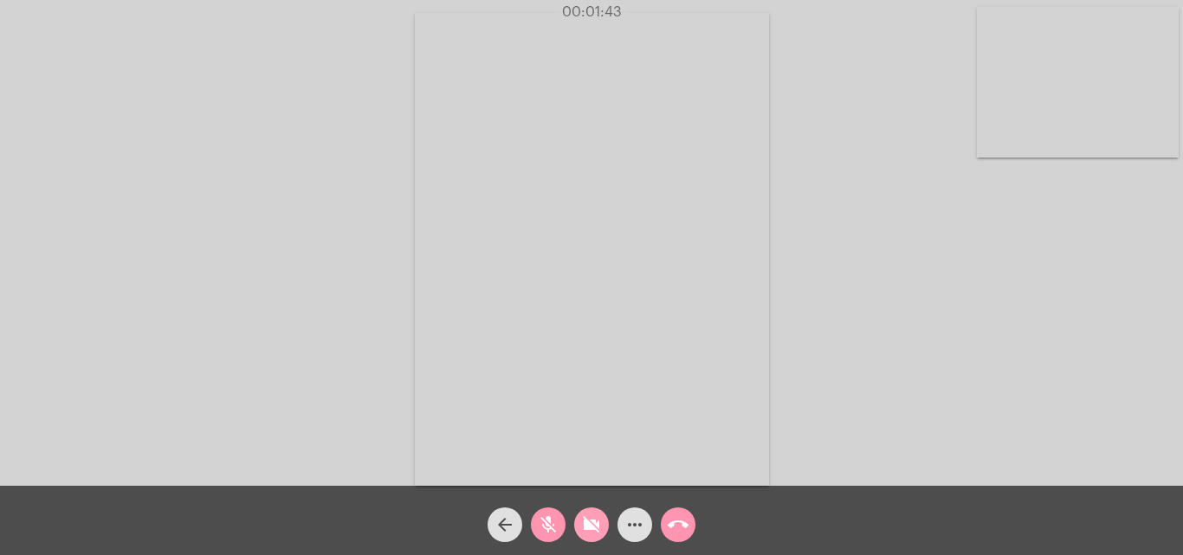
click at [589, 521] on mat-icon "videocam_off" at bounding box center [591, 524] width 21 height 21
click at [559, 521] on button "mic_off" at bounding box center [548, 525] width 35 height 35
click at [685, 528] on mat-icon "call_end" at bounding box center [678, 524] width 21 height 21
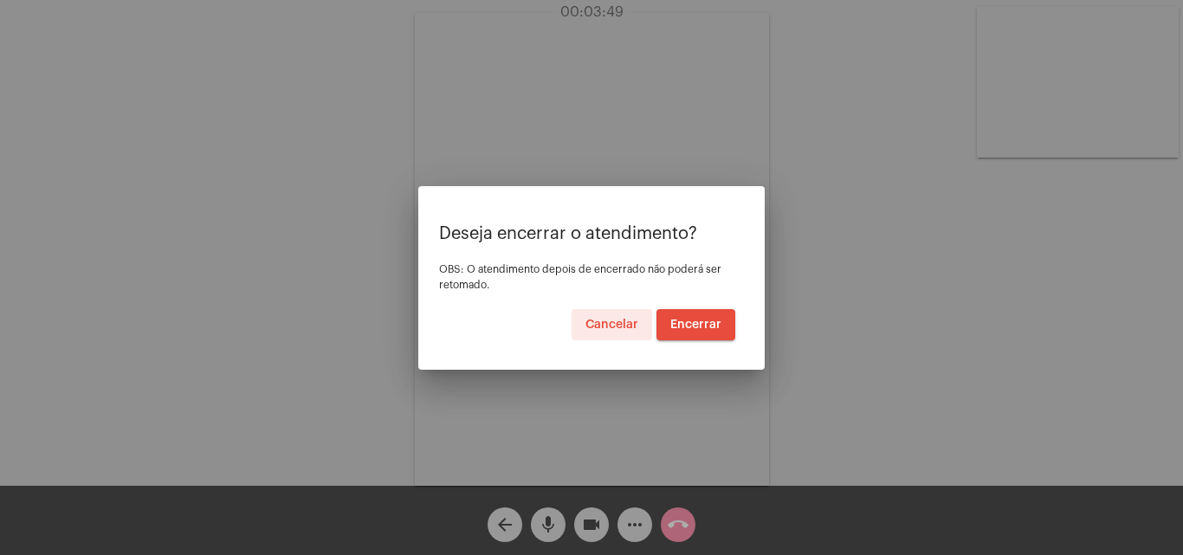
click at [702, 324] on span "Encerrar" at bounding box center [695, 325] width 51 height 12
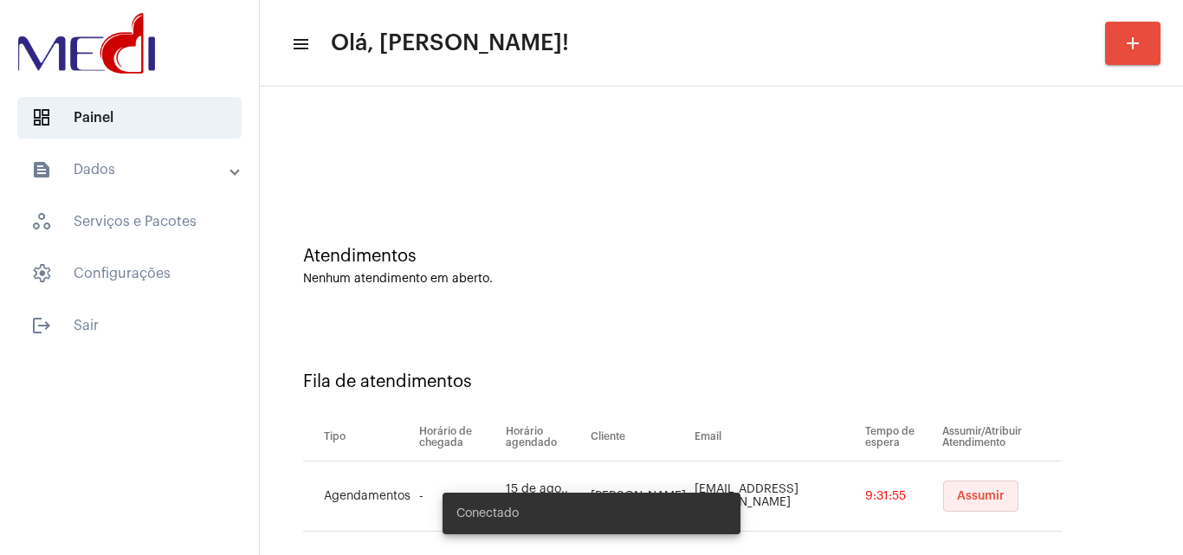
click at [957, 499] on span "Assumir" at bounding box center [981, 496] width 48 height 12
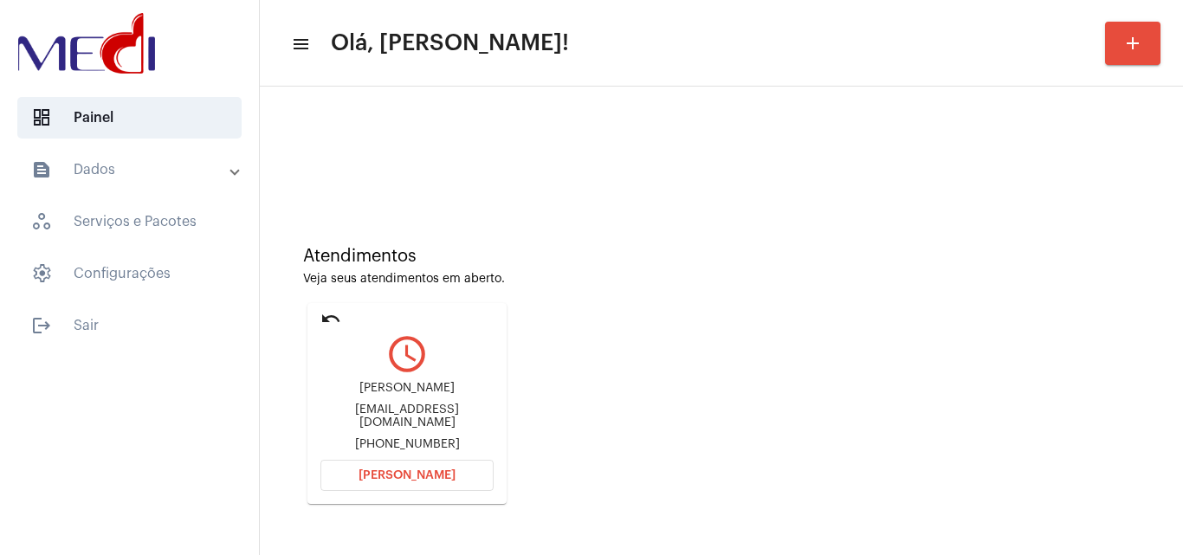
click at [453, 416] on div "[EMAIL_ADDRESS][DOMAIN_NAME]" at bounding box center [406, 417] width 173 height 26
copy div "[EMAIL_ADDRESS][DOMAIN_NAME]"
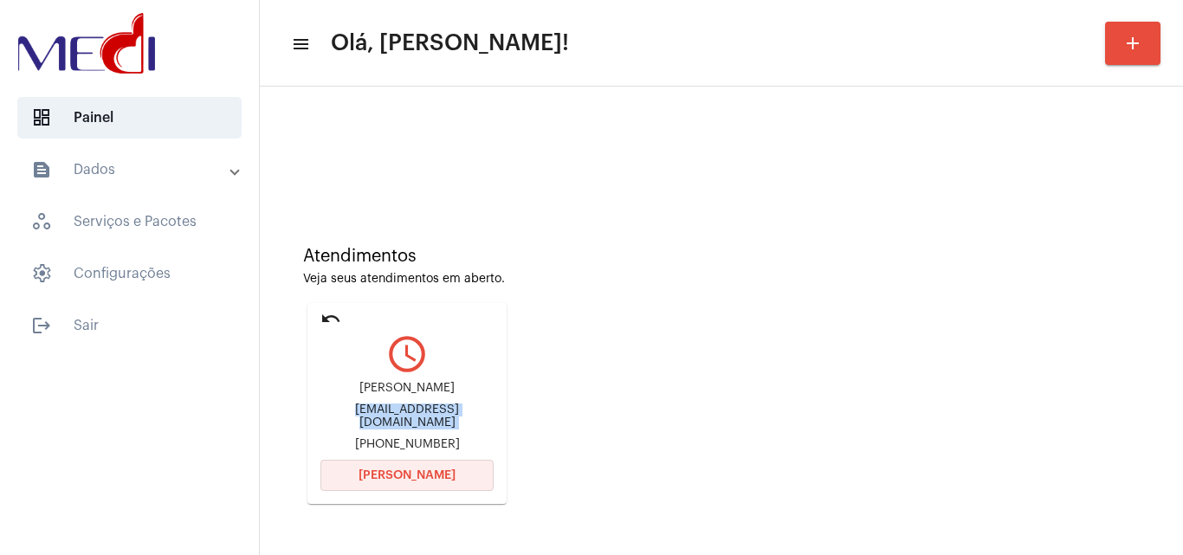
click at [441, 482] on button "[PERSON_NAME]" at bounding box center [406, 475] width 173 height 31
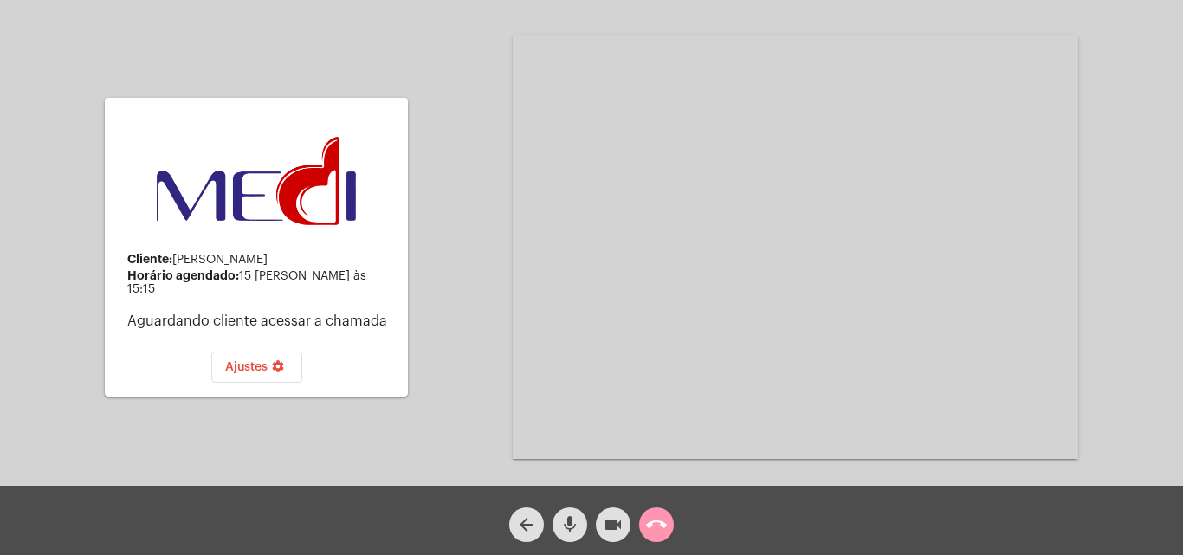
click at [670, 527] on button "call_end" at bounding box center [656, 525] width 35 height 35
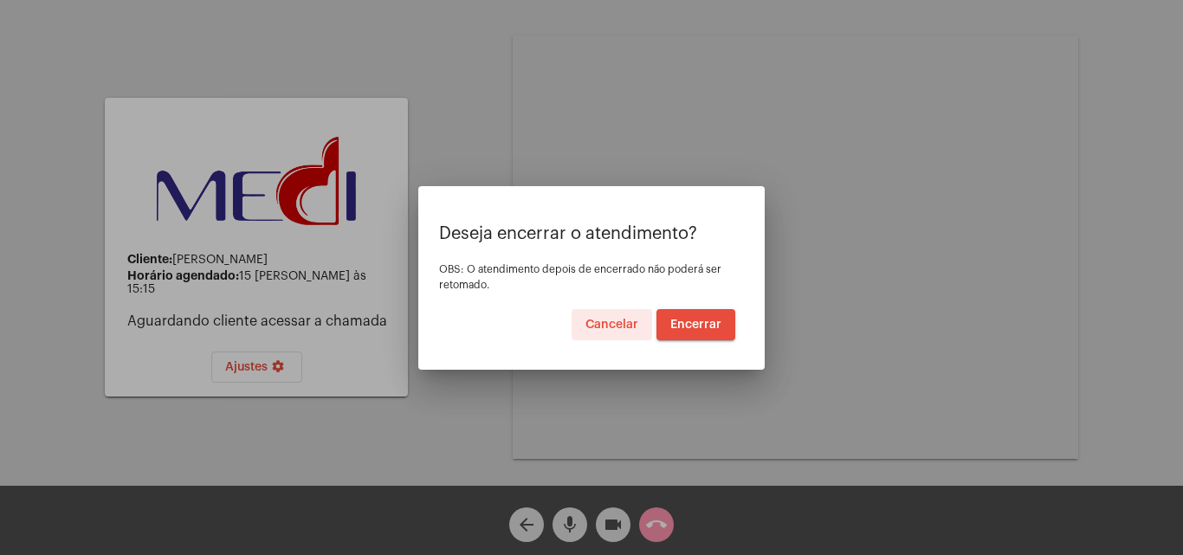
click at [695, 327] on span "Encerrar" at bounding box center [695, 325] width 51 height 12
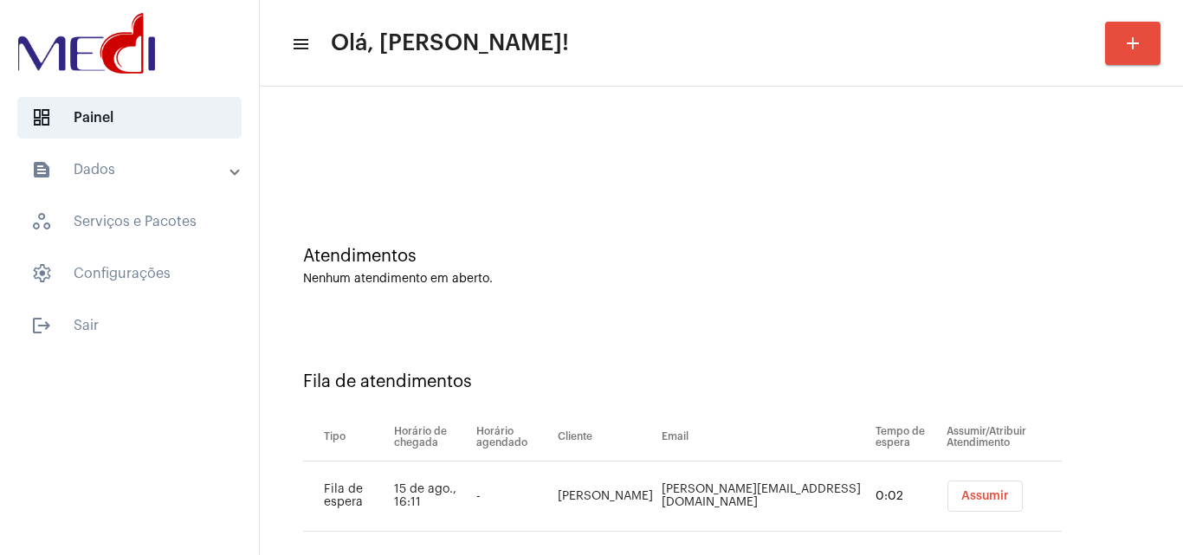
click at [986, 505] on button "Assumir" at bounding box center [984, 496] width 75 height 31
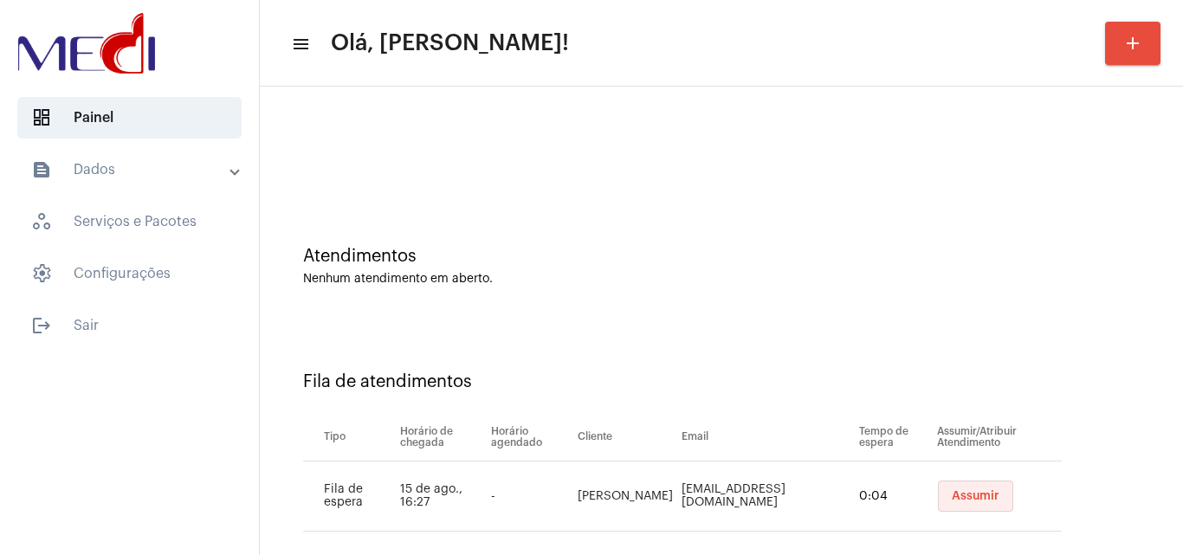
click at [971, 491] on span "Assumir" at bounding box center [976, 496] width 48 height 12
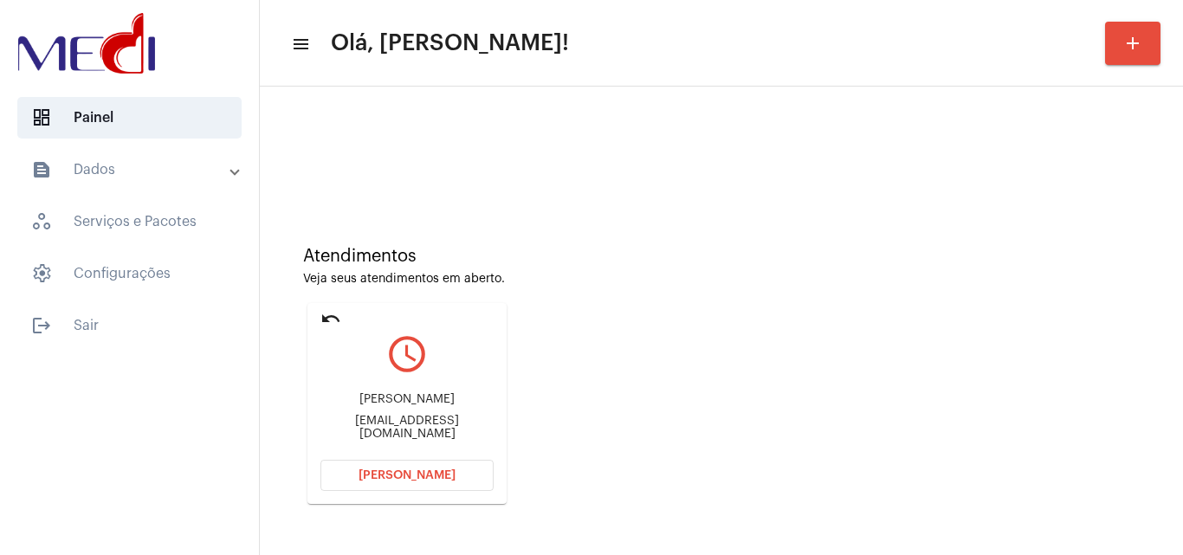
click at [430, 430] on div "agendasocialmediasouza@gmail.com" at bounding box center [406, 428] width 173 height 26
copy mat-card-content "agendasocialmediasouza@gmail.com Abrir Chamada"
click at [333, 304] on mat-card "undo query_builder Beatriz Barbosa de Souza agendasocialmediasouza@gmail.com Ab…" at bounding box center [406, 403] width 199 height 201
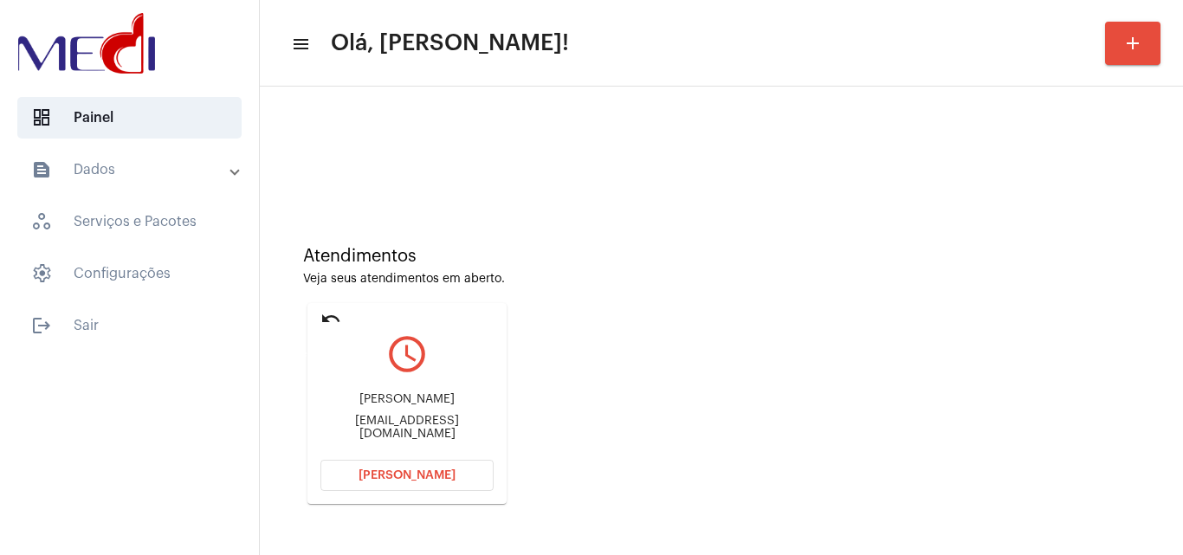
click at [329, 318] on mat-icon "undo" at bounding box center [330, 318] width 21 height 21
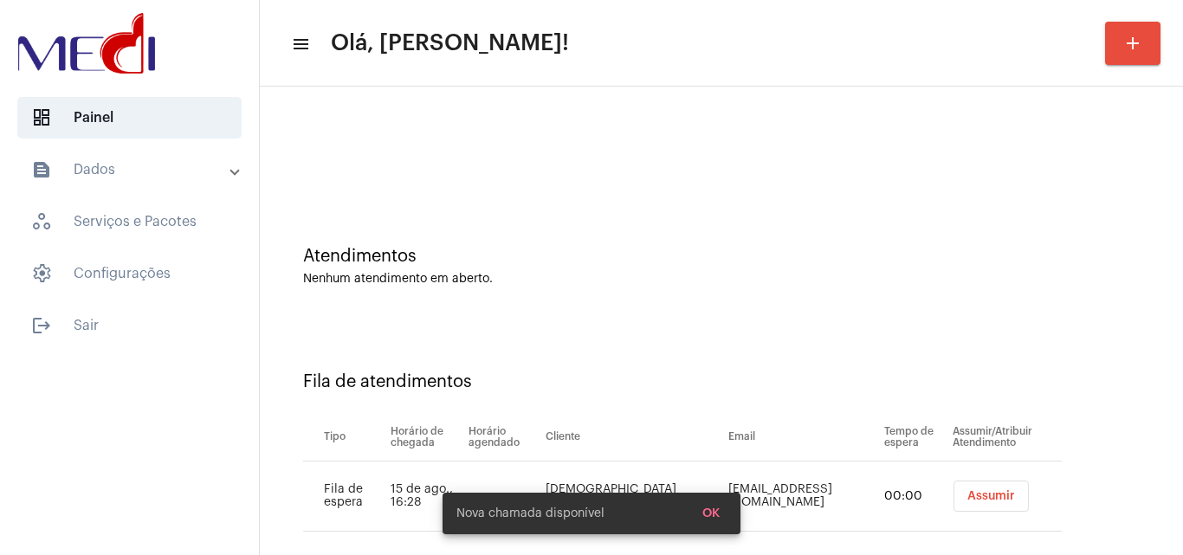
scroll to position [23, 0]
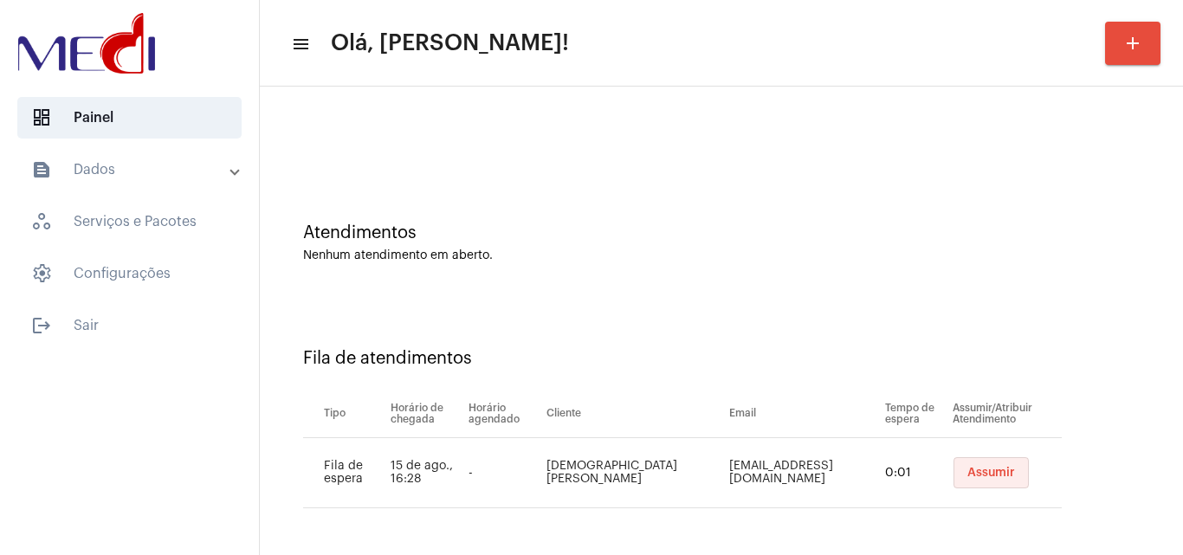
click at [973, 462] on button "Assumir" at bounding box center [991, 472] width 75 height 31
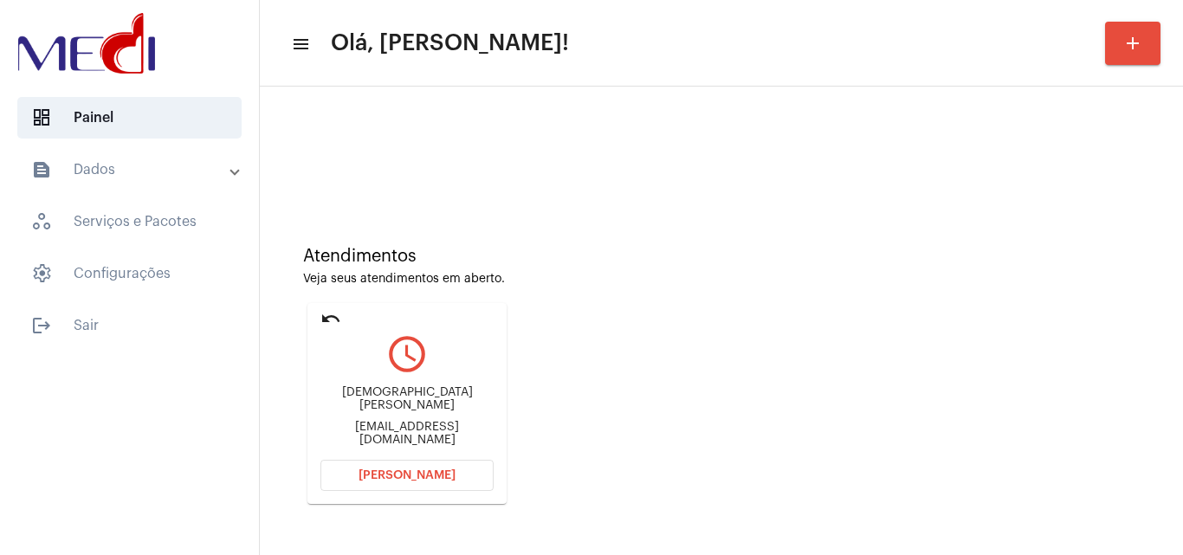
click at [460, 430] on div "Thainaalauane33@hotmail.com" at bounding box center [406, 434] width 173 height 26
copy mat-card-content "Thainaalauane33@hotmail.com Abrir Chamada"
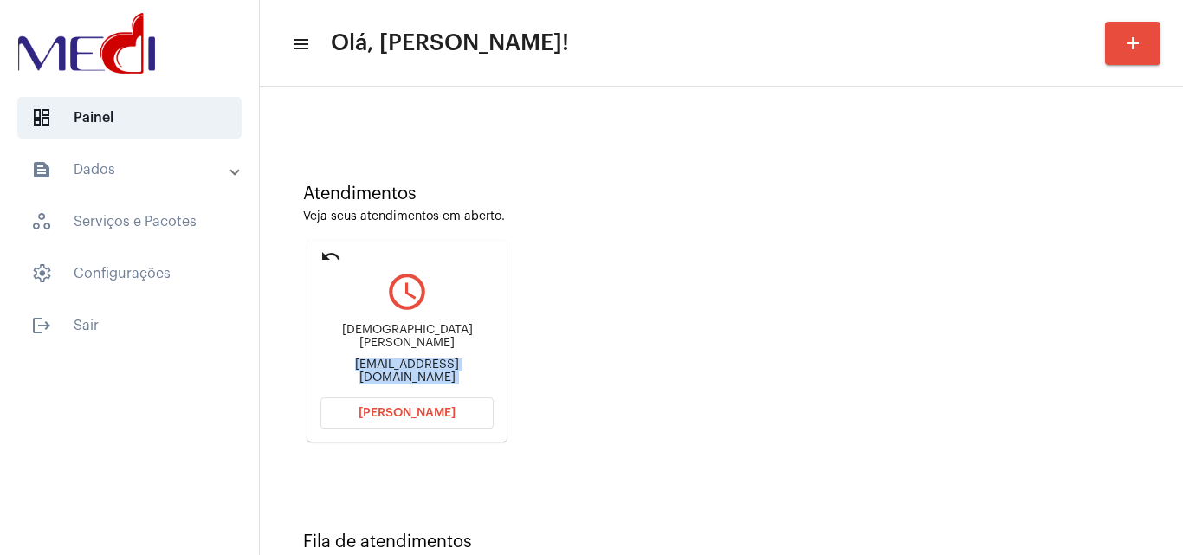
scroll to position [122, 0]
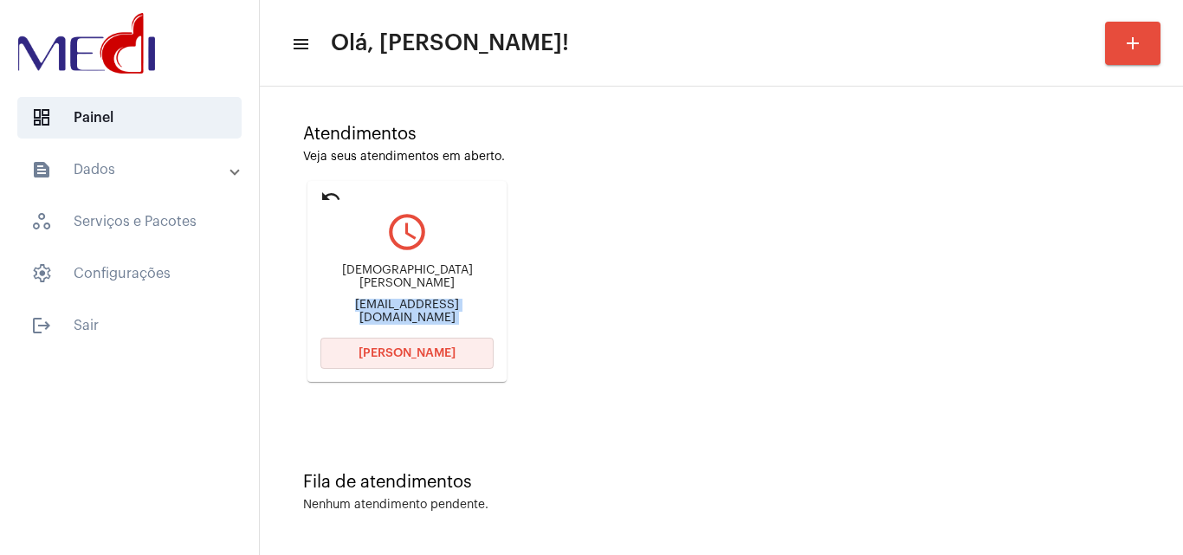
click at [438, 350] on span "[PERSON_NAME]" at bounding box center [407, 353] width 97 height 12
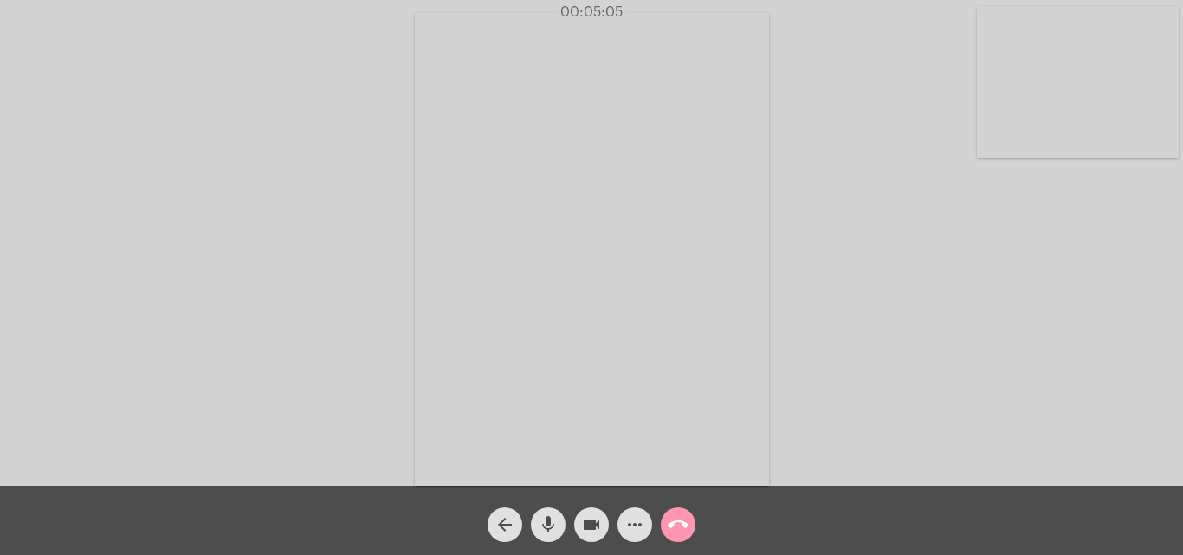
click at [682, 519] on mat-icon "call_end" at bounding box center [678, 524] width 21 height 21
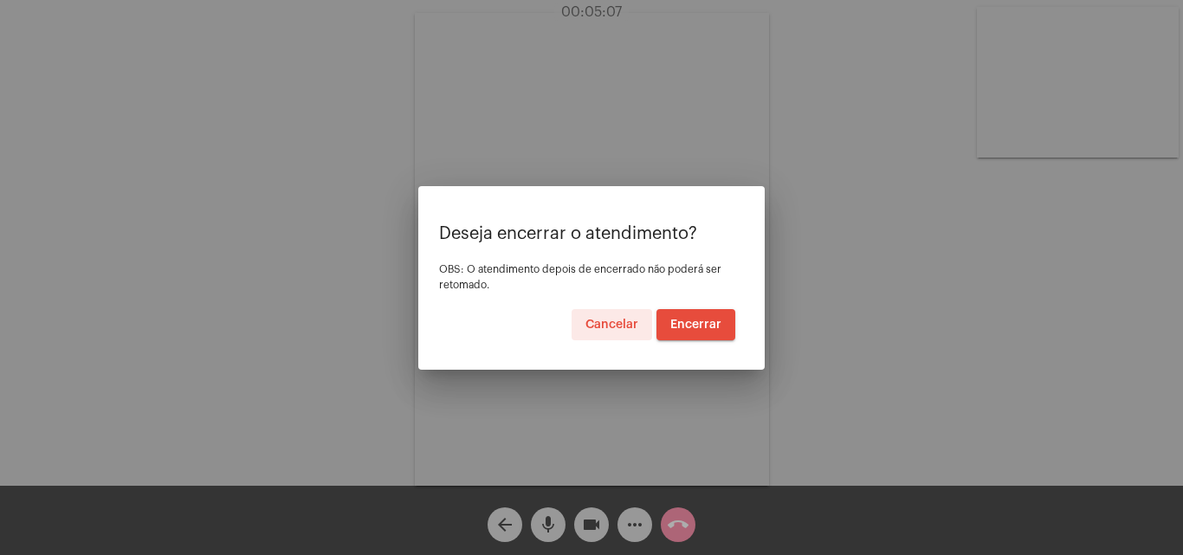
click at [690, 327] on span "Encerrar" at bounding box center [695, 325] width 51 height 12
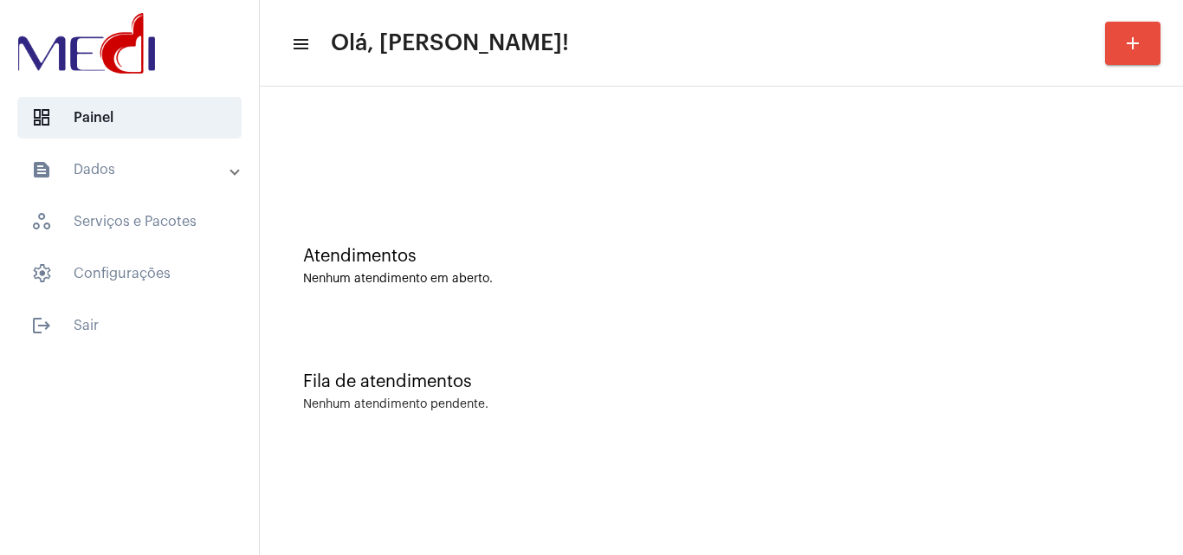
click at [1088, 191] on div at bounding box center [721, 145] width 906 height 100
click at [1071, 415] on div "Fila de atendimentos Nenhum atendimento pendente." at bounding box center [721, 383] width 906 height 126
click at [1182, 320] on div "Atendimentos Nenhum atendimento em aberto. Fila de atendimentos Nenhum atendime…" at bounding box center [721, 271] width 923 height 368
click at [1114, 319] on div "Atendimentos Nenhum atendimento em aberto." at bounding box center [721, 258] width 906 height 126
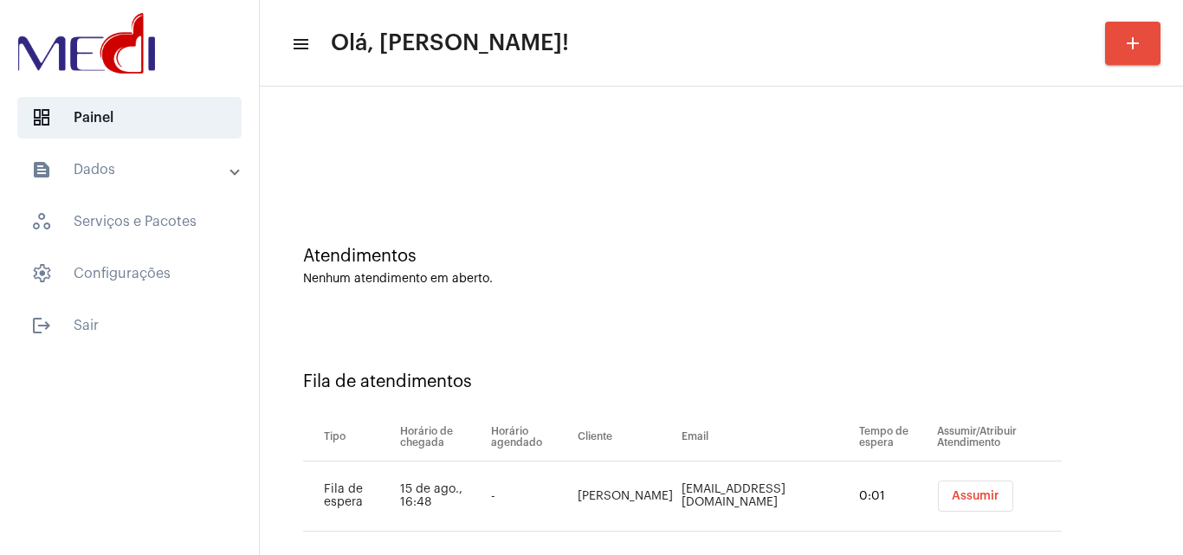
click at [938, 488] on button "Assumir" at bounding box center [975, 496] width 75 height 31
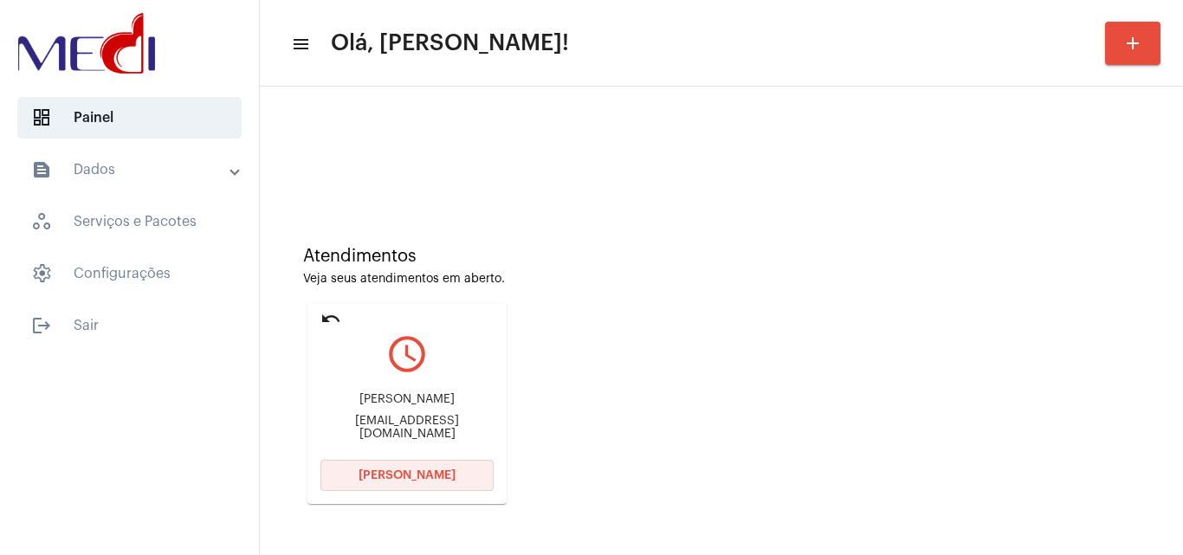
click at [426, 467] on button "[PERSON_NAME]" at bounding box center [406, 475] width 173 height 31
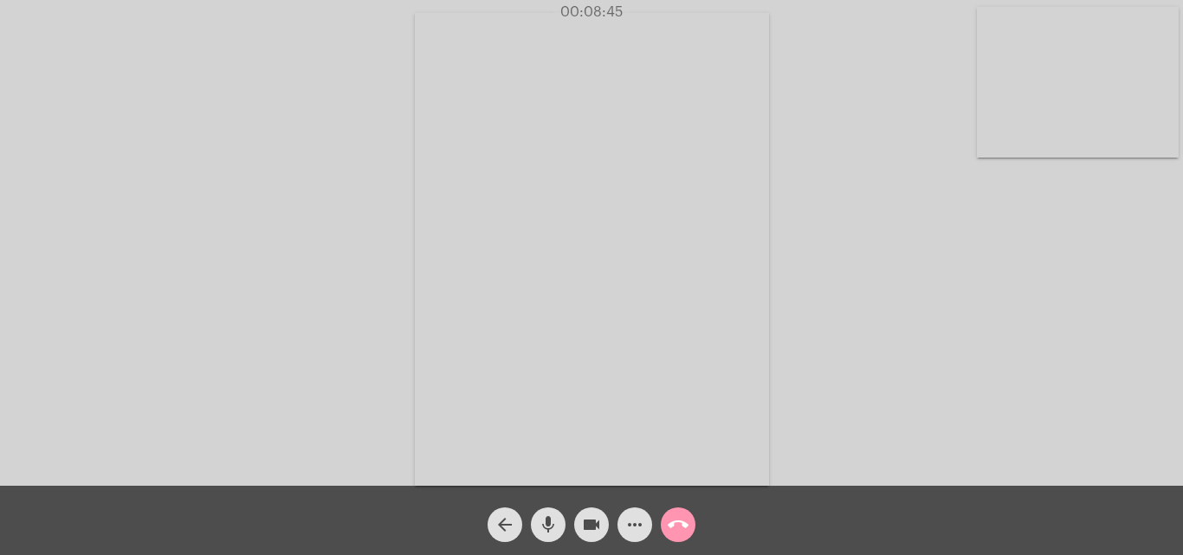
click at [683, 520] on mat-icon "call_end" at bounding box center [678, 524] width 21 height 21
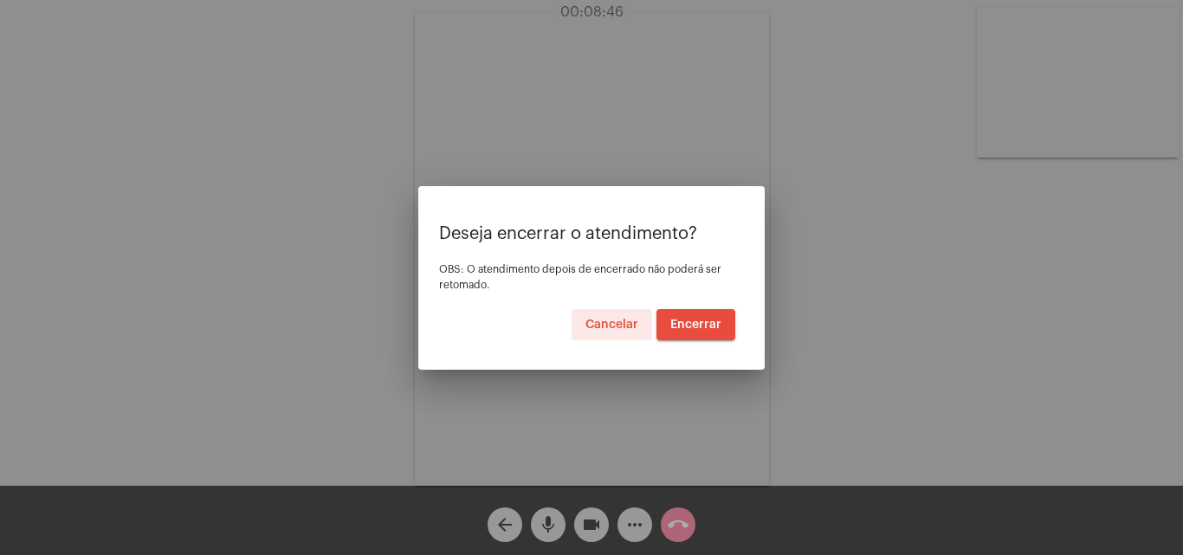
click at [708, 327] on span "Encerrar" at bounding box center [695, 325] width 51 height 12
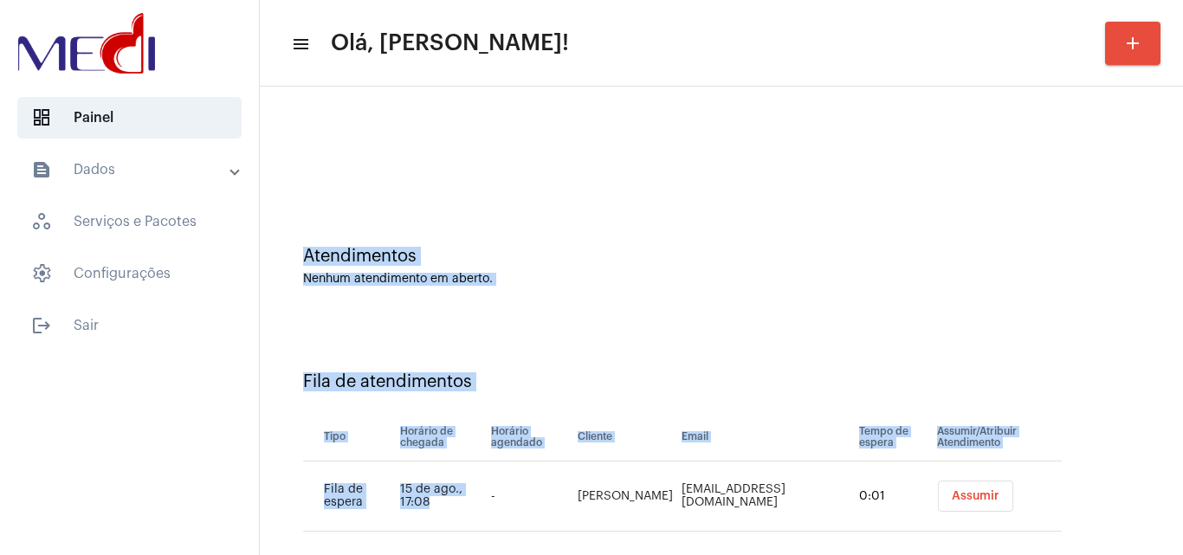
click at [207, 554] on html "dashboard Painel text_snippet_outlined Dados history_outlined Histórico schedul…" at bounding box center [591, 277] width 1183 height 555
click at [974, 501] on button "Assumir" at bounding box center [975, 496] width 75 height 31
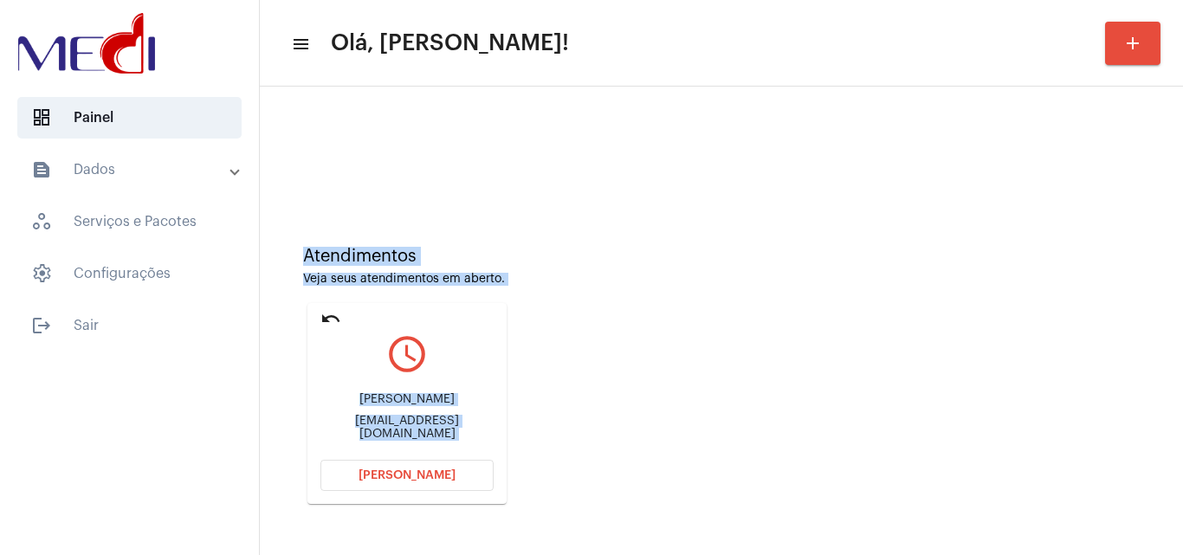
click at [848, 337] on div "Atendimentos Veja seus atendimentos em aberto. undo query_builder [PERSON_NAME]…" at bounding box center [721, 369] width 906 height 348
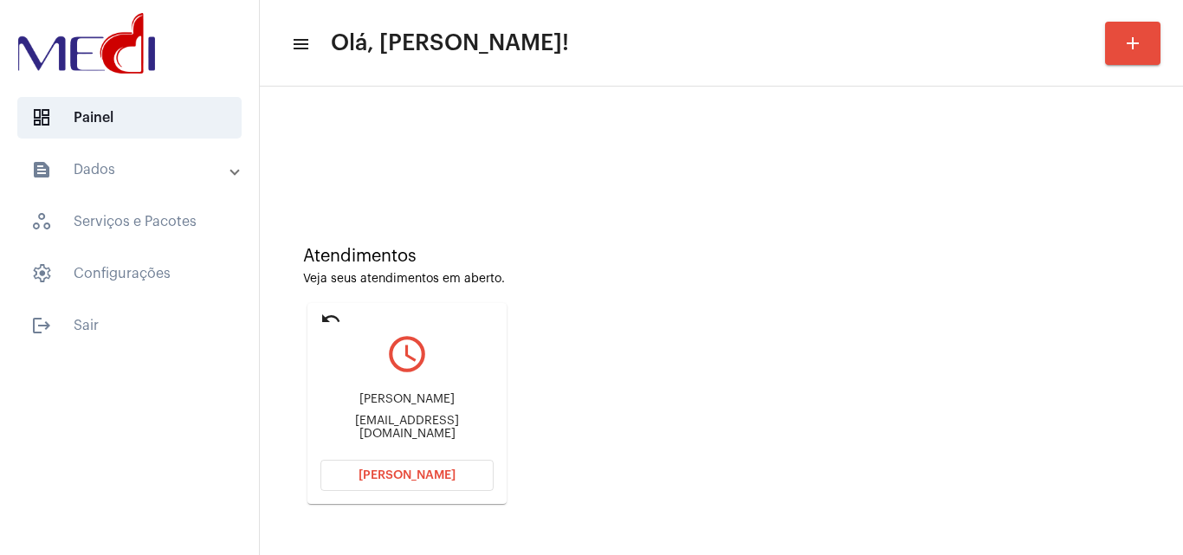
click at [421, 403] on div "[PERSON_NAME]" at bounding box center [406, 399] width 173 height 13
copy div "[PERSON_NAME]"
click at [431, 471] on span "[PERSON_NAME]" at bounding box center [407, 475] width 97 height 12
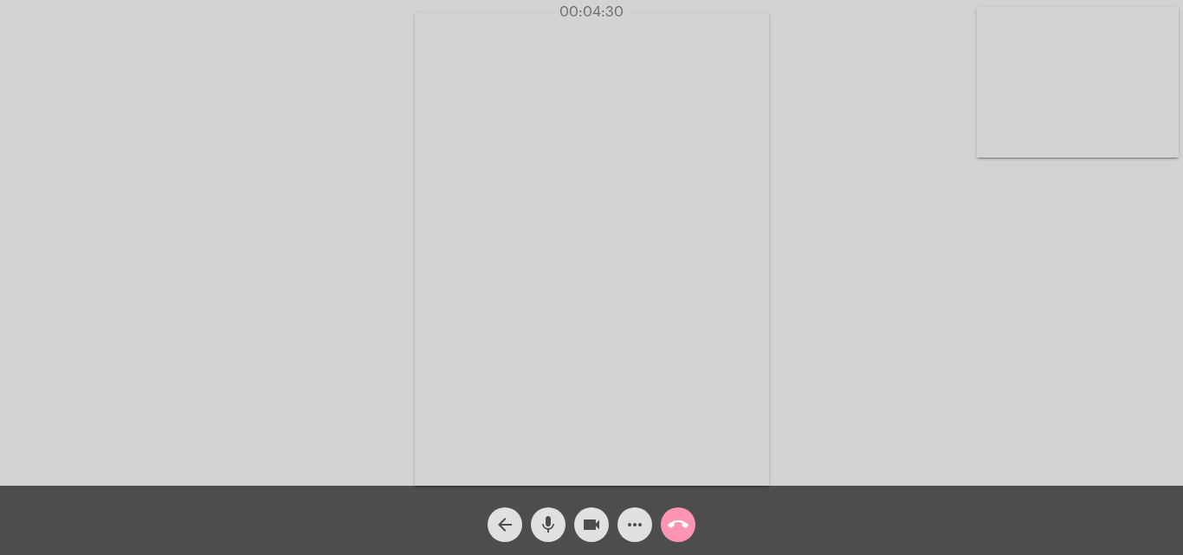
click at [679, 527] on mat-icon "call_end" at bounding box center [678, 524] width 21 height 21
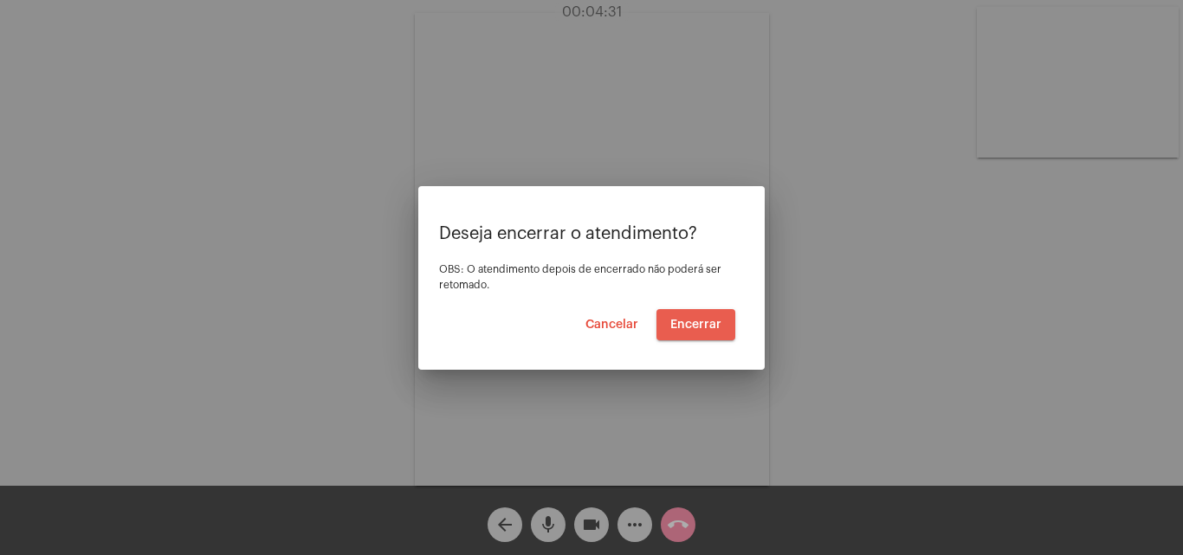
click at [702, 319] on span "Encerrar" at bounding box center [695, 325] width 51 height 12
